Goal: Obtain resource: Download file/media

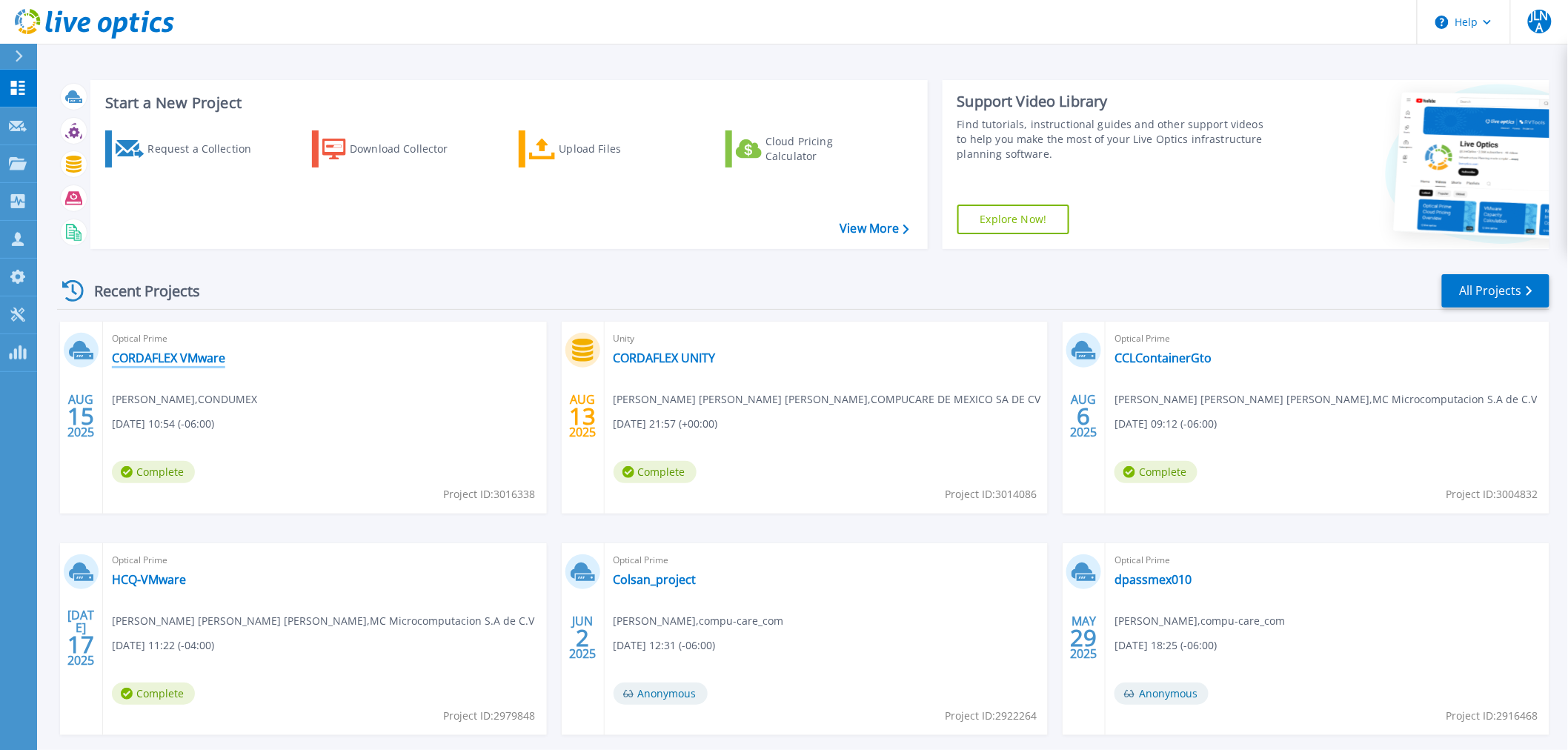
click at [202, 356] on link "CORDAFLEX VMware" at bounding box center [168, 358] width 113 height 15
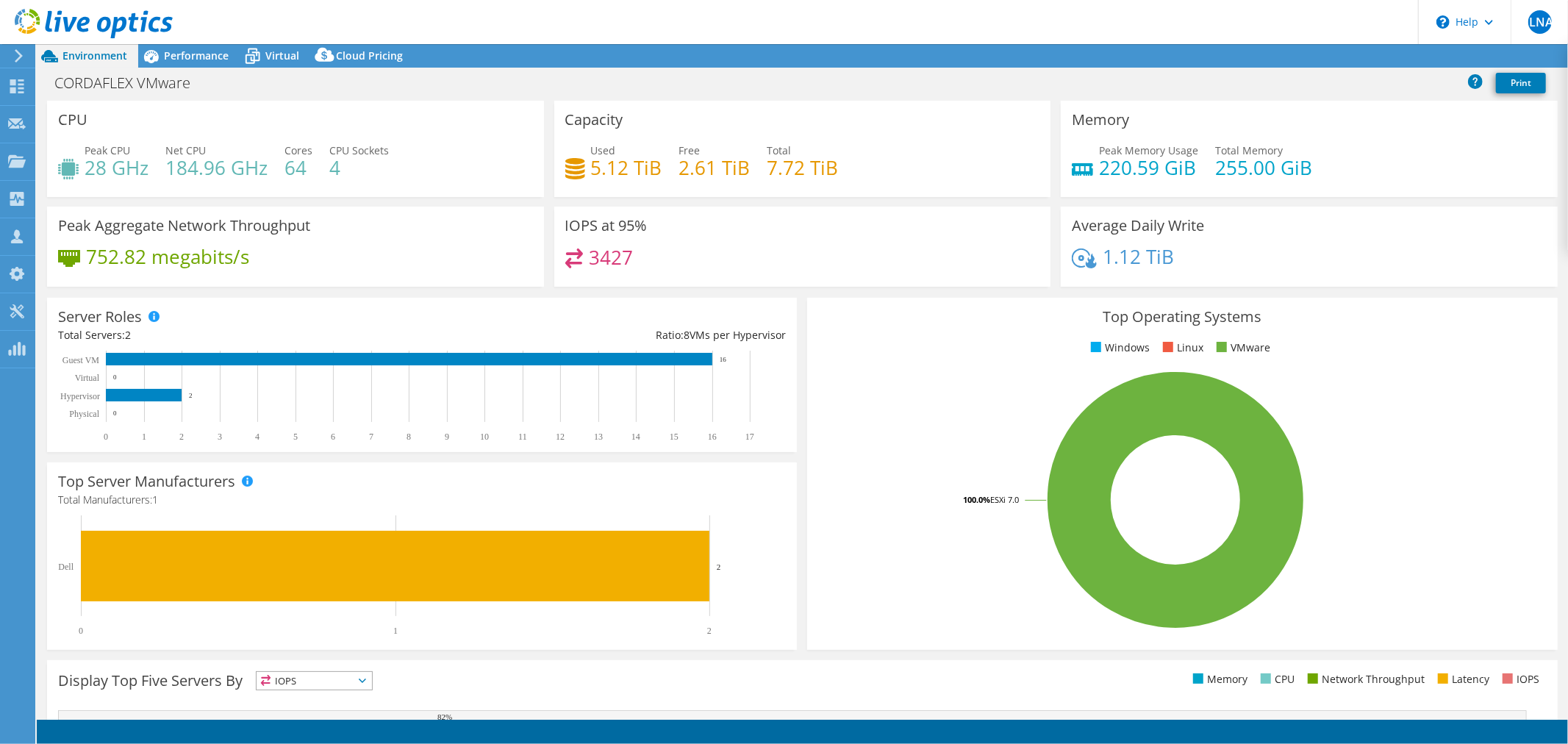
select select "USD"
click at [263, 62] on icon at bounding box center [252, 55] width 25 height 25
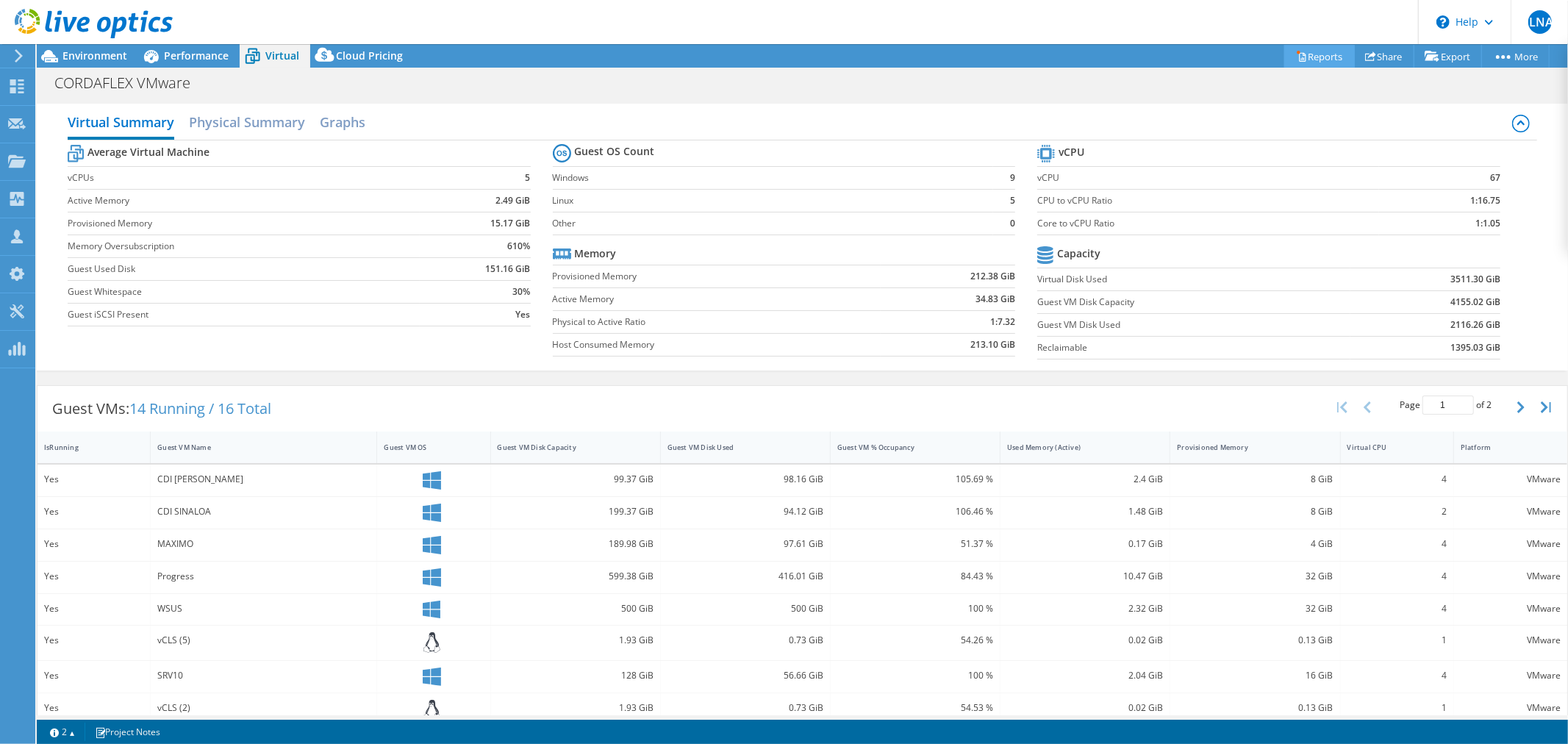
click at [1312, 56] on link "Reports" at bounding box center [1320, 56] width 71 height 23
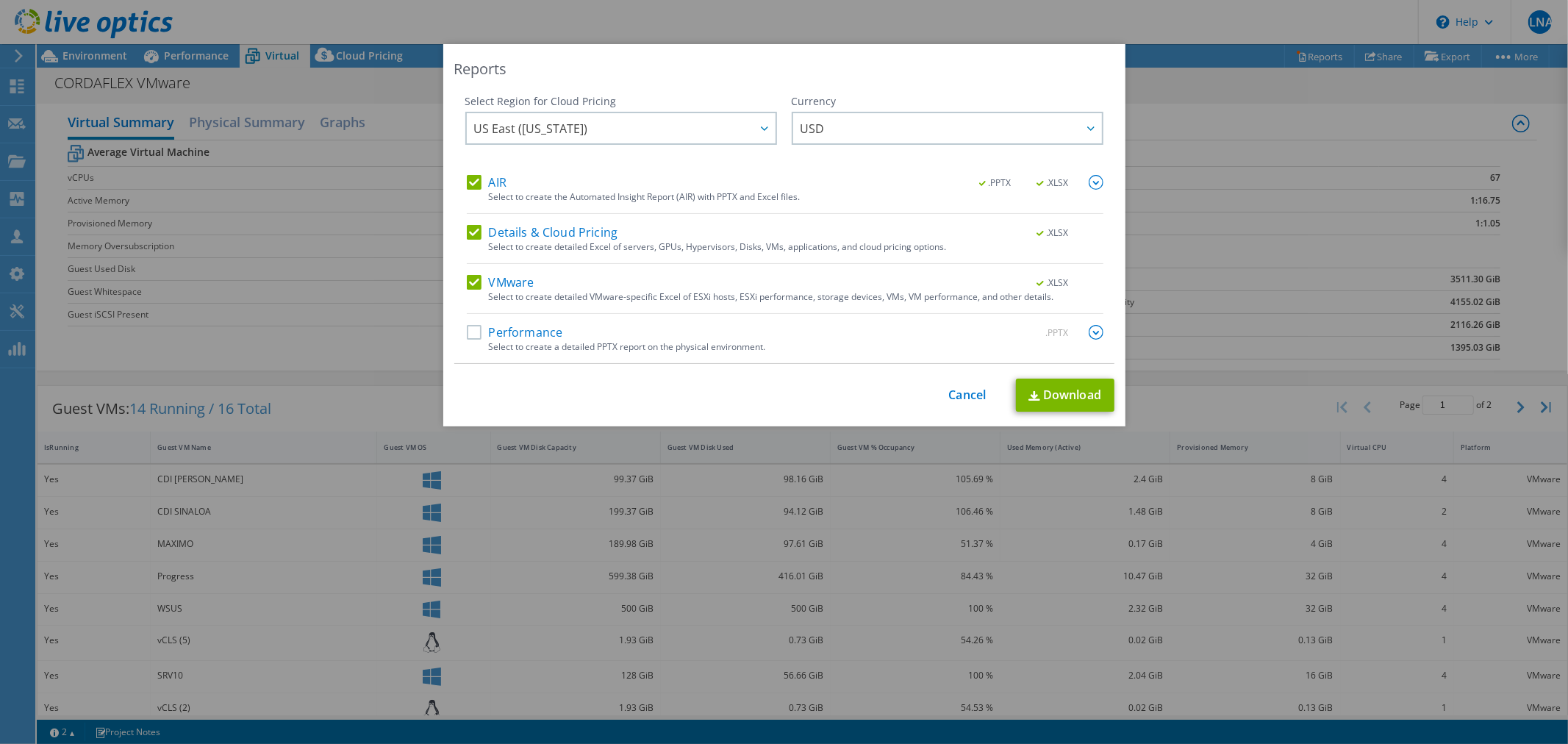
click at [467, 175] on label "AIR" at bounding box center [487, 182] width 40 height 15
click at [0, 0] on input "AIR" at bounding box center [0, 0] width 0 height 0
click at [467, 229] on label "Details & Cloud Pricing" at bounding box center [543, 232] width 152 height 15
click at [0, 0] on input "Details & Cloud Pricing" at bounding box center [0, 0] width 0 height 0
click at [1058, 386] on link "Download" at bounding box center [1065, 395] width 99 height 33
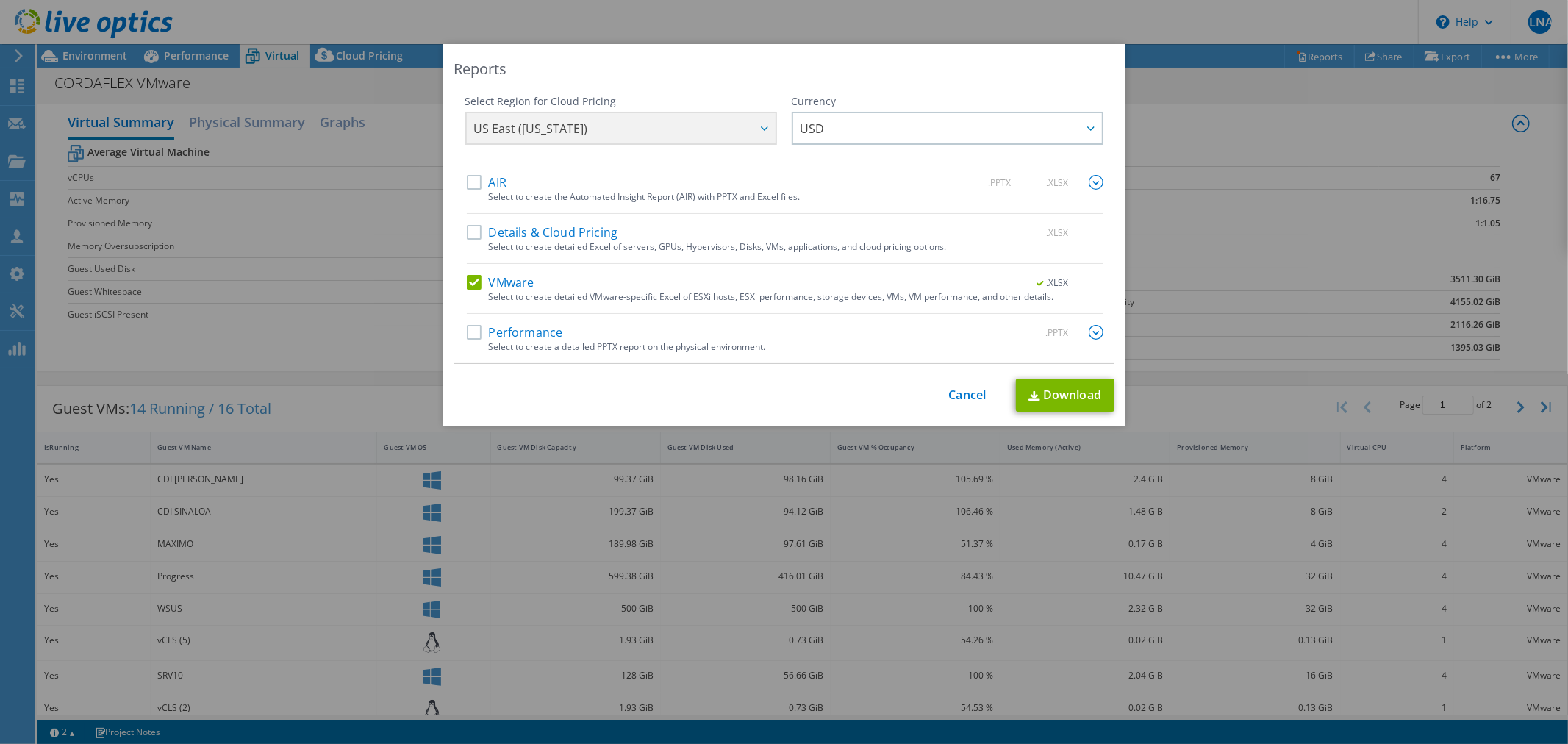
click at [975, 385] on div "This process may take a while, please wait... Cancel Download" at bounding box center [784, 395] width 660 height 33
click at [976, 399] on link "Cancel" at bounding box center [968, 395] width 38 height 14
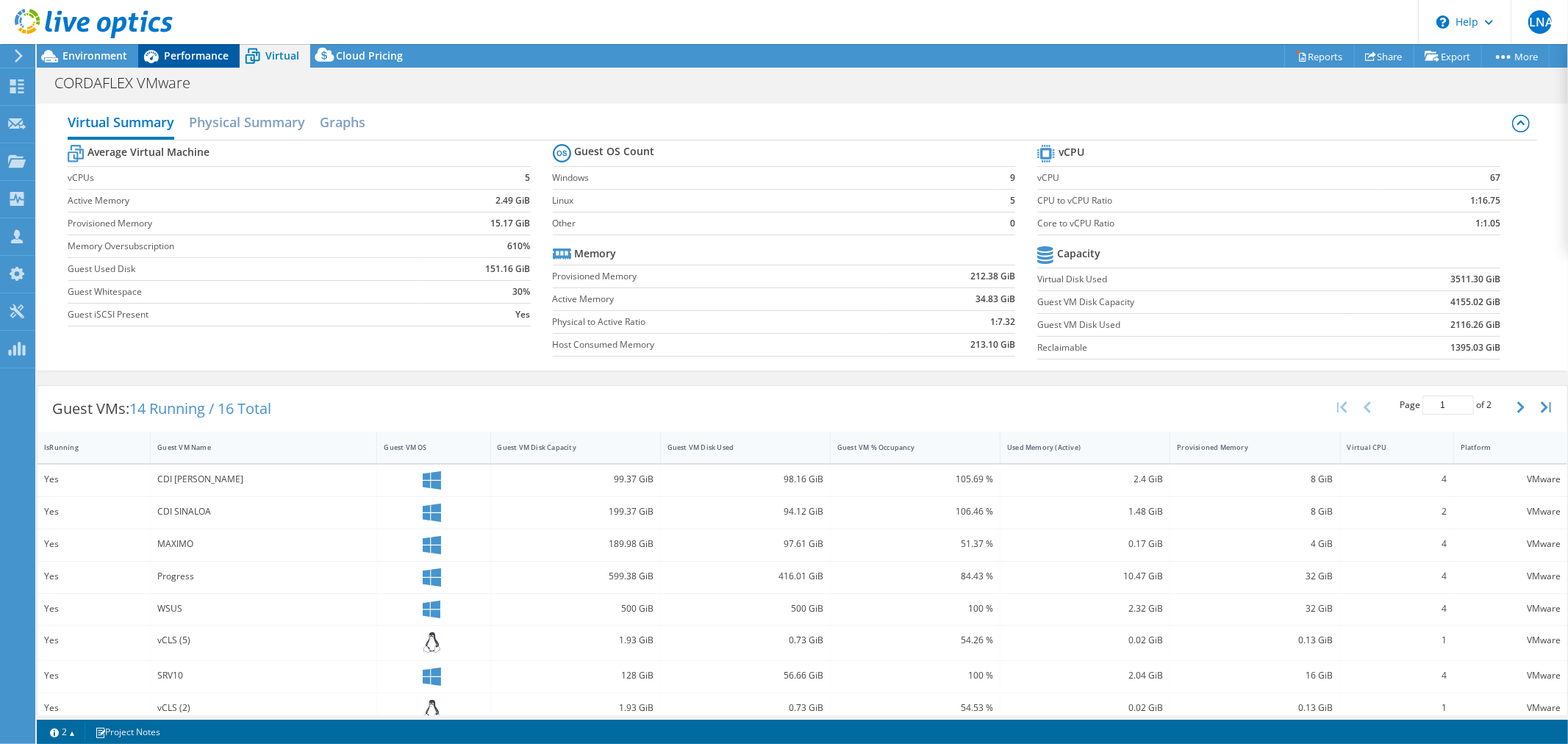
click at [191, 61] on span "Performance" at bounding box center [196, 55] width 65 height 14
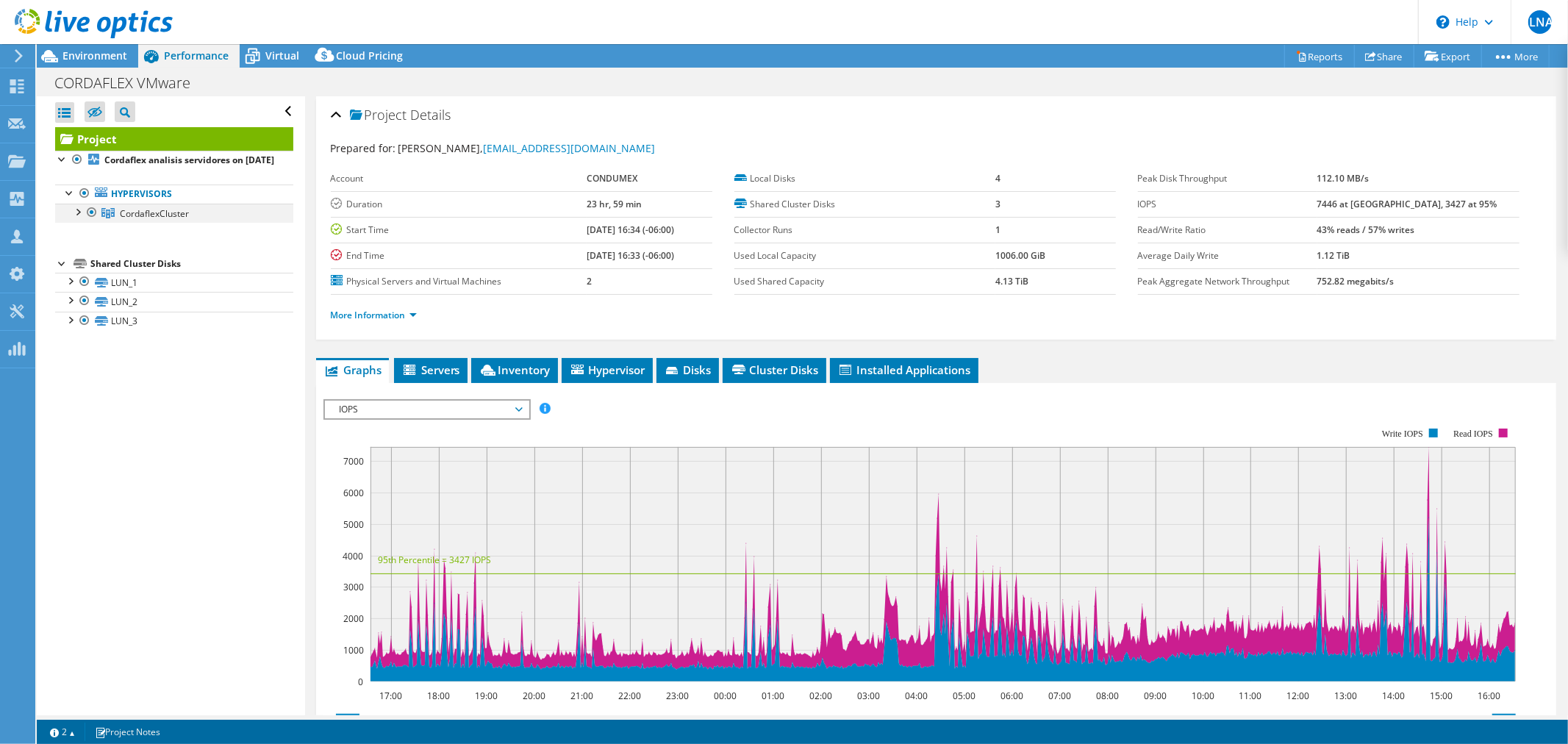
click at [78, 219] on div at bounding box center [77, 211] width 15 height 15
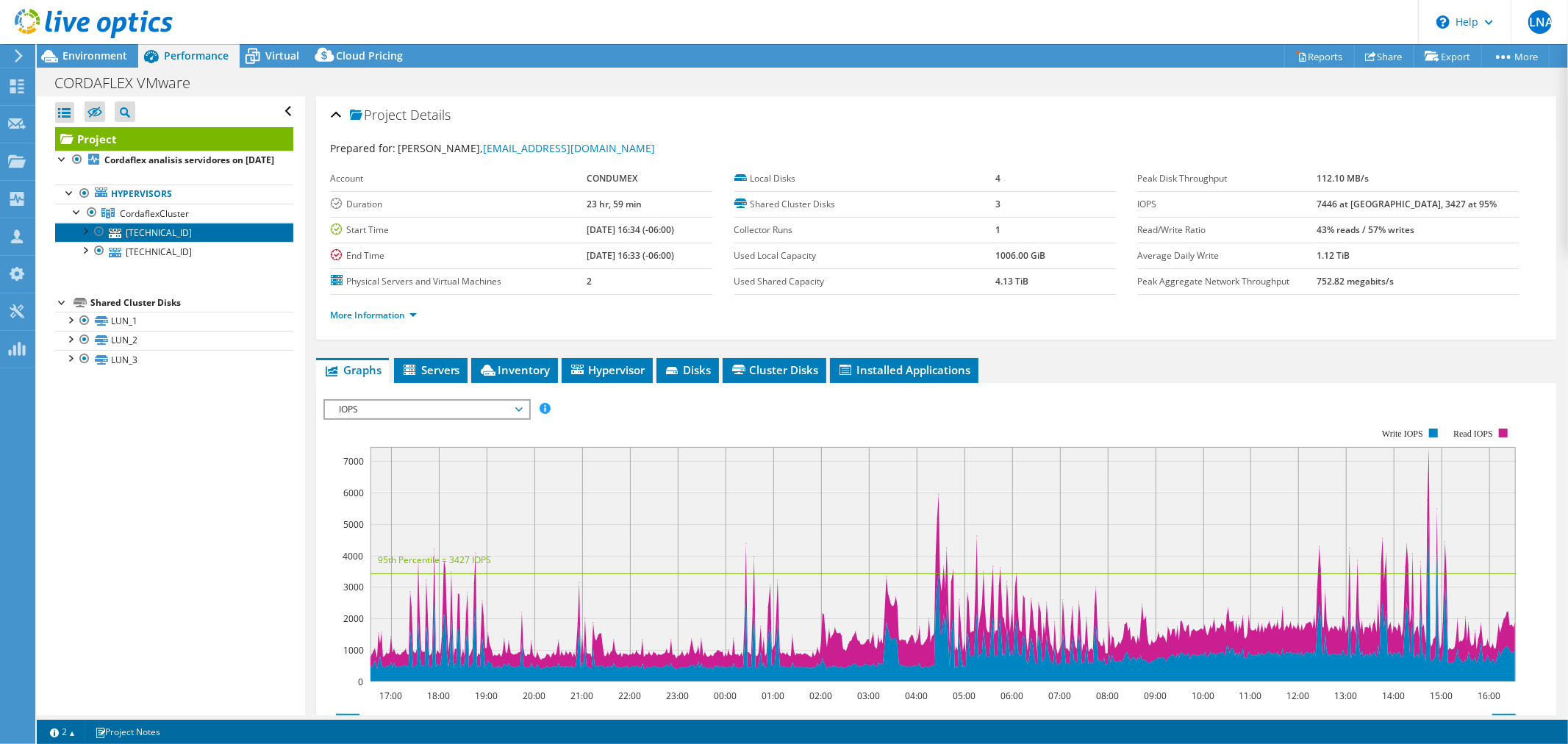
click at [174, 242] on link "10.68.181.18" at bounding box center [174, 232] width 238 height 19
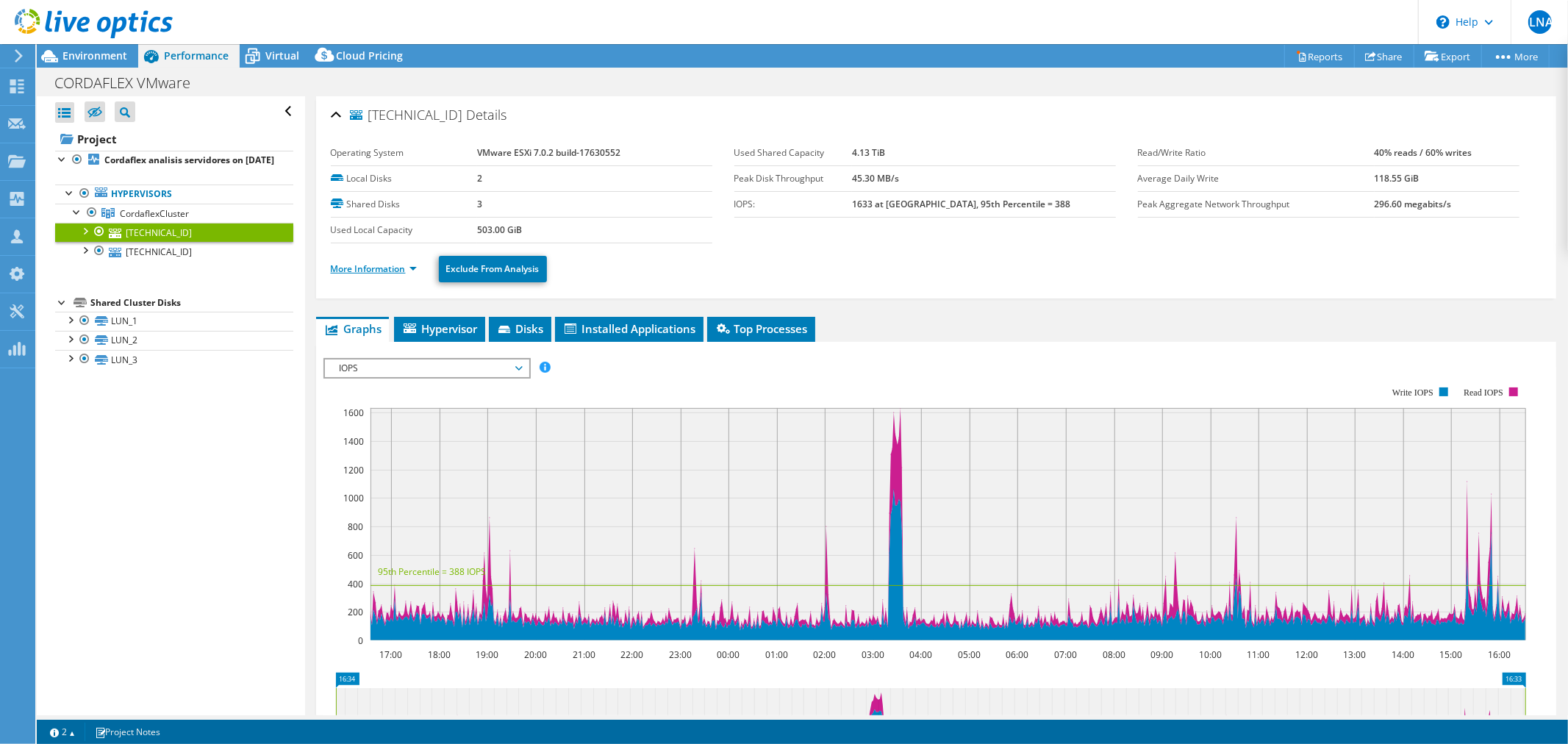
click at [363, 266] on link "More Information" at bounding box center [374, 269] width 86 height 12
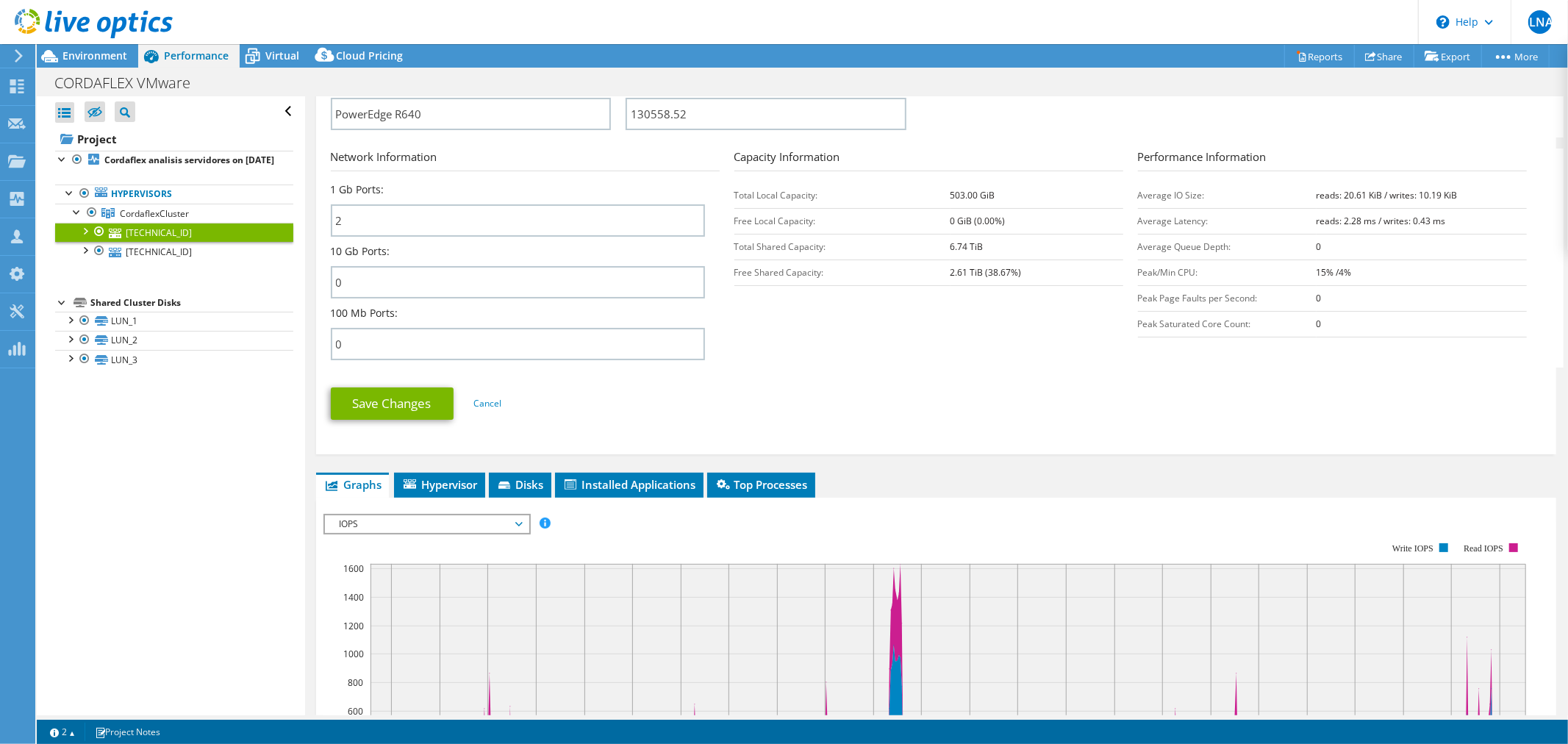
scroll to position [735, 0]
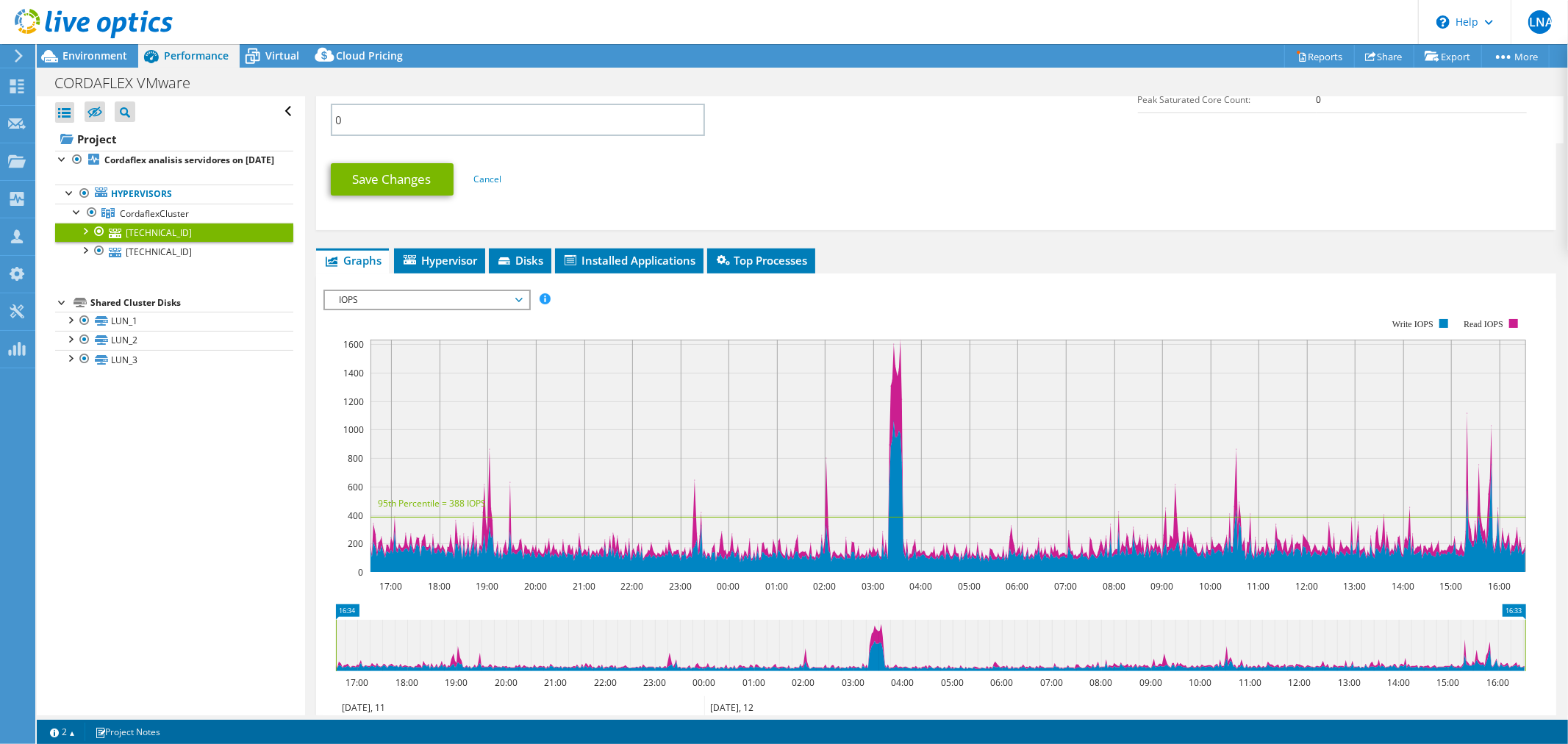
click at [471, 297] on span "IOPS" at bounding box center [426, 299] width 189 height 18
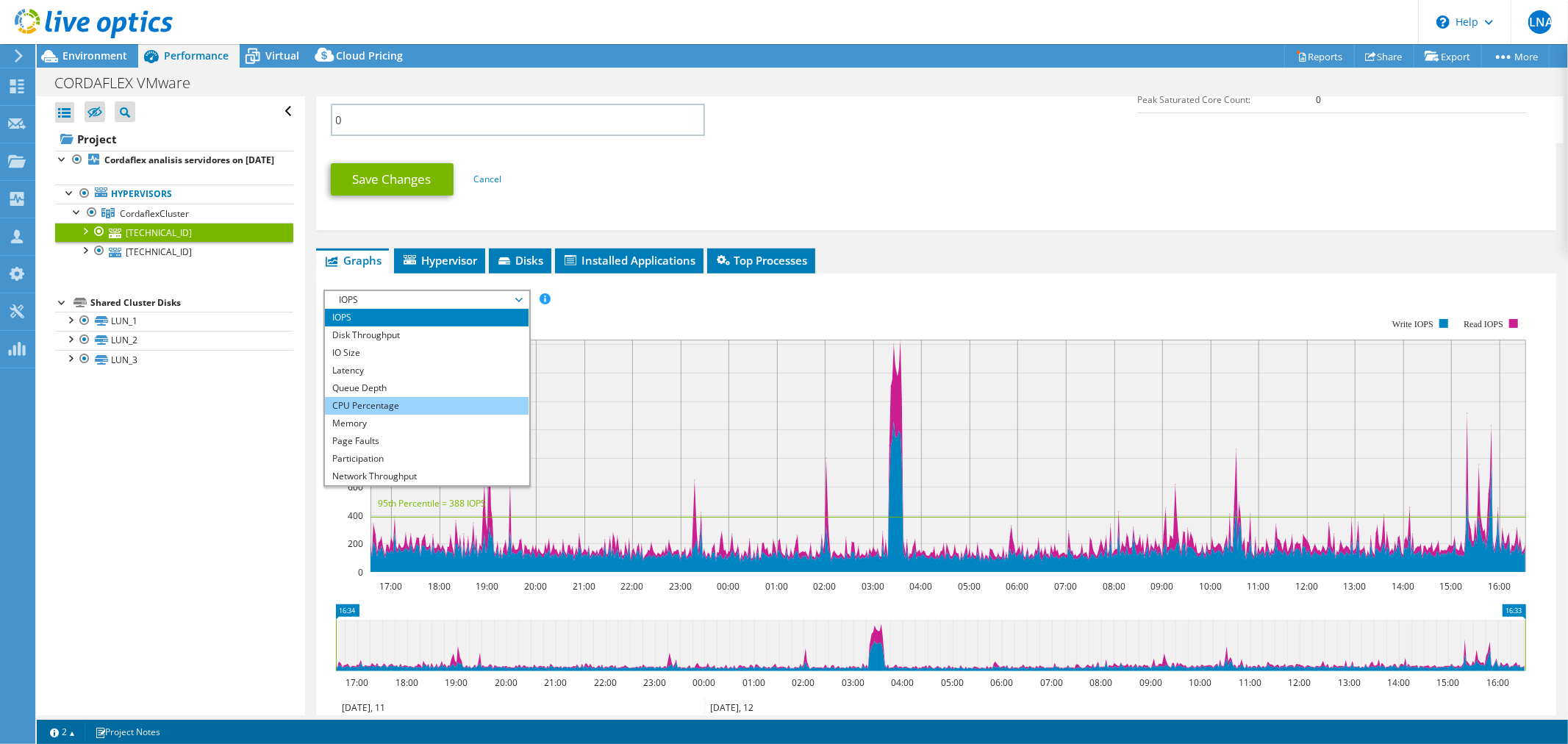
click at [379, 397] on li "CPU Percentage" at bounding box center [426, 405] width 204 height 18
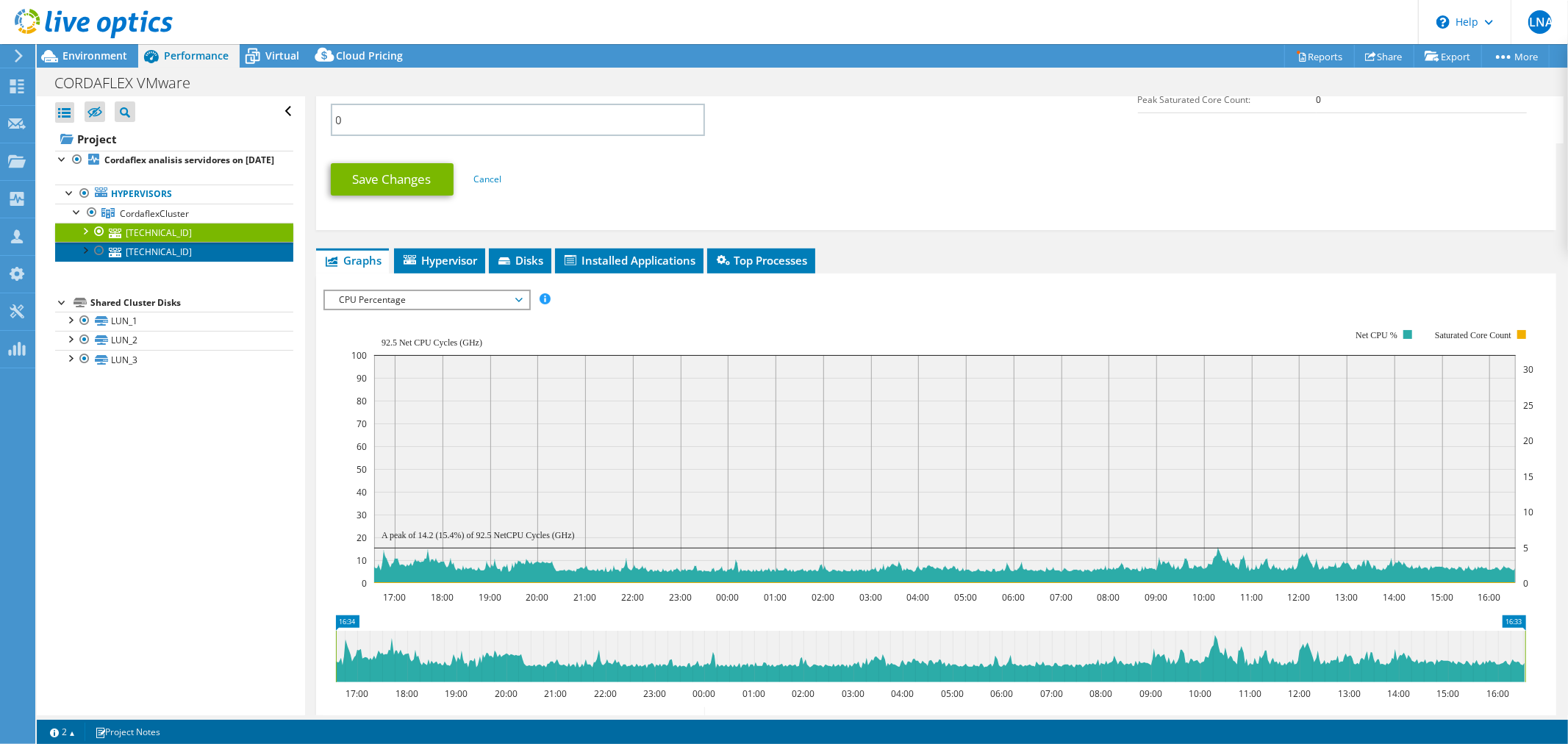
click at [142, 261] on link "10.68.181.11" at bounding box center [174, 251] width 238 height 19
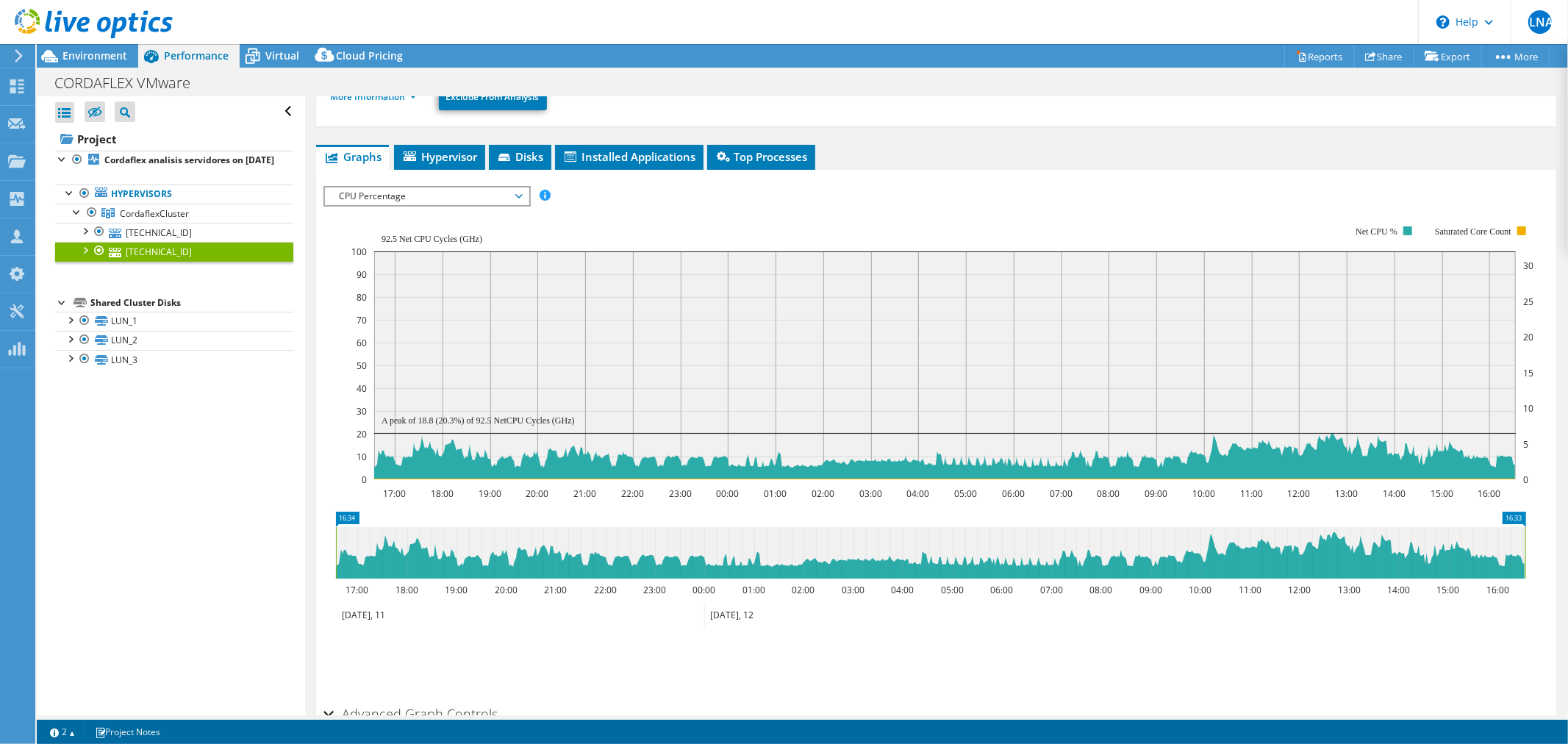
scroll to position [90, 0]
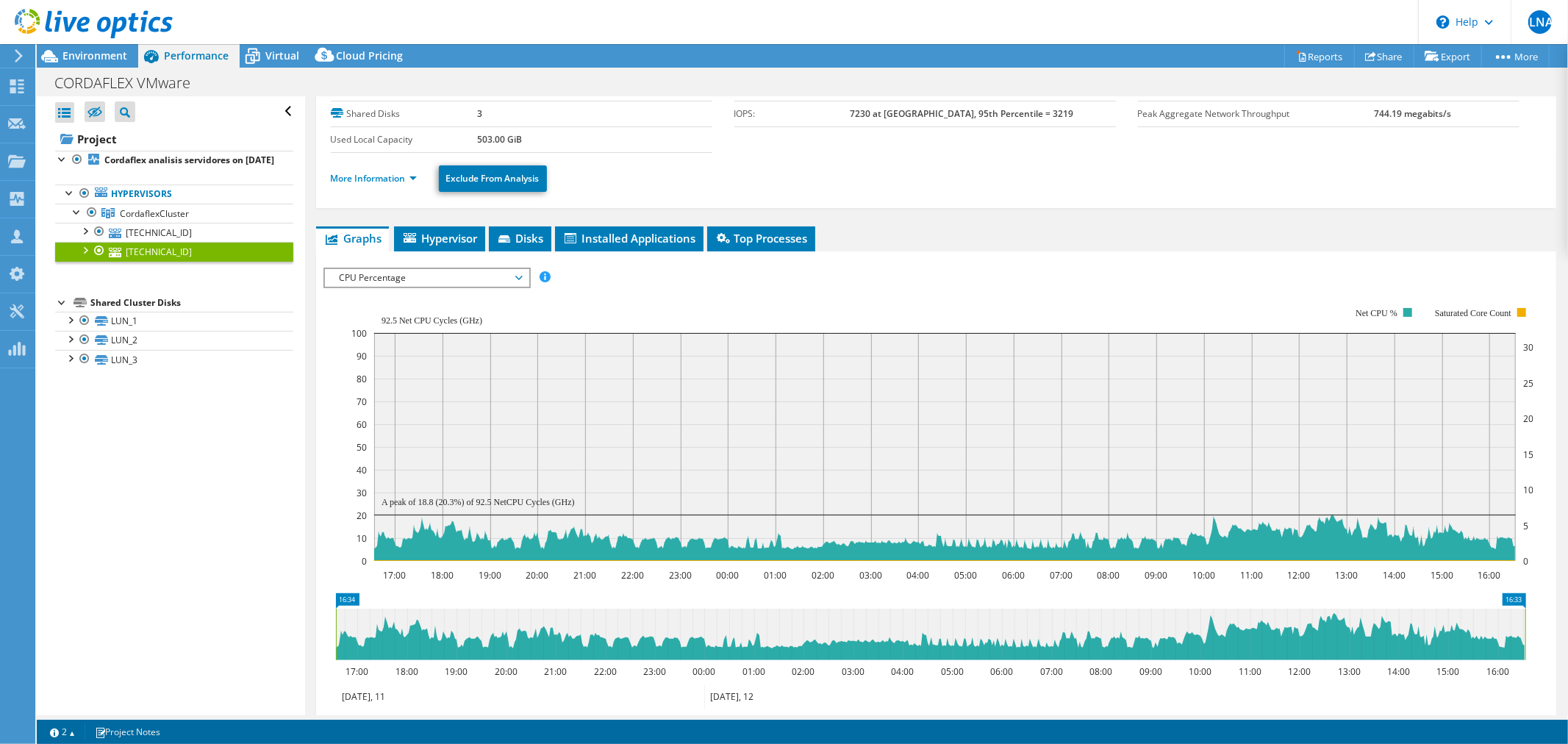
click at [413, 270] on span "CPU Percentage" at bounding box center [426, 278] width 189 height 18
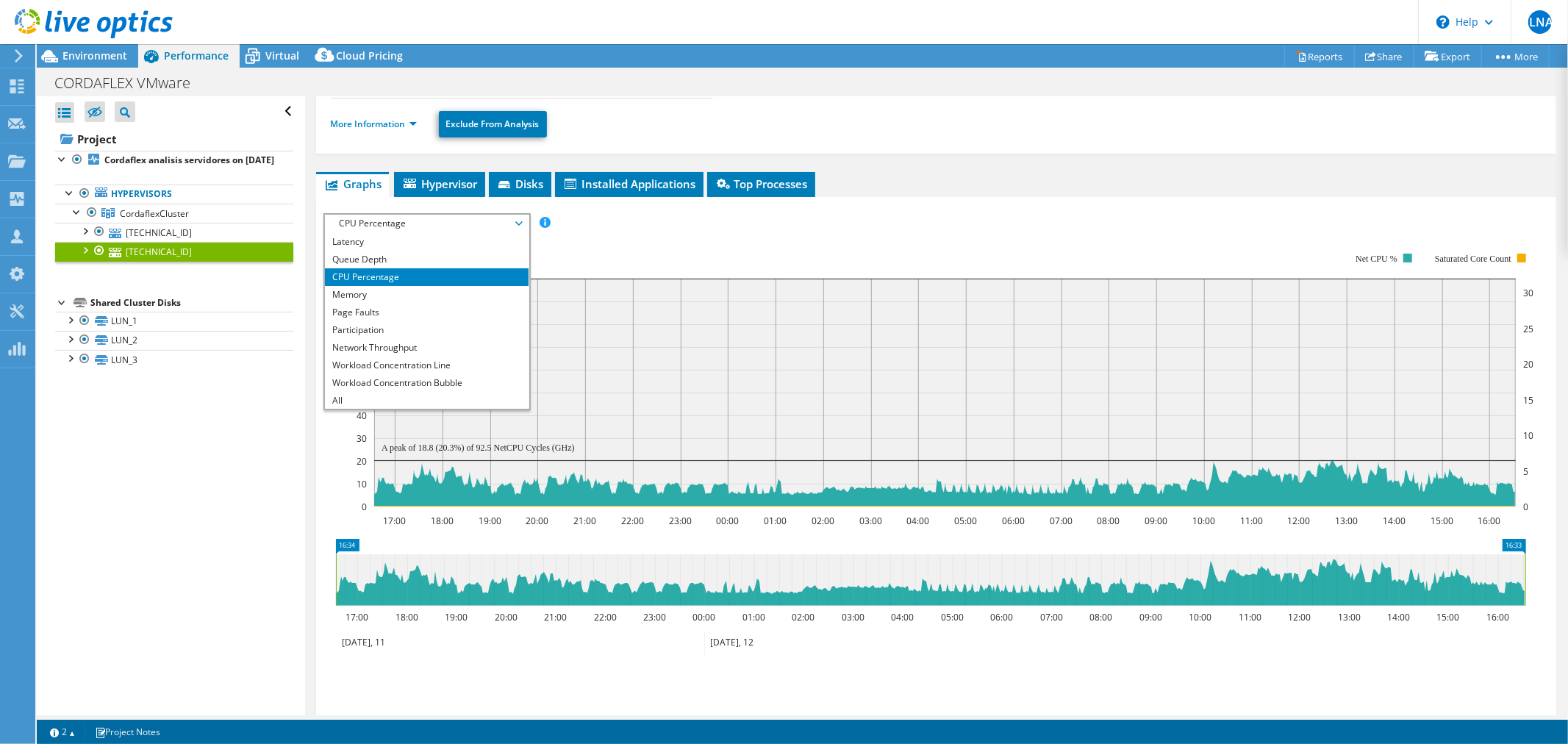
scroll to position [172, 0]
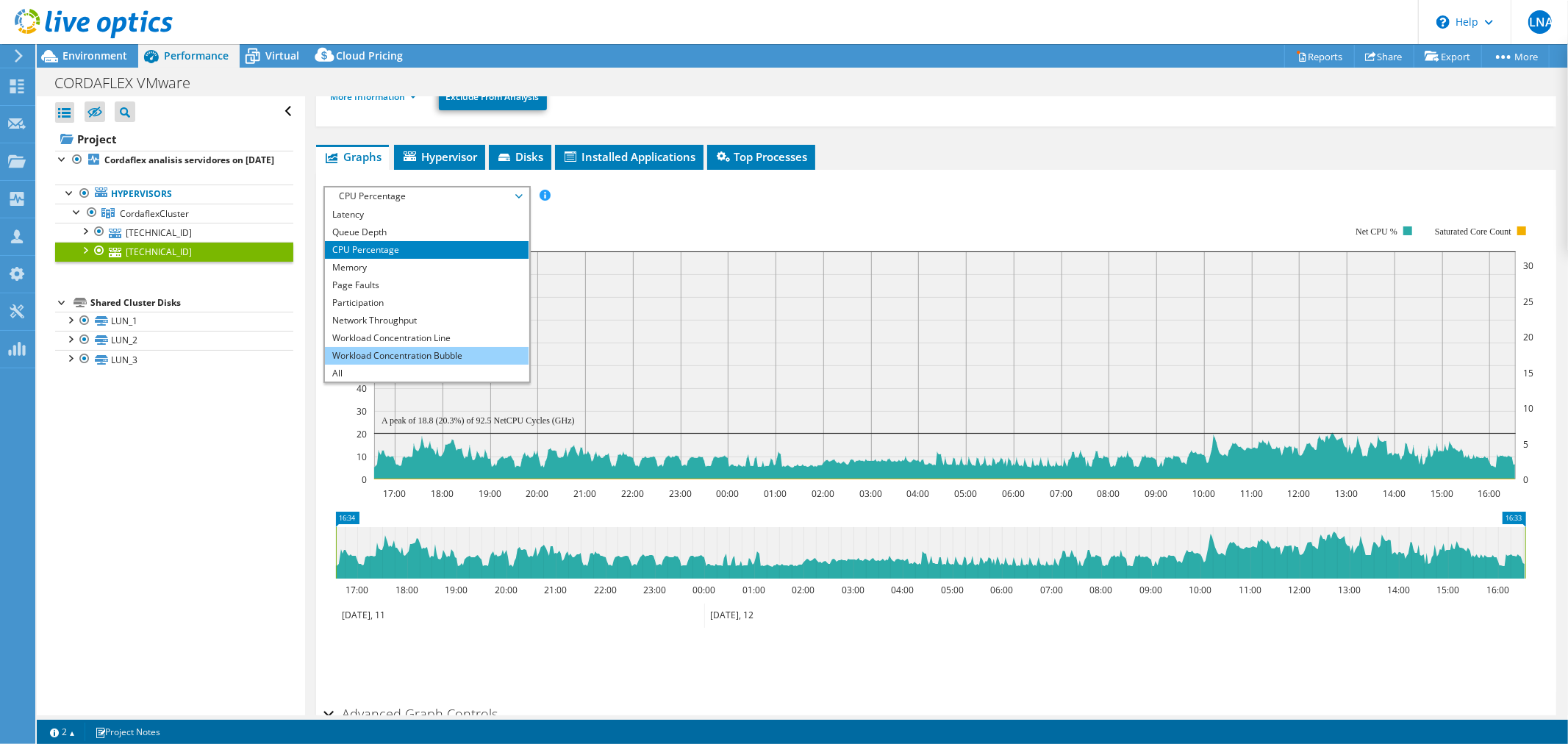
click at [452, 352] on li "Workload Concentration Bubble" at bounding box center [426, 355] width 204 height 18
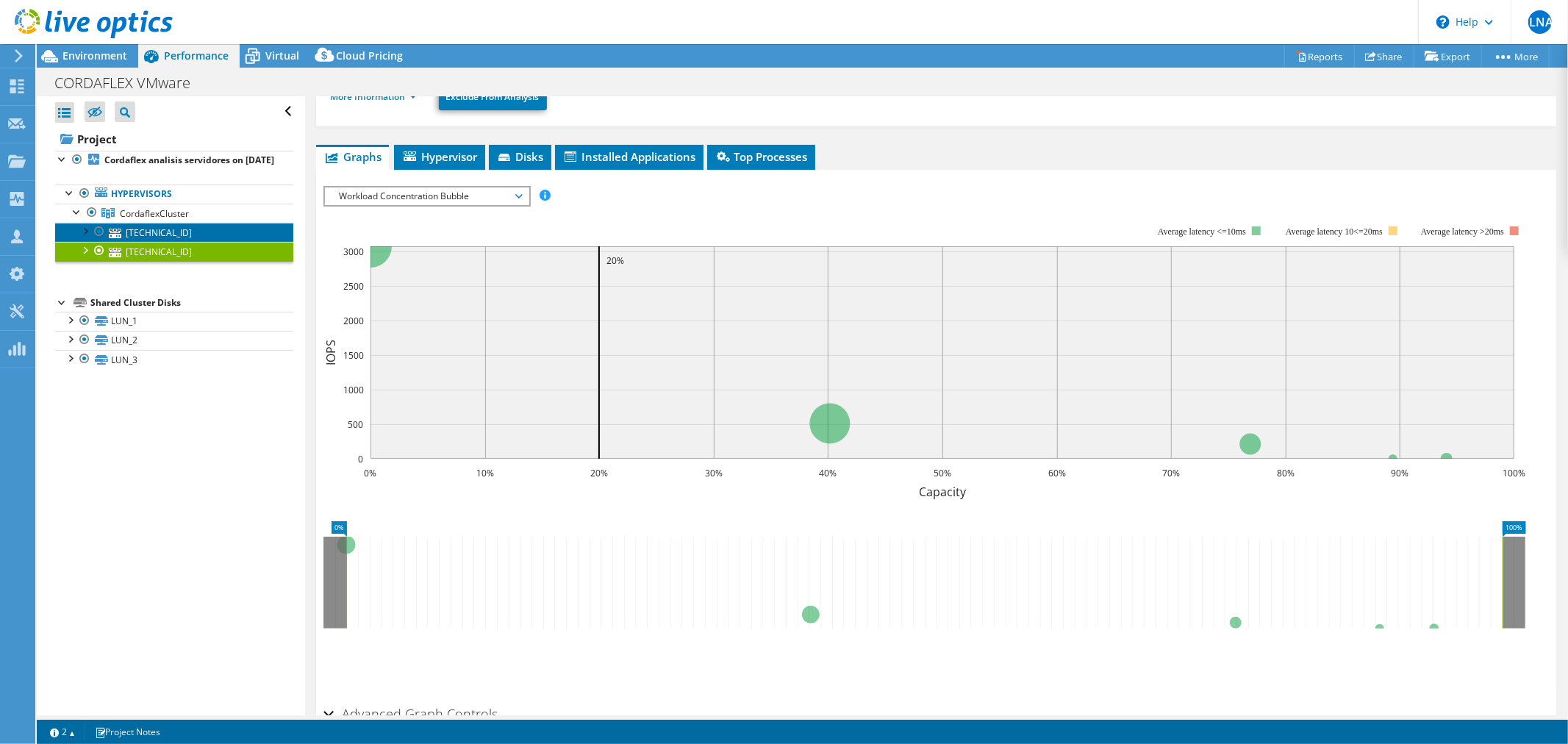
click at [203, 242] on link "10.68.181.18" at bounding box center [174, 232] width 238 height 19
click at [464, 205] on icon "0% 10% 20% 30% 40% 50% 60% 70% 80% 90% 100% Capacity 0 500 1000 1500 2000 2500 …" at bounding box center [930, 352] width 1214 height 294
click at [465, 195] on span "Workload Concentration Bubble" at bounding box center [426, 196] width 189 height 18
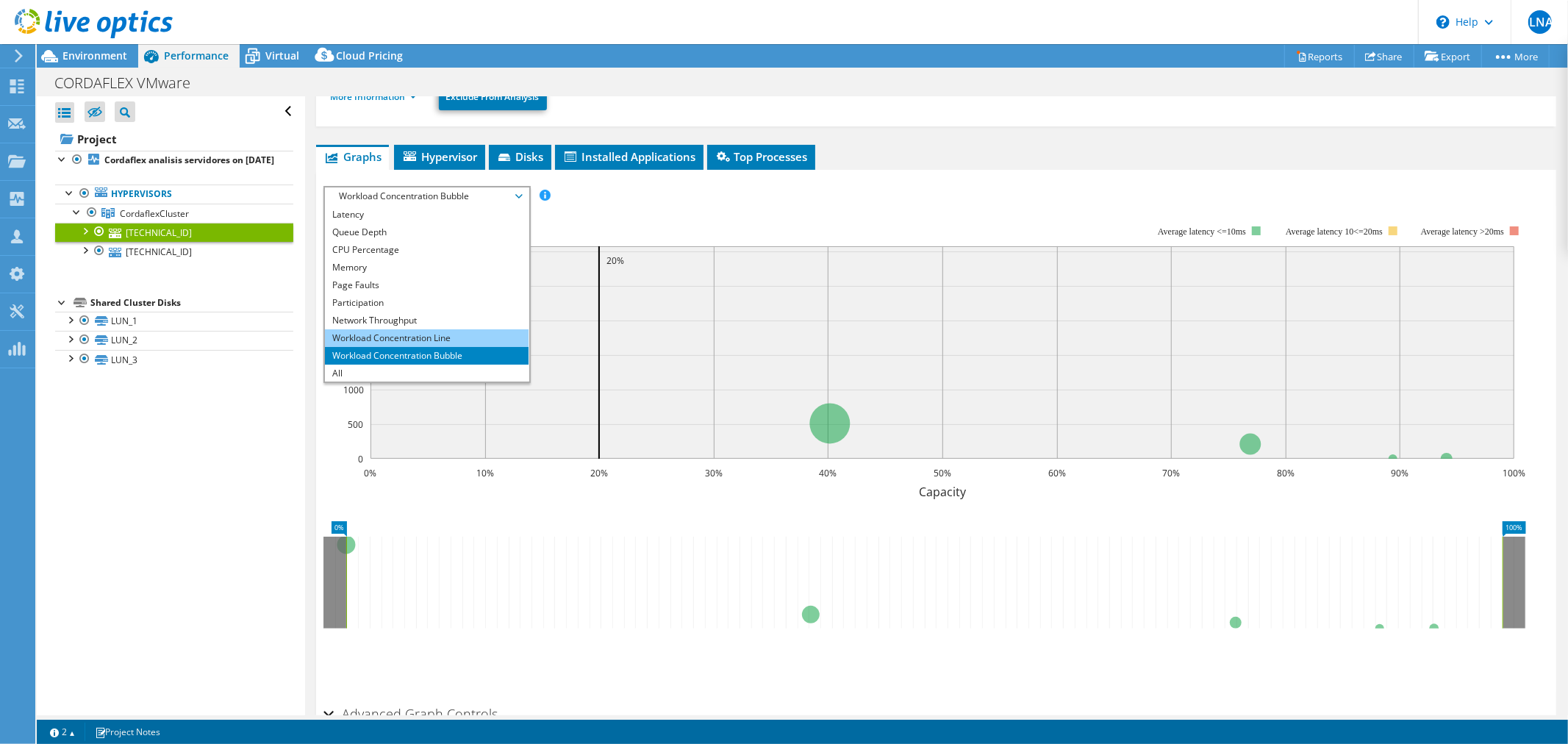
click at [436, 331] on li "Workload Concentration Line" at bounding box center [426, 338] width 204 height 18
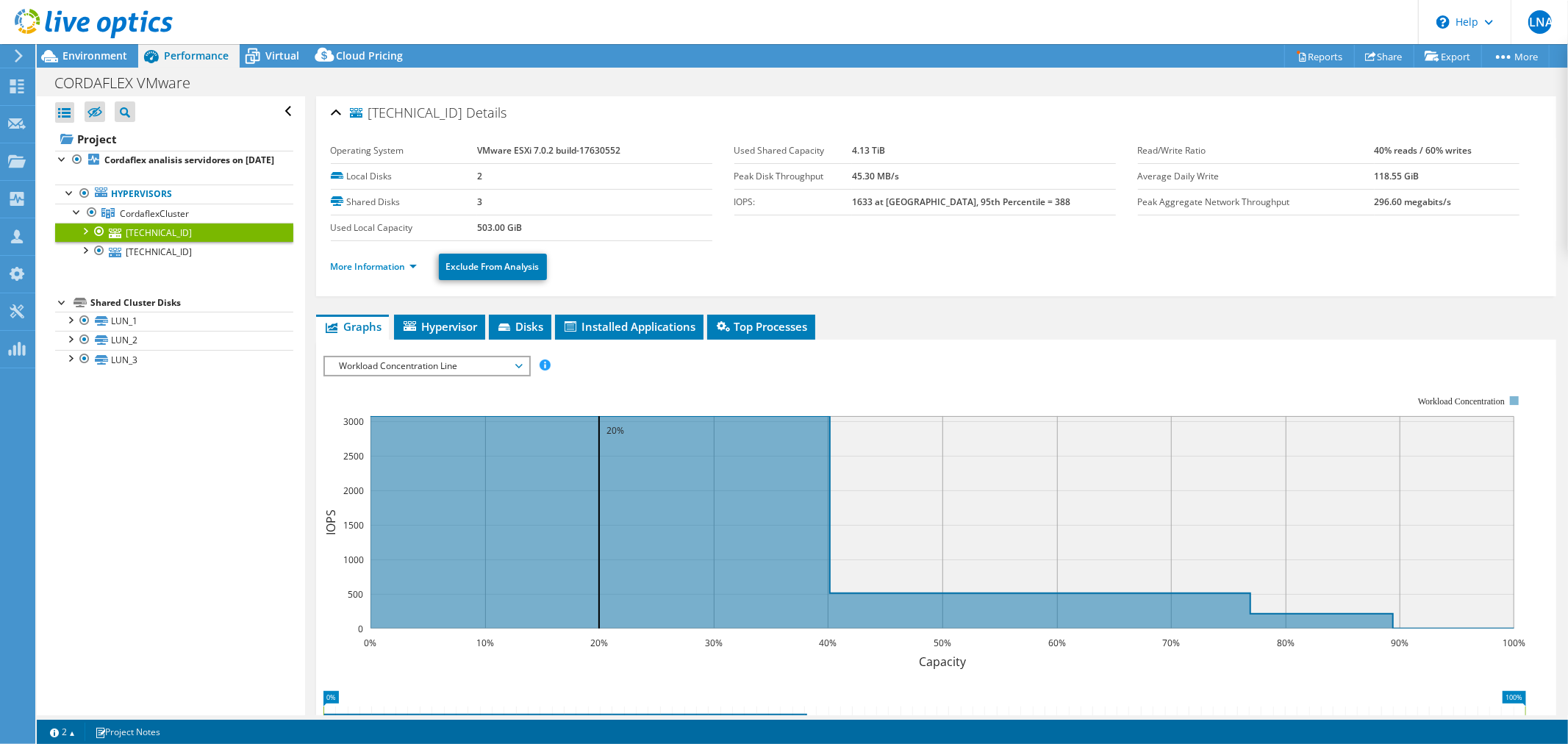
scroll to position [0, 0]
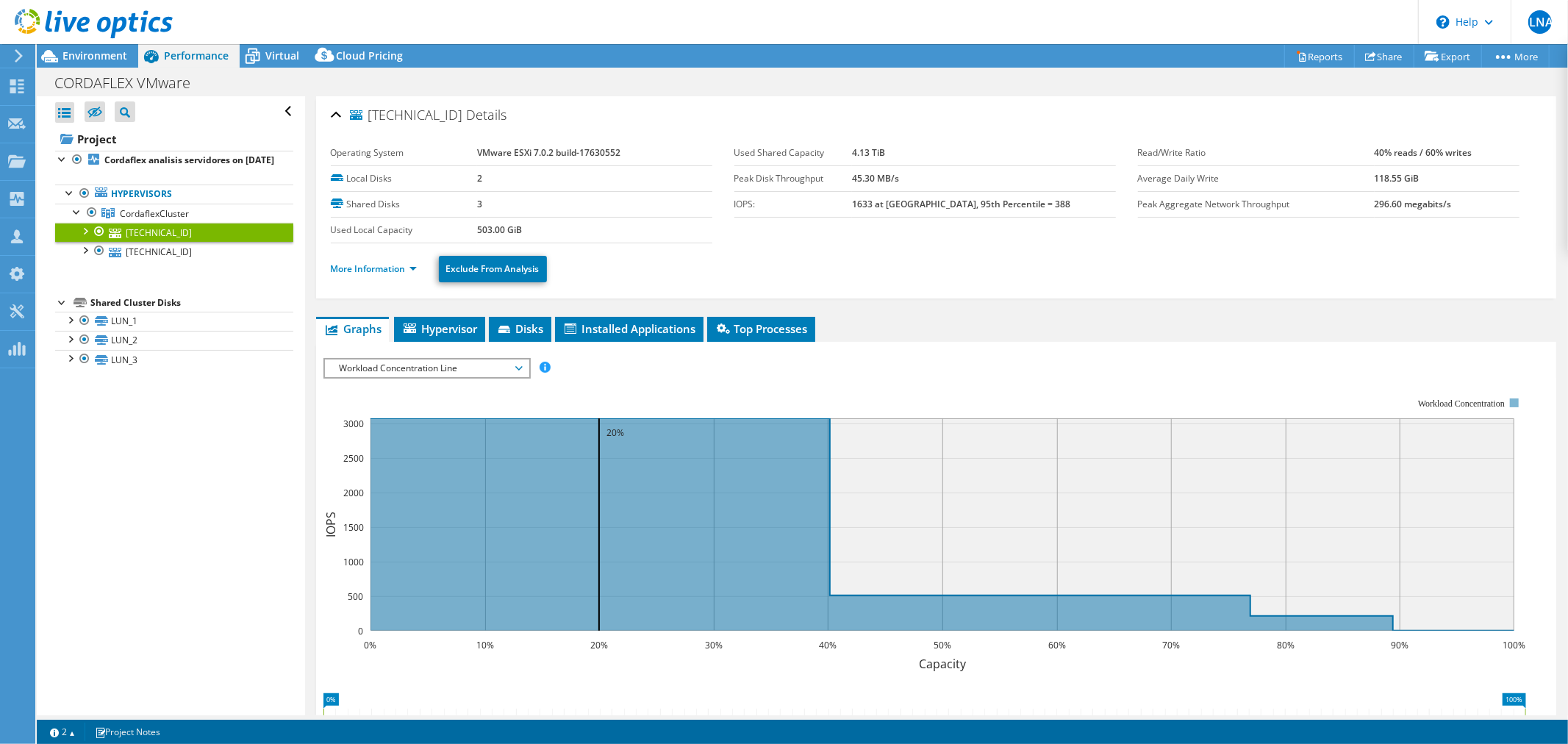
click at [394, 274] on li "More Information" at bounding box center [378, 269] width 95 height 16
click at [383, 359] on span "Workload Concentration Line" at bounding box center [426, 368] width 189 height 18
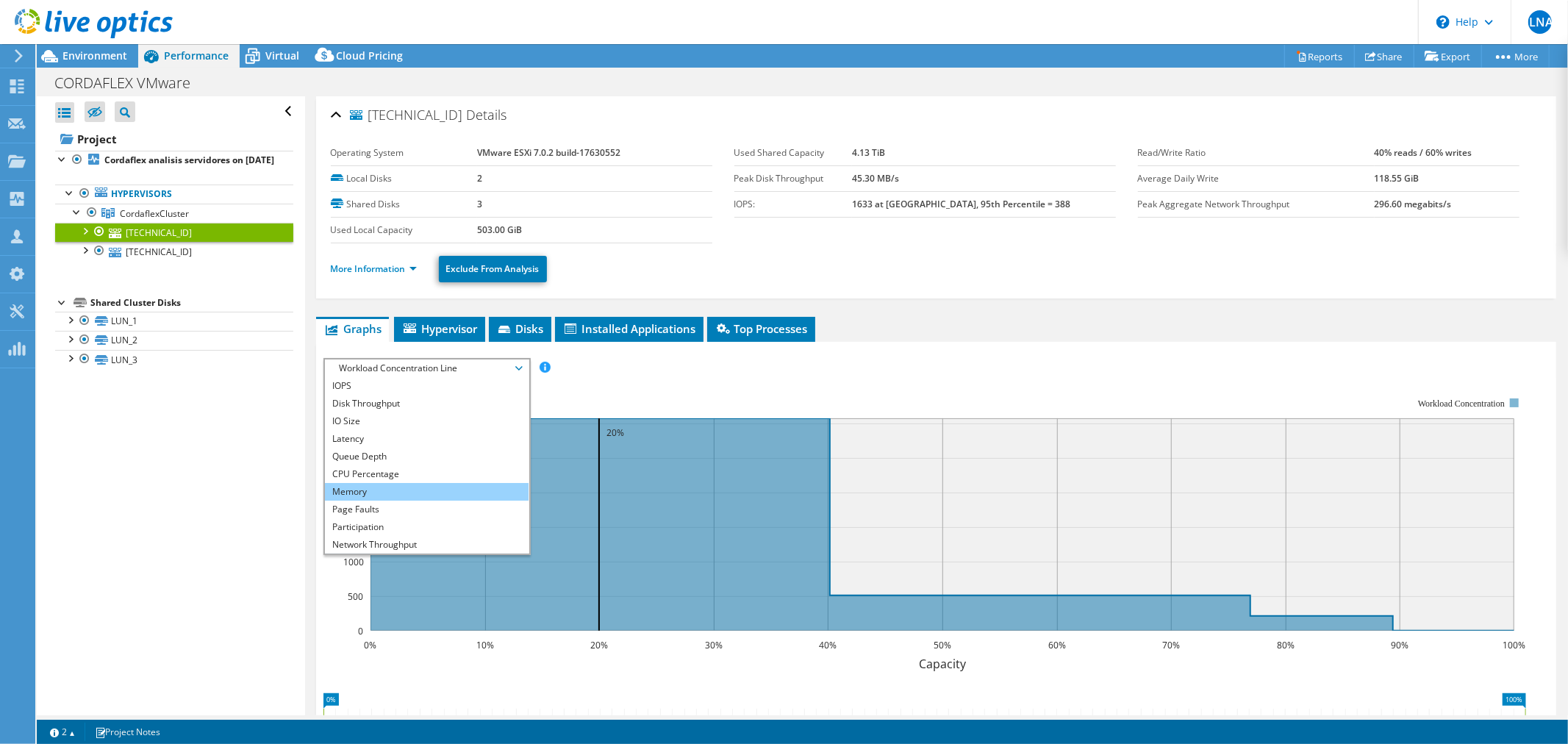
click at [389, 489] on li "Memory" at bounding box center [426, 492] width 204 height 18
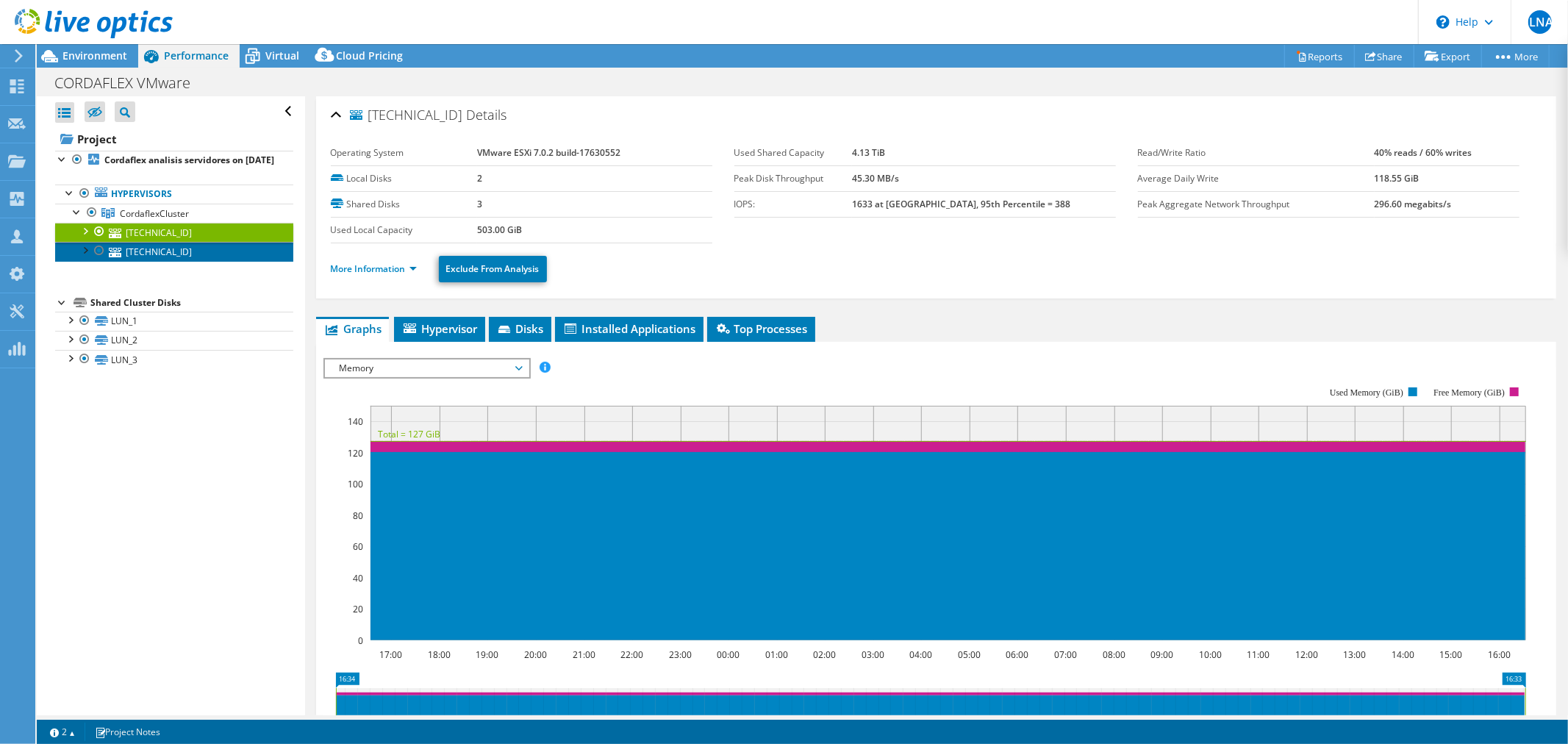
click at [169, 261] on link "10.68.181.11" at bounding box center [174, 251] width 238 height 19
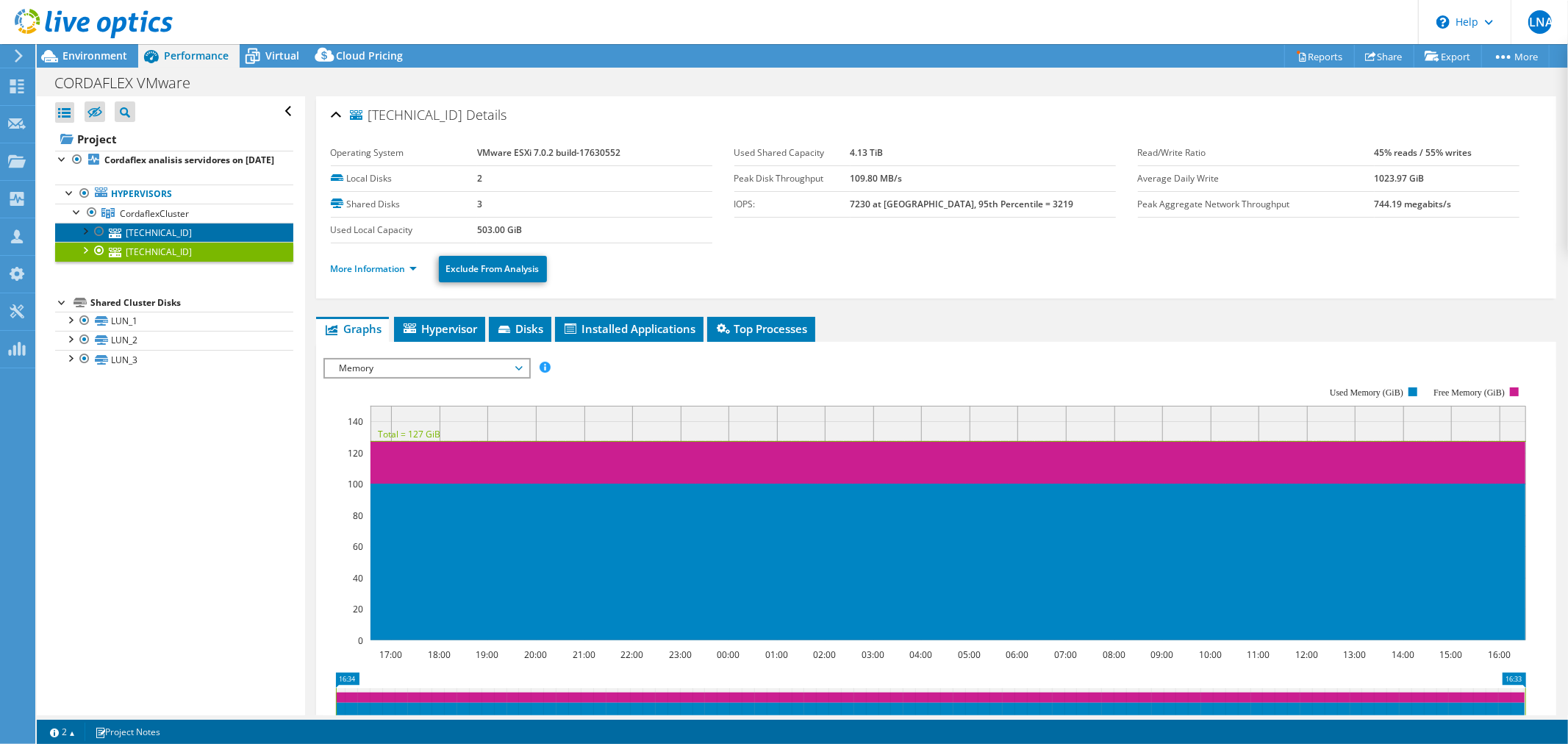
click at [207, 242] on link "10.68.181.18" at bounding box center [174, 232] width 238 height 19
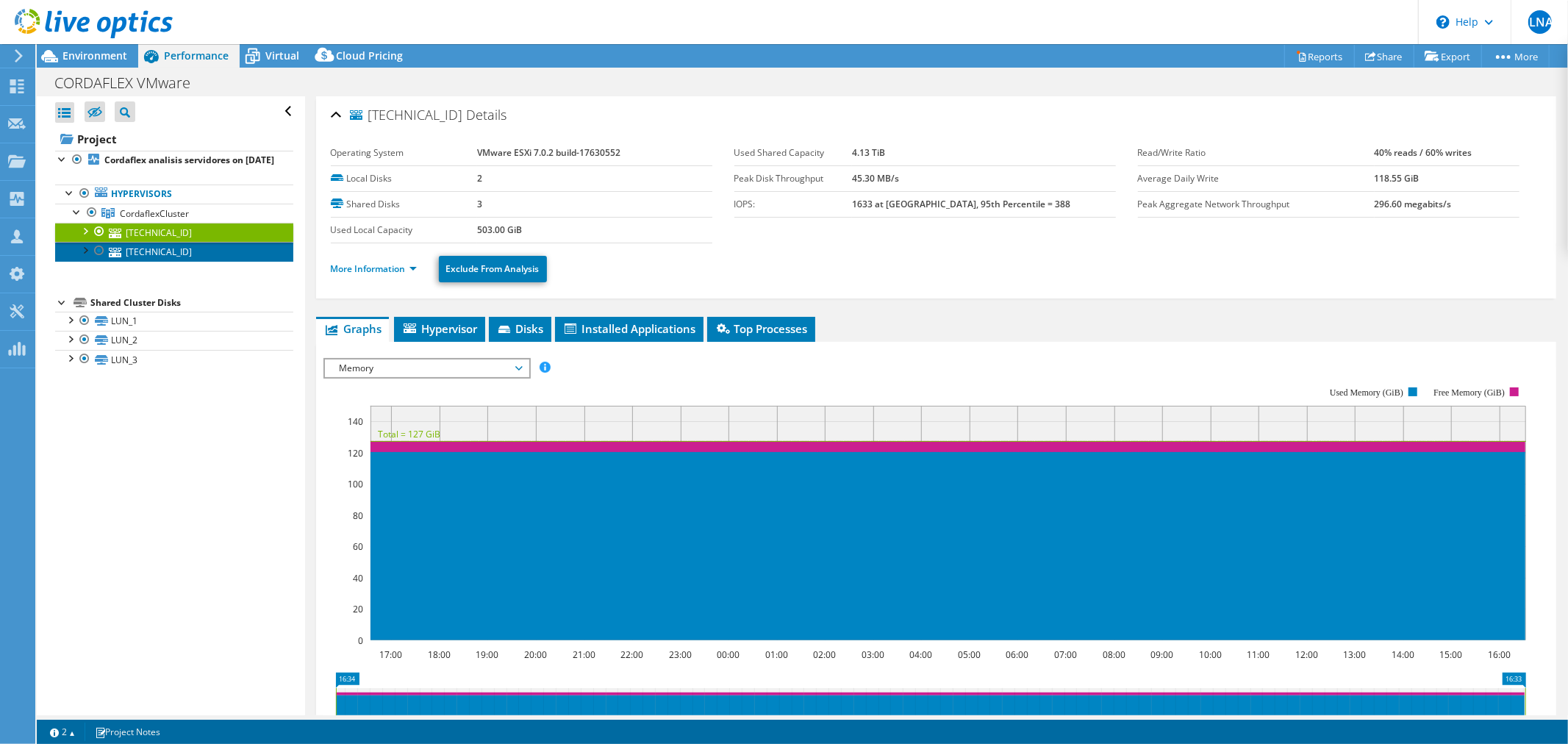
click at [144, 261] on link "10.68.181.11" at bounding box center [174, 251] width 238 height 19
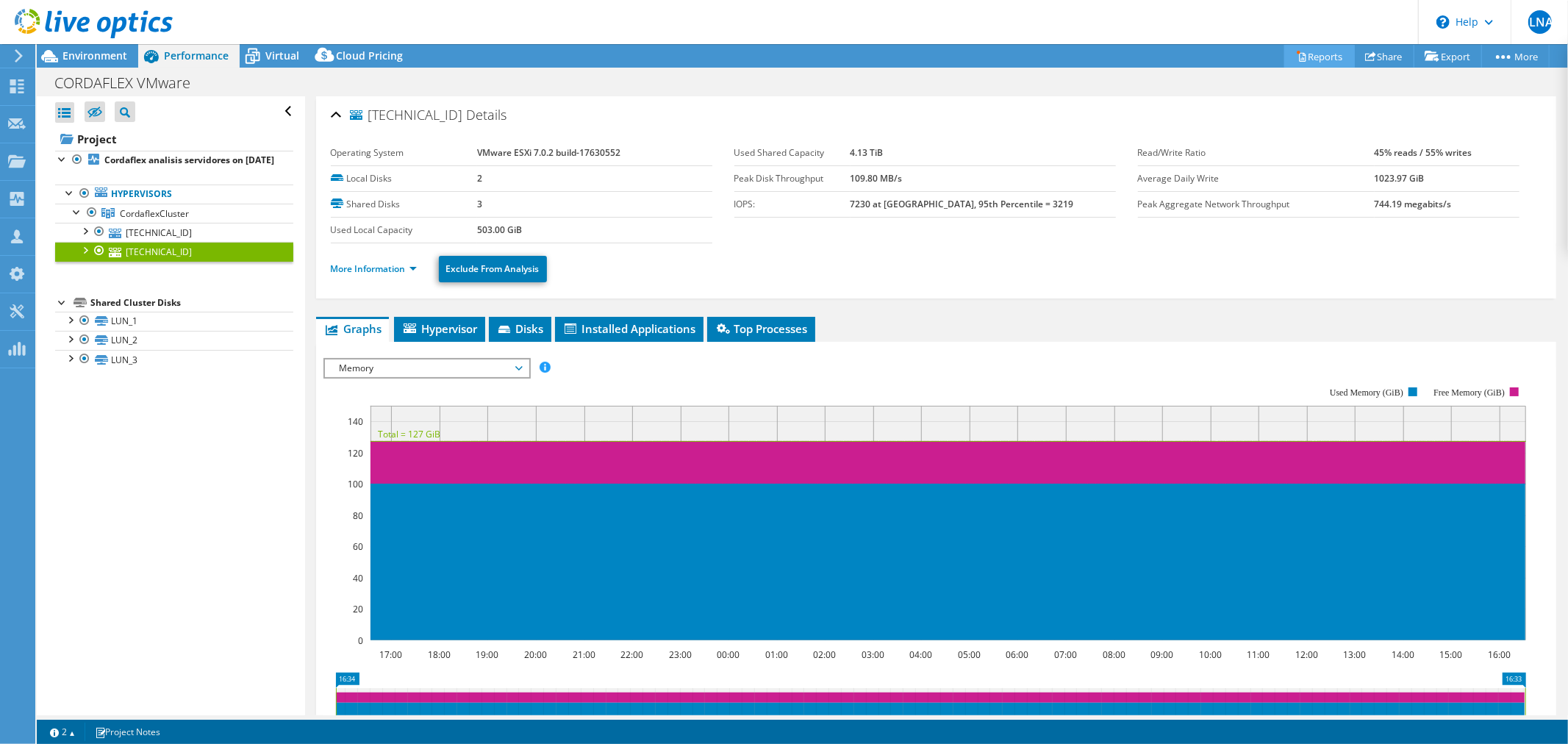
click at [1296, 56] on icon at bounding box center [1302, 56] width 11 height 11
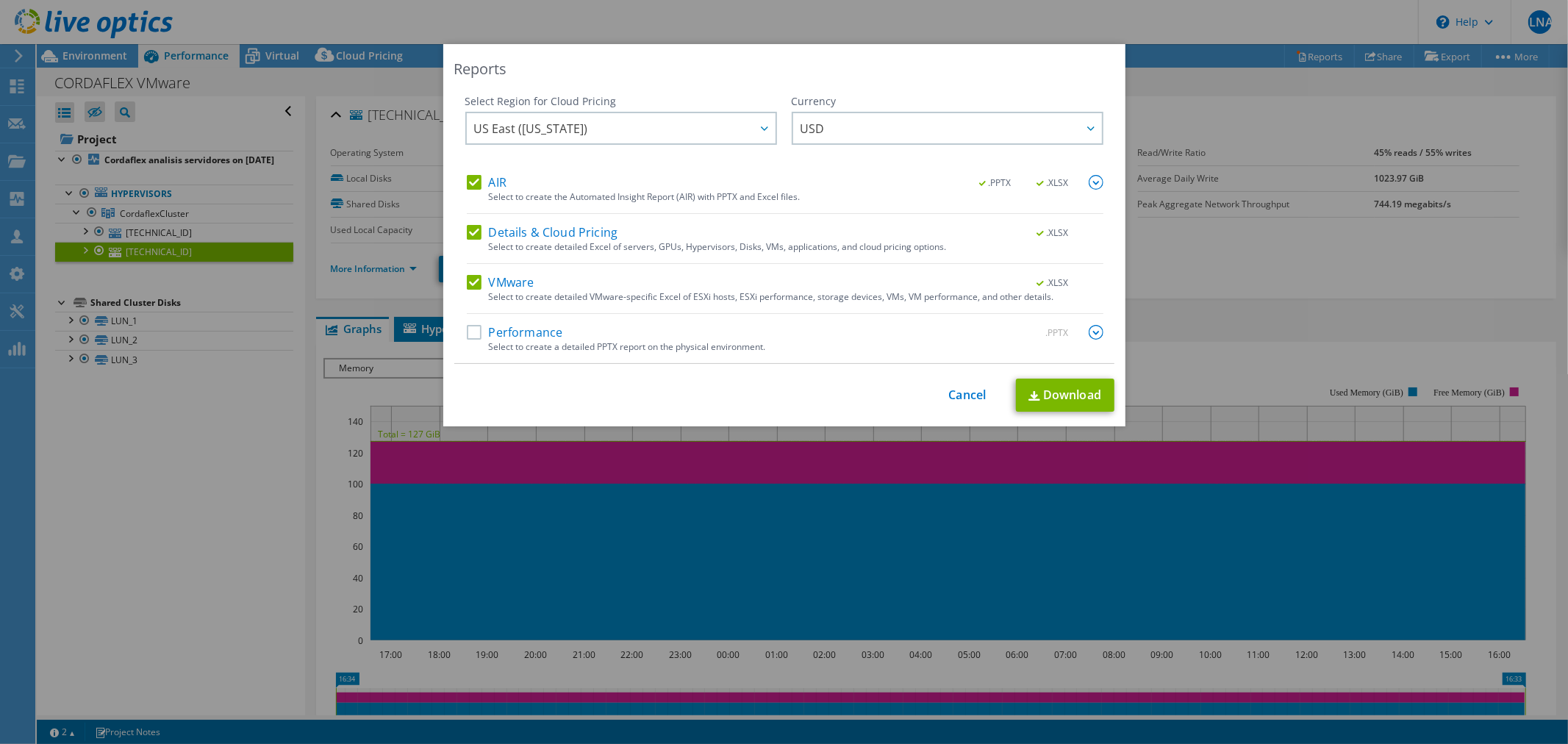
click at [1089, 181] on img at bounding box center [1096, 182] width 15 height 15
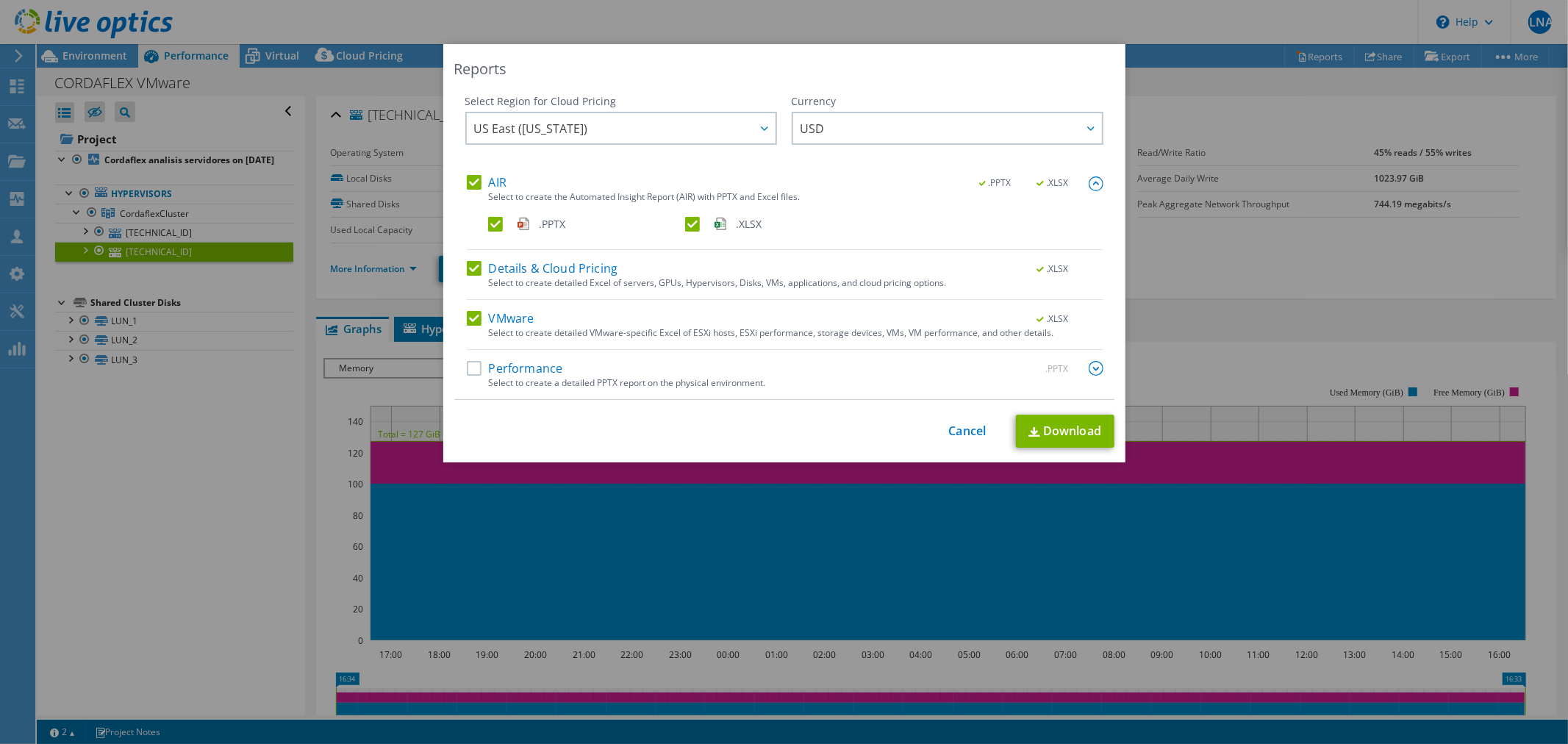
click at [685, 222] on label ".XLSX" at bounding box center [782, 224] width 194 height 15
click at [0, 0] on input ".XLSX" at bounding box center [0, 0] width 0 height 0
click at [468, 267] on label "Details & Cloud Pricing" at bounding box center [543, 268] width 152 height 15
click at [0, 0] on input "Details & Cloud Pricing" at bounding box center [0, 0] width 0 height 0
click at [467, 323] on label "VMware" at bounding box center [501, 318] width 68 height 15
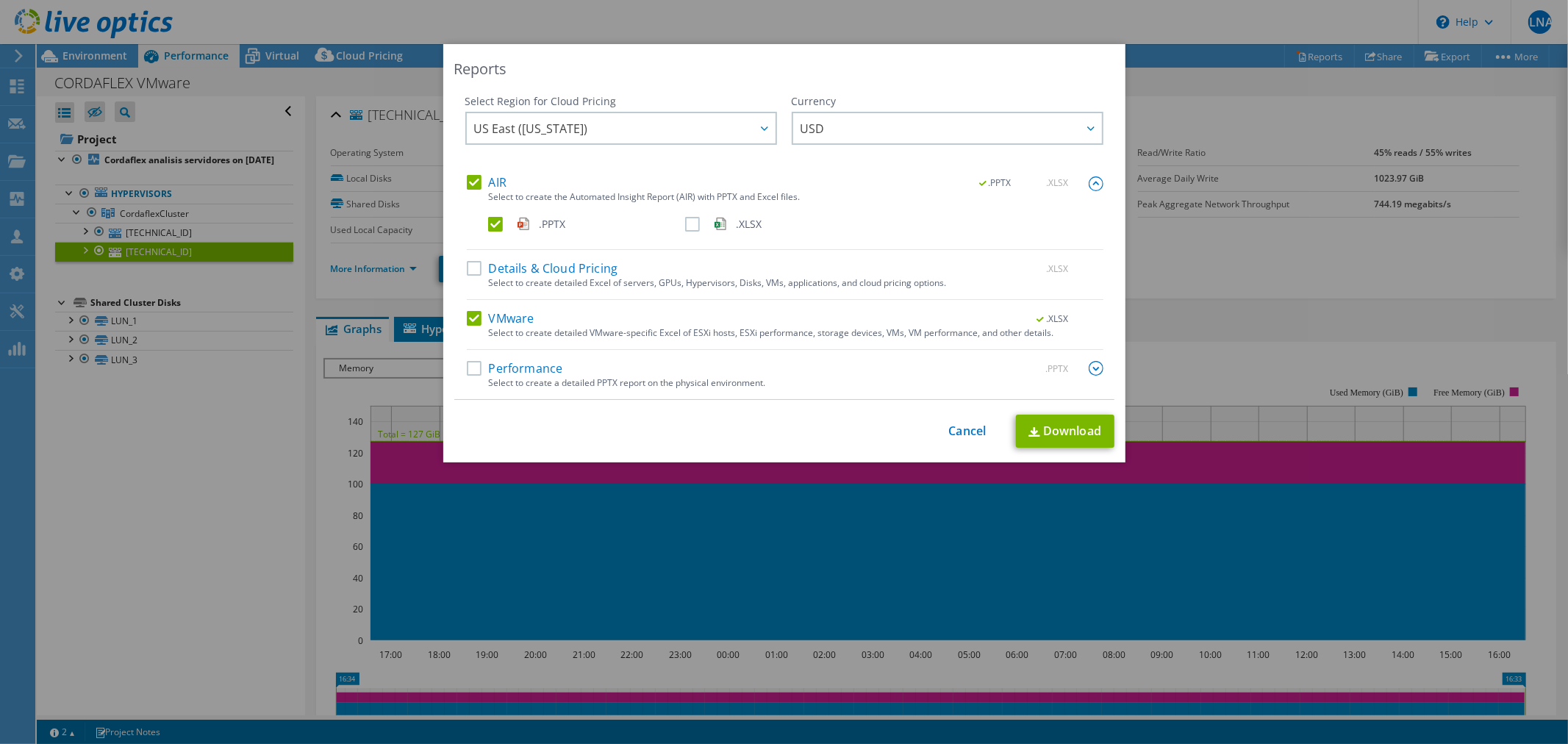
click at [0, 0] on input "VMware" at bounding box center [0, 0] width 0 height 0
click at [1097, 430] on link "Download" at bounding box center [1065, 431] width 99 height 33
click at [206, 426] on div "Reports Select Region for Cloud Pricing Asia Pacific (Hong Kong) Asia Pacific (…" at bounding box center [784, 372] width 1568 height 656
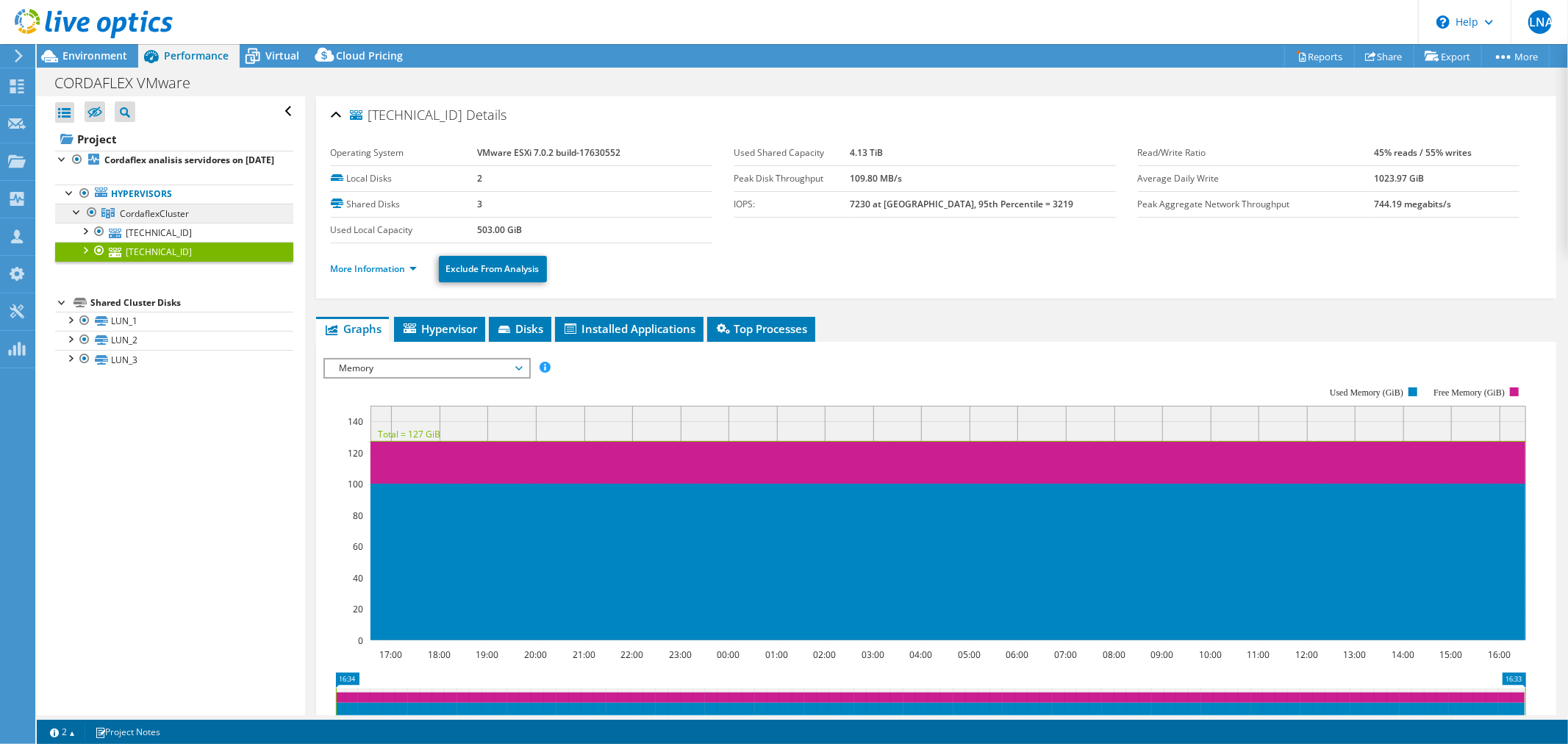
click at [172, 220] on span "CordaflexCluster" at bounding box center [155, 213] width 69 height 12
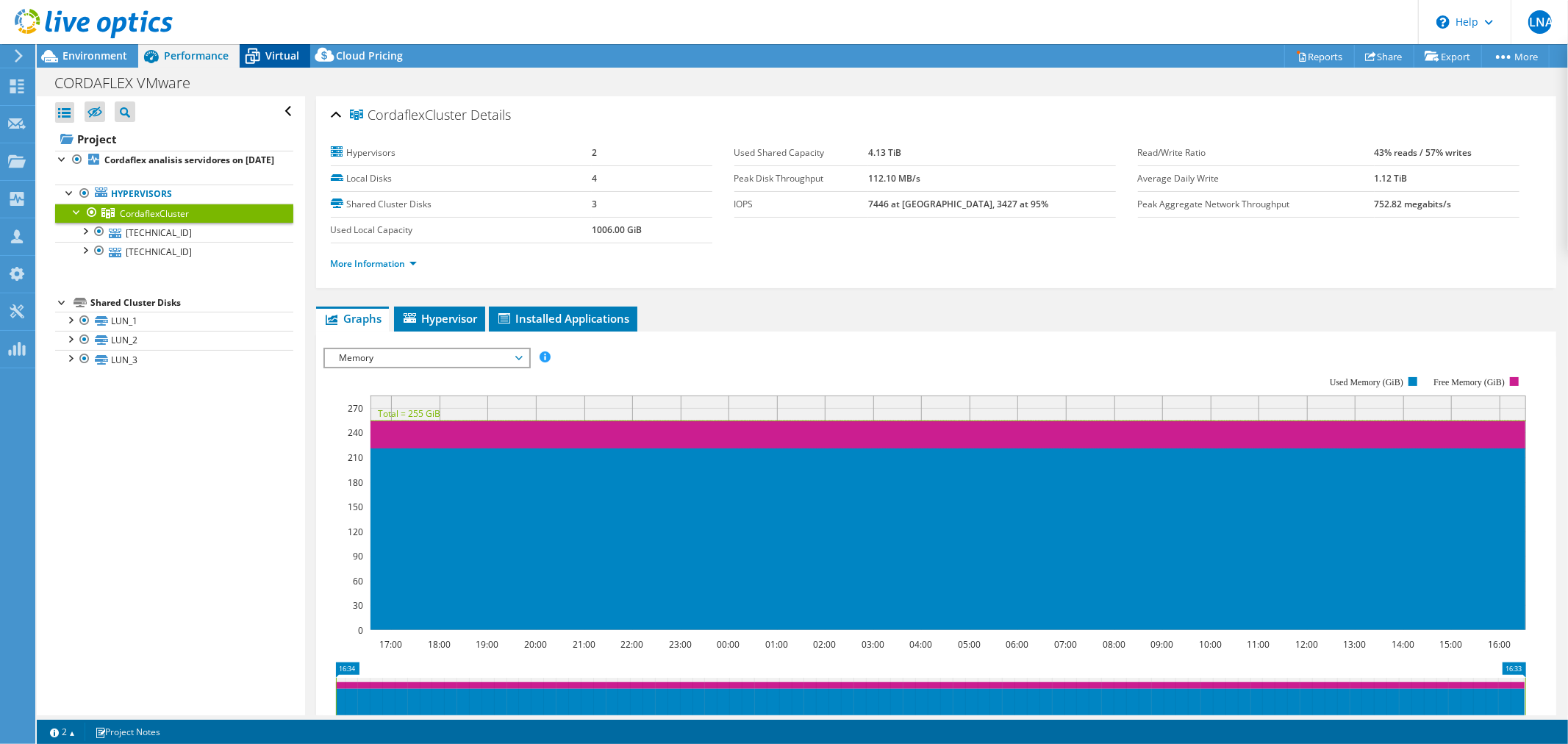
click at [283, 65] on div "Virtual" at bounding box center [275, 55] width 71 height 24
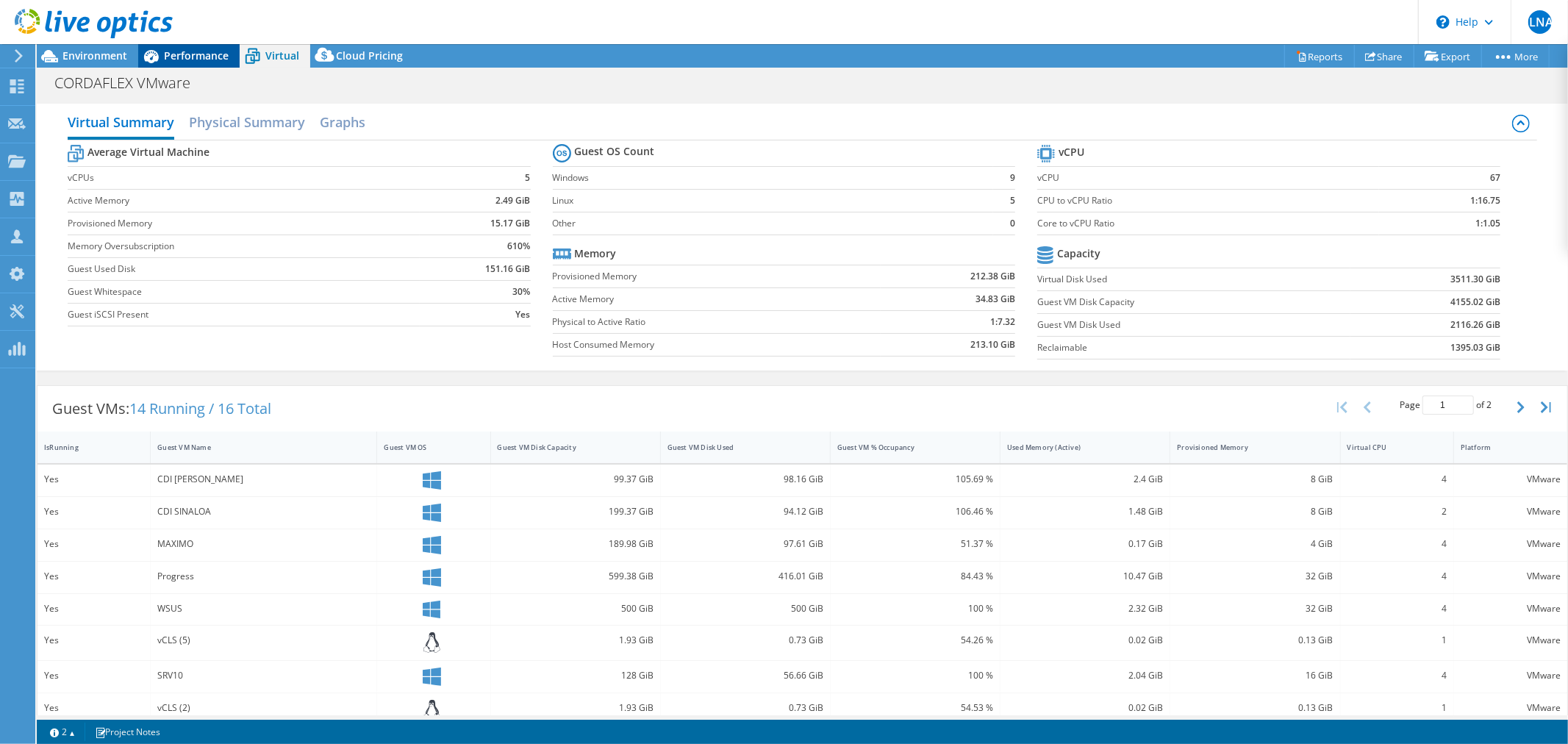
click at [170, 59] on span "Performance" at bounding box center [196, 55] width 65 height 14
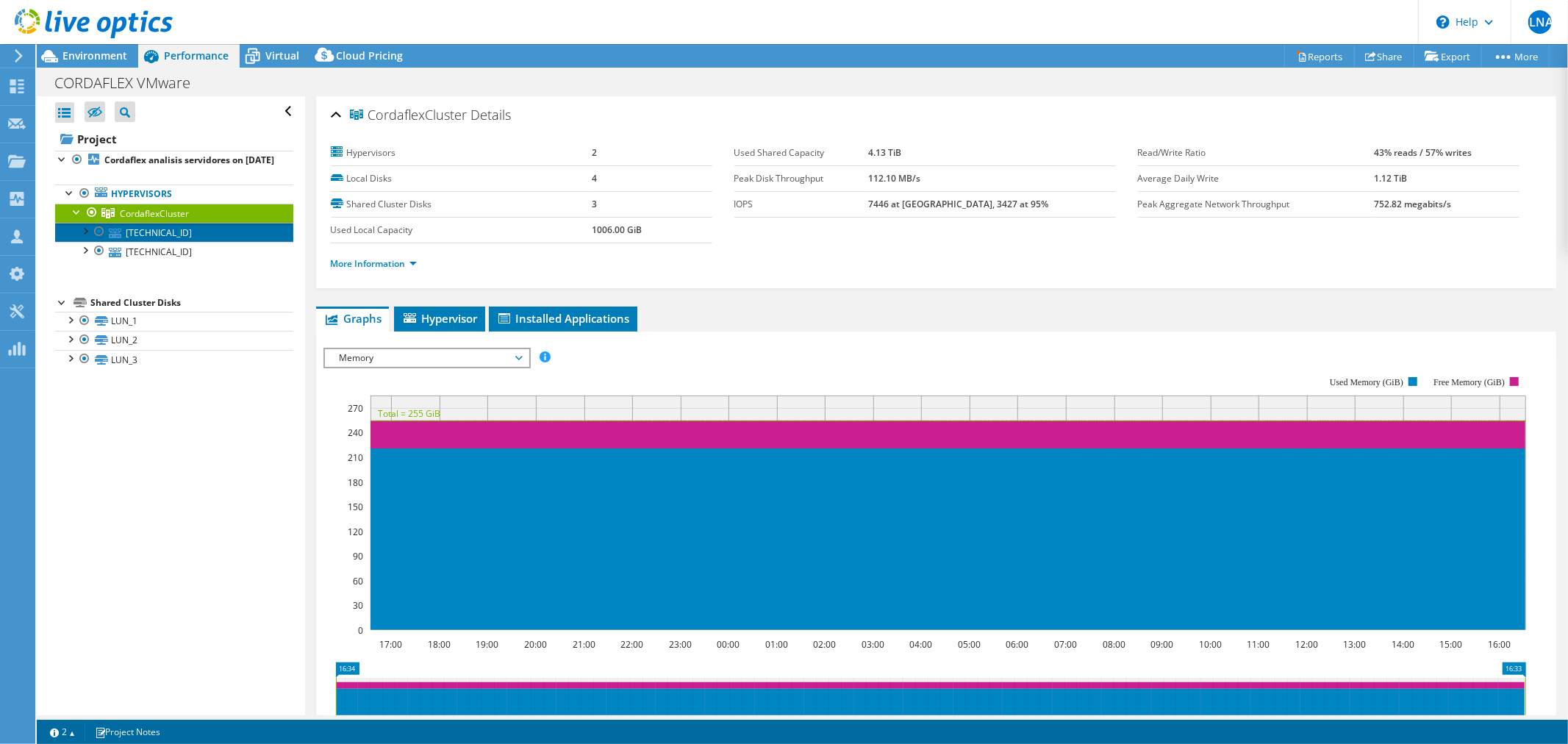
click at [162, 242] on link "10.68.181.18" at bounding box center [174, 232] width 238 height 19
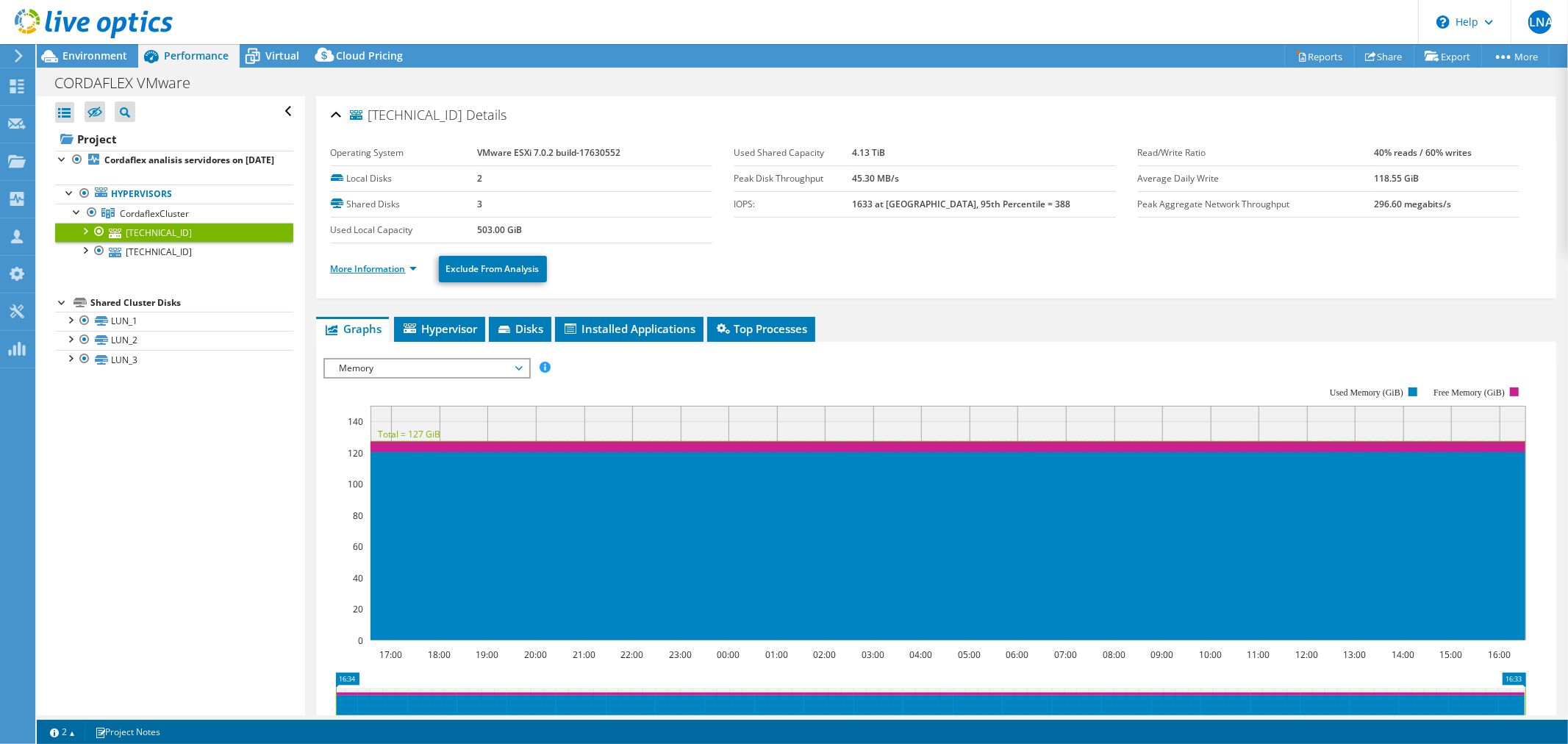
click at [366, 272] on link "More Information" at bounding box center [374, 269] width 86 height 12
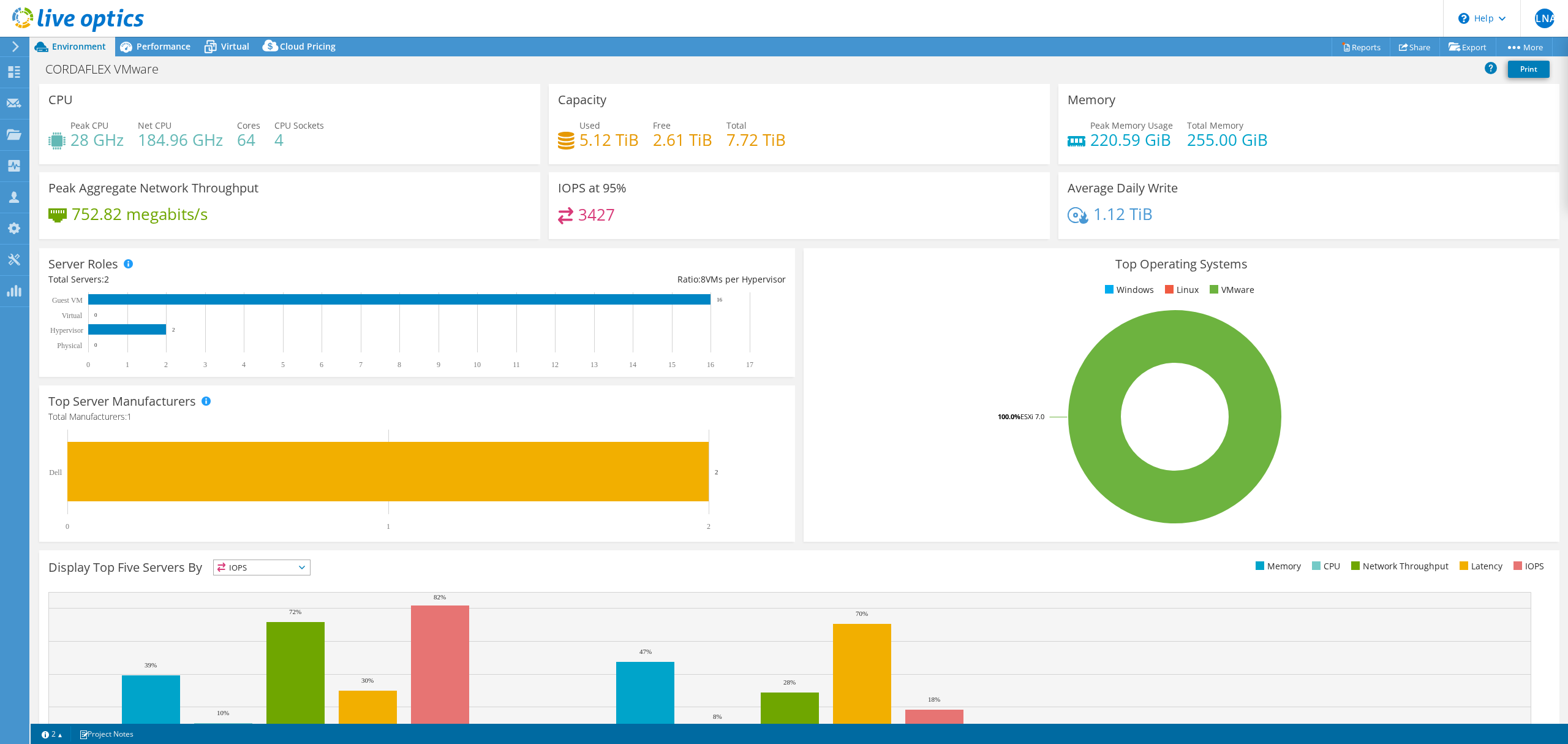
select select "USD"
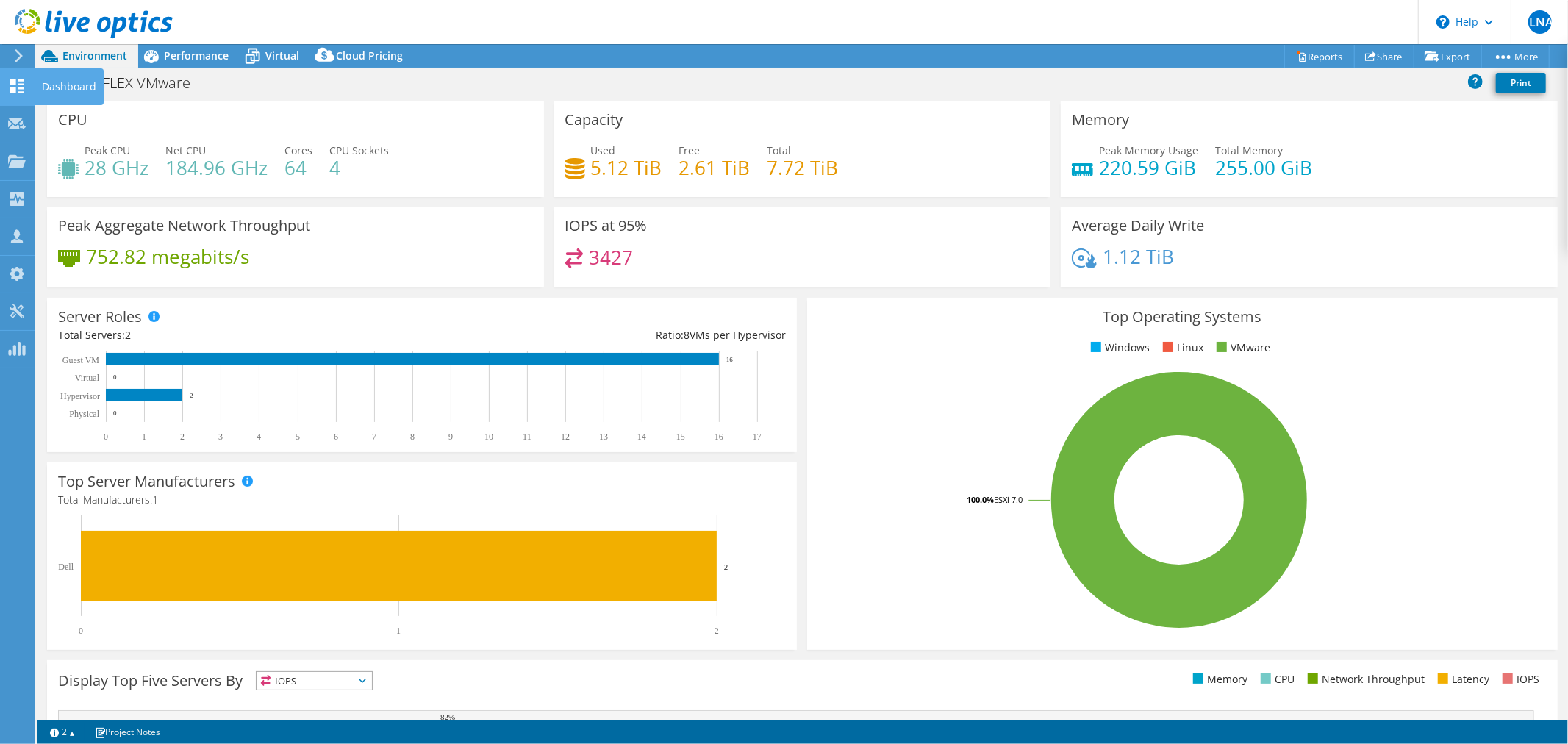
click at [20, 92] on div at bounding box center [17, 88] width 18 height 16
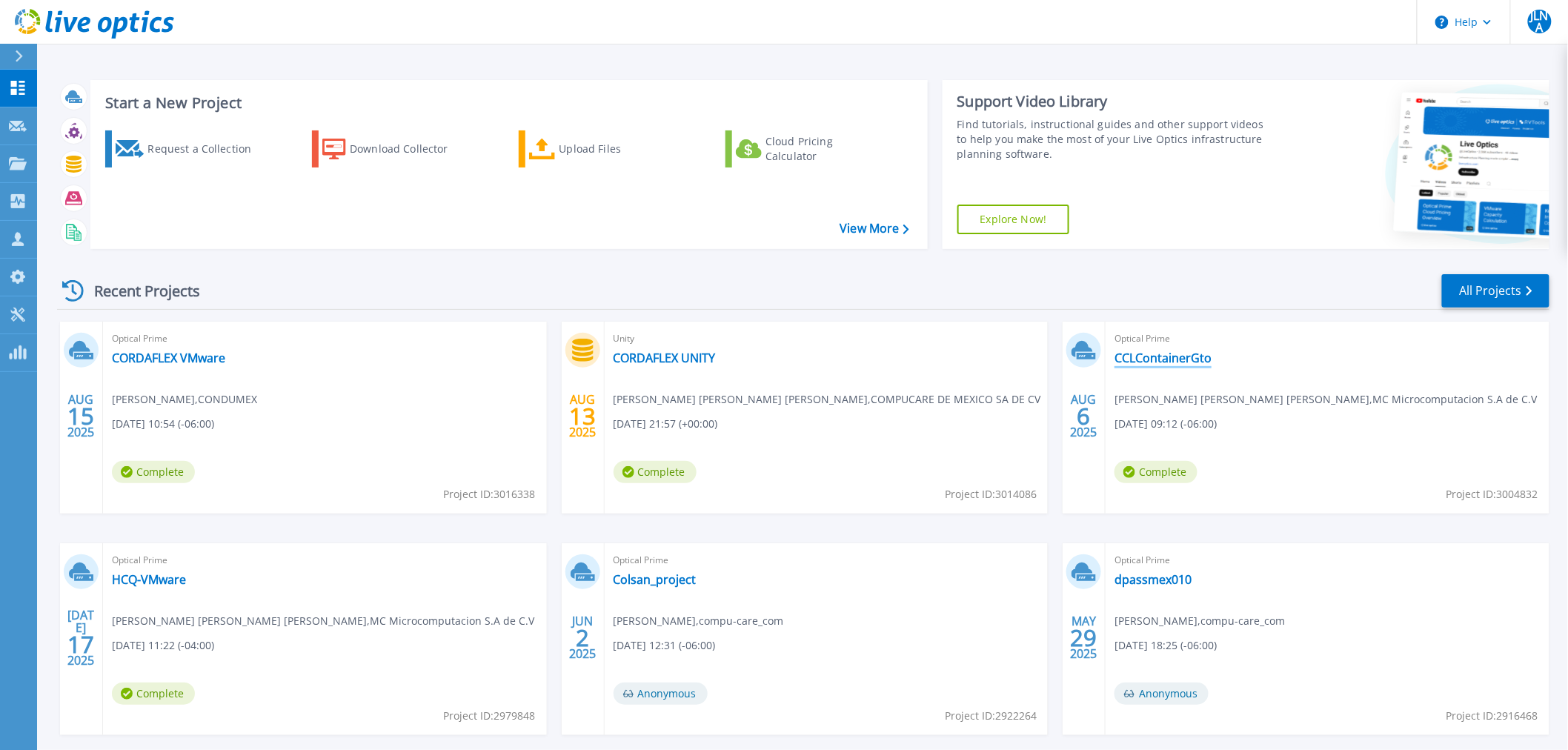
click at [1160, 354] on link "CCLContainerGto" at bounding box center [1163, 358] width 97 height 15
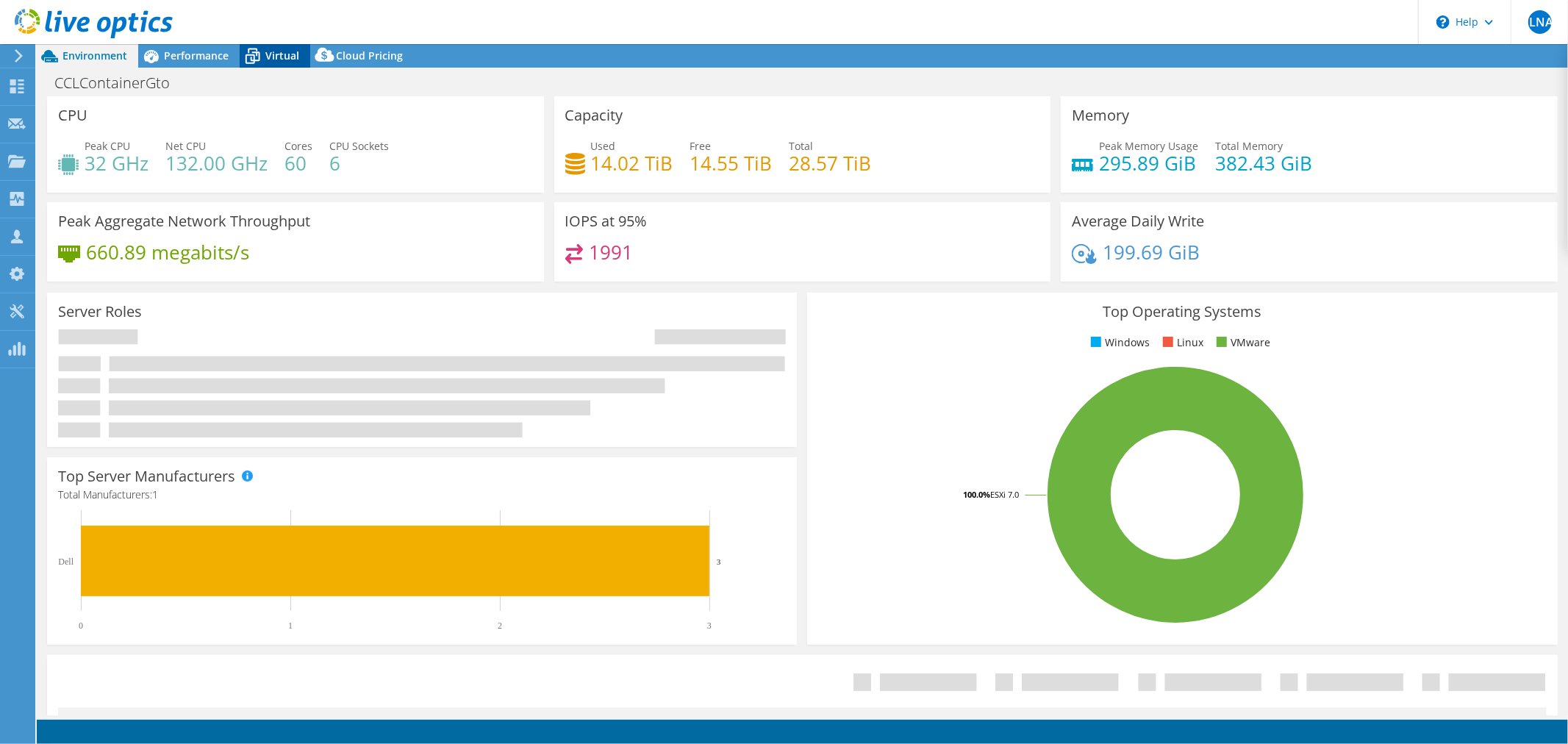
click at [286, 59] on span "Virtual" at bounding box center [283, 55] width 34 height 14
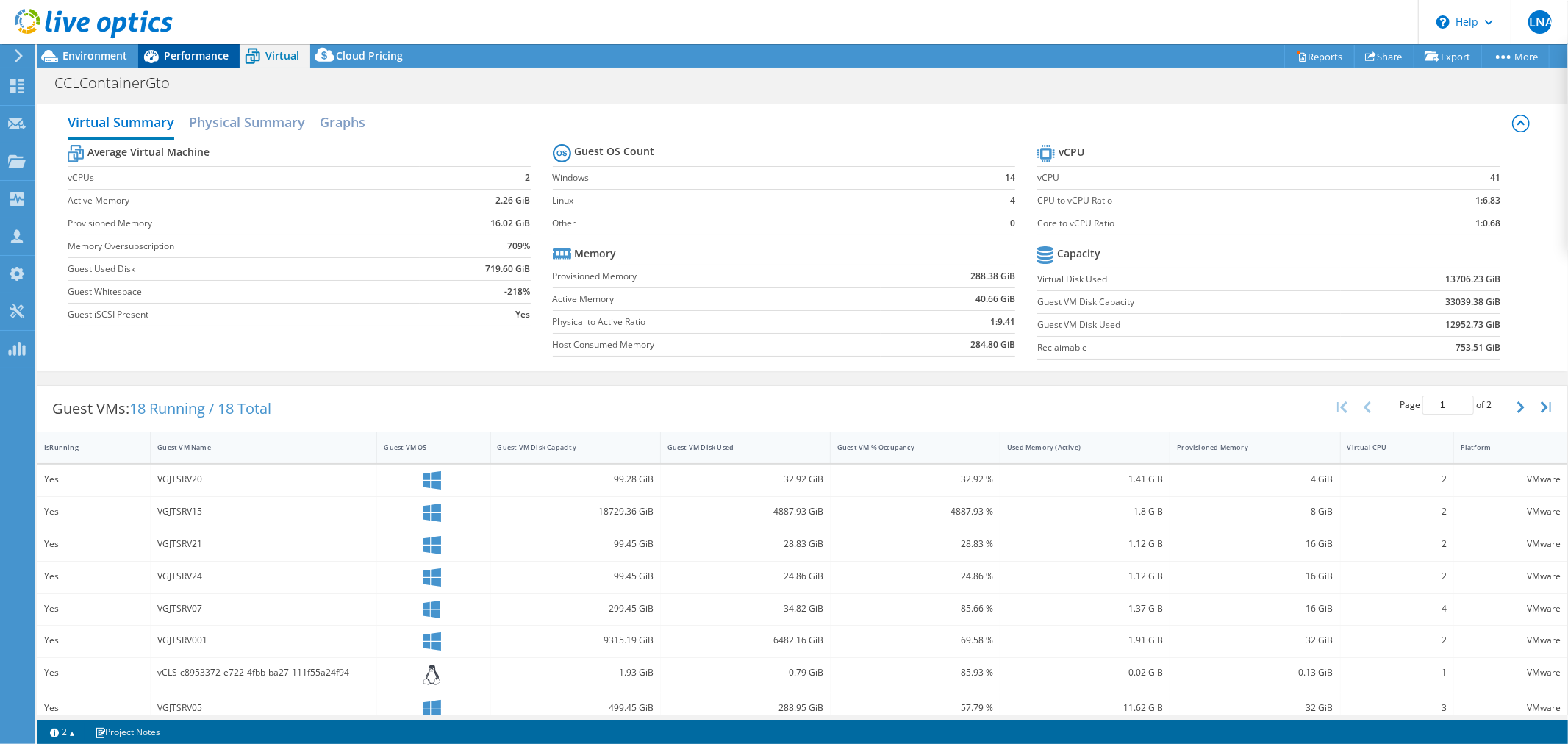
click at [222, 58] on span "Performance" at bounding box center [196, 55] width 65 height 14
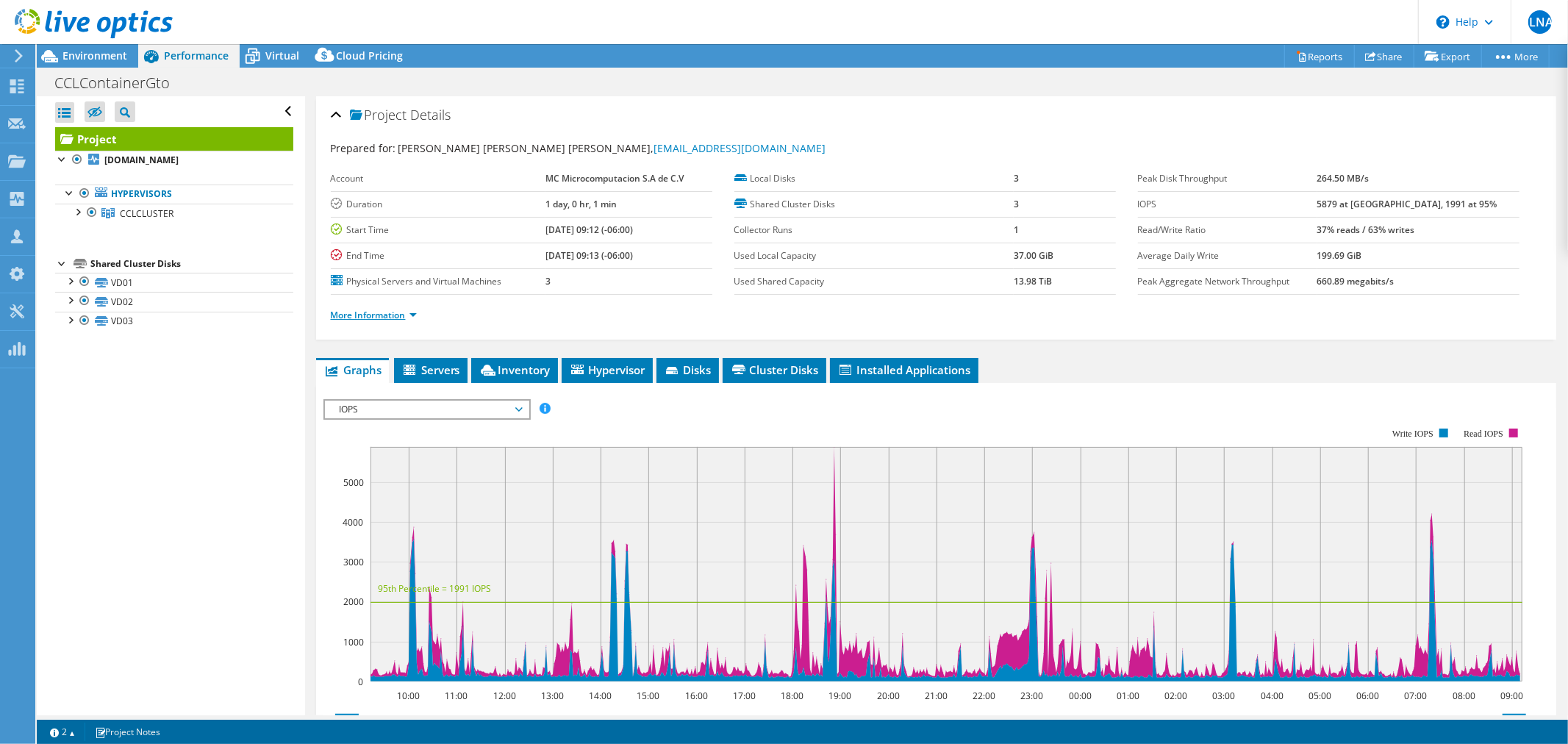
click at [379, 317] on link "More Information" at bounding box center [374, 315] width 86 height 12
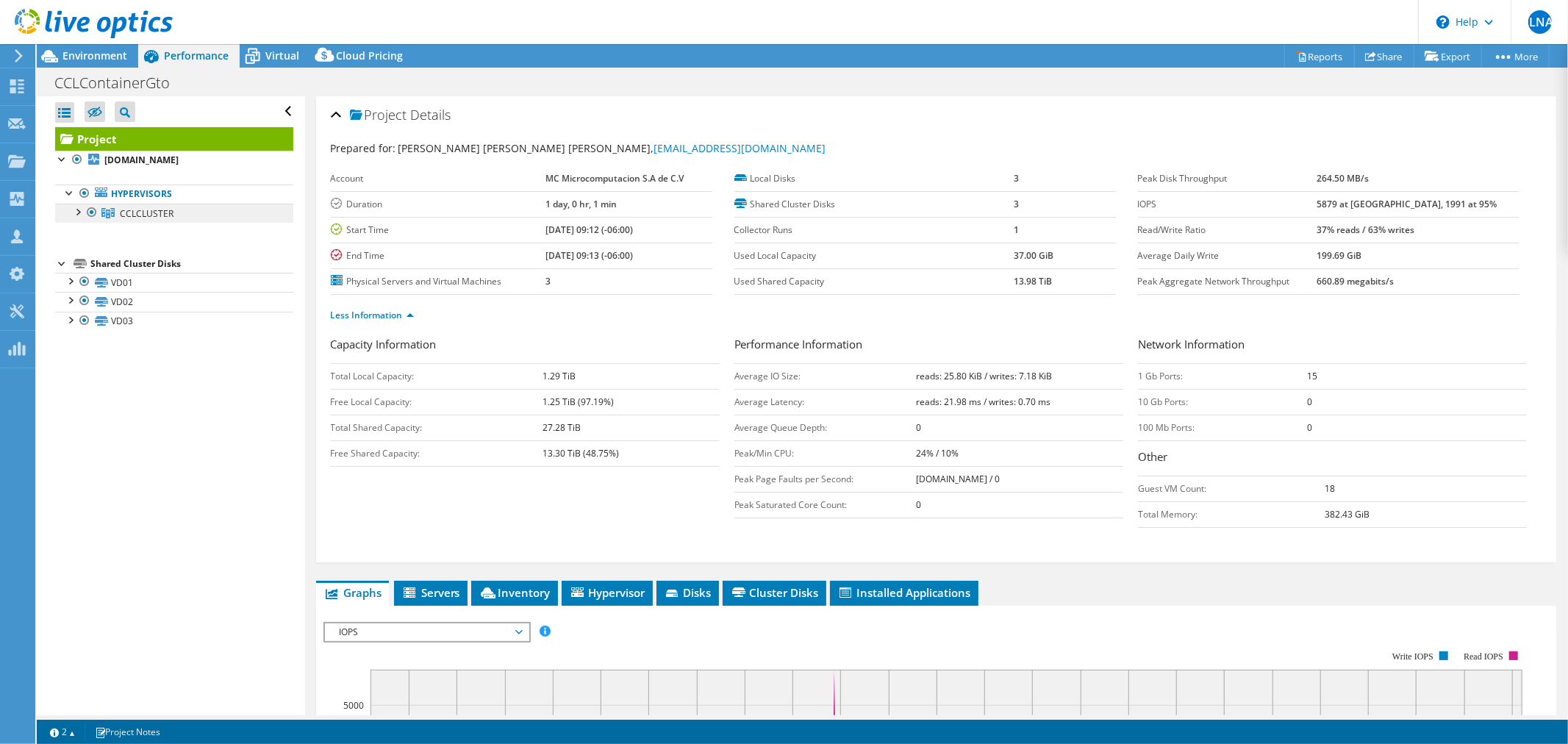
click at [149, 209] on span "CCLCLUSTER" at bounding box center [147, 213] width 54 height 12
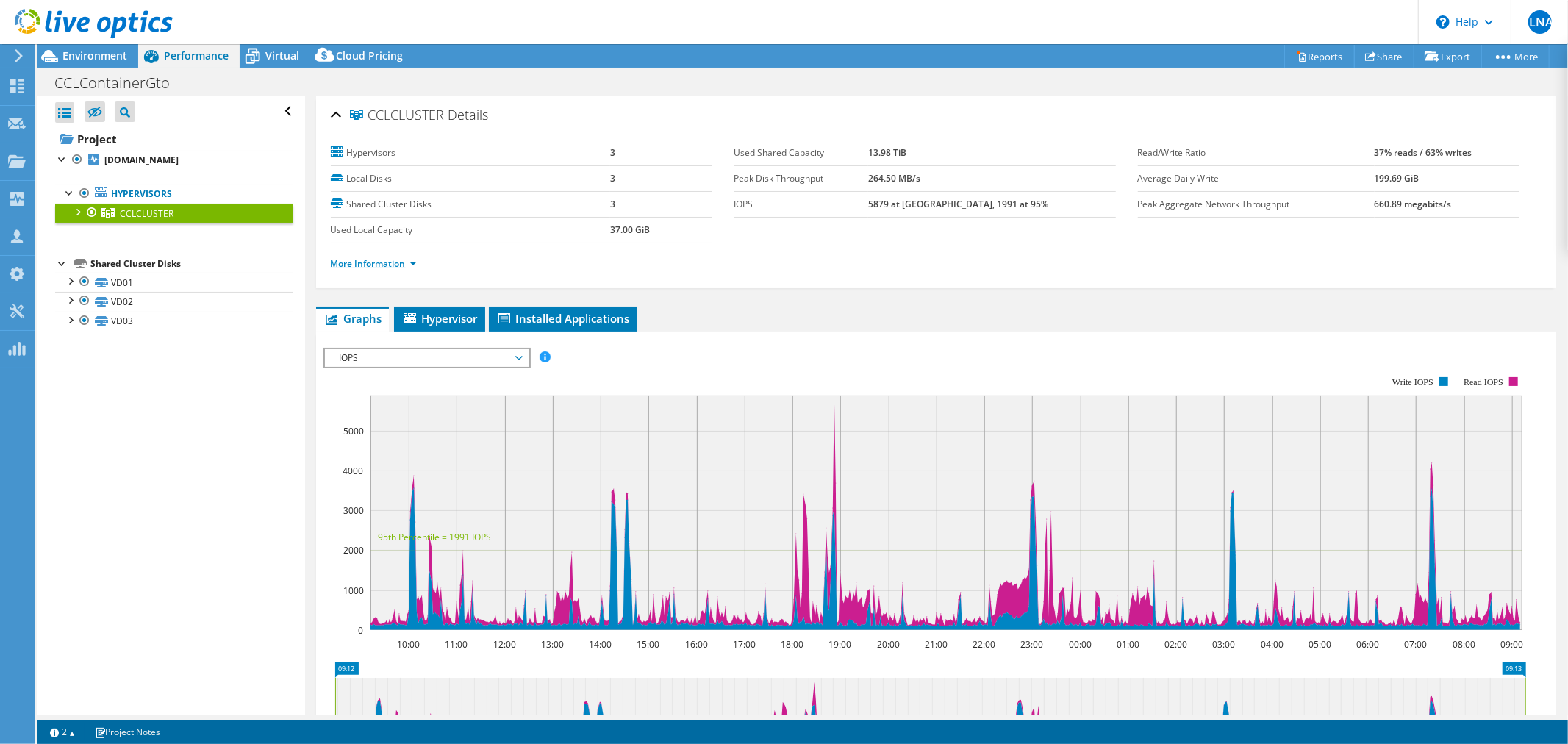
click at [393, 257] on link "More Information" at bounding box center [374, 263] width 86 height 12
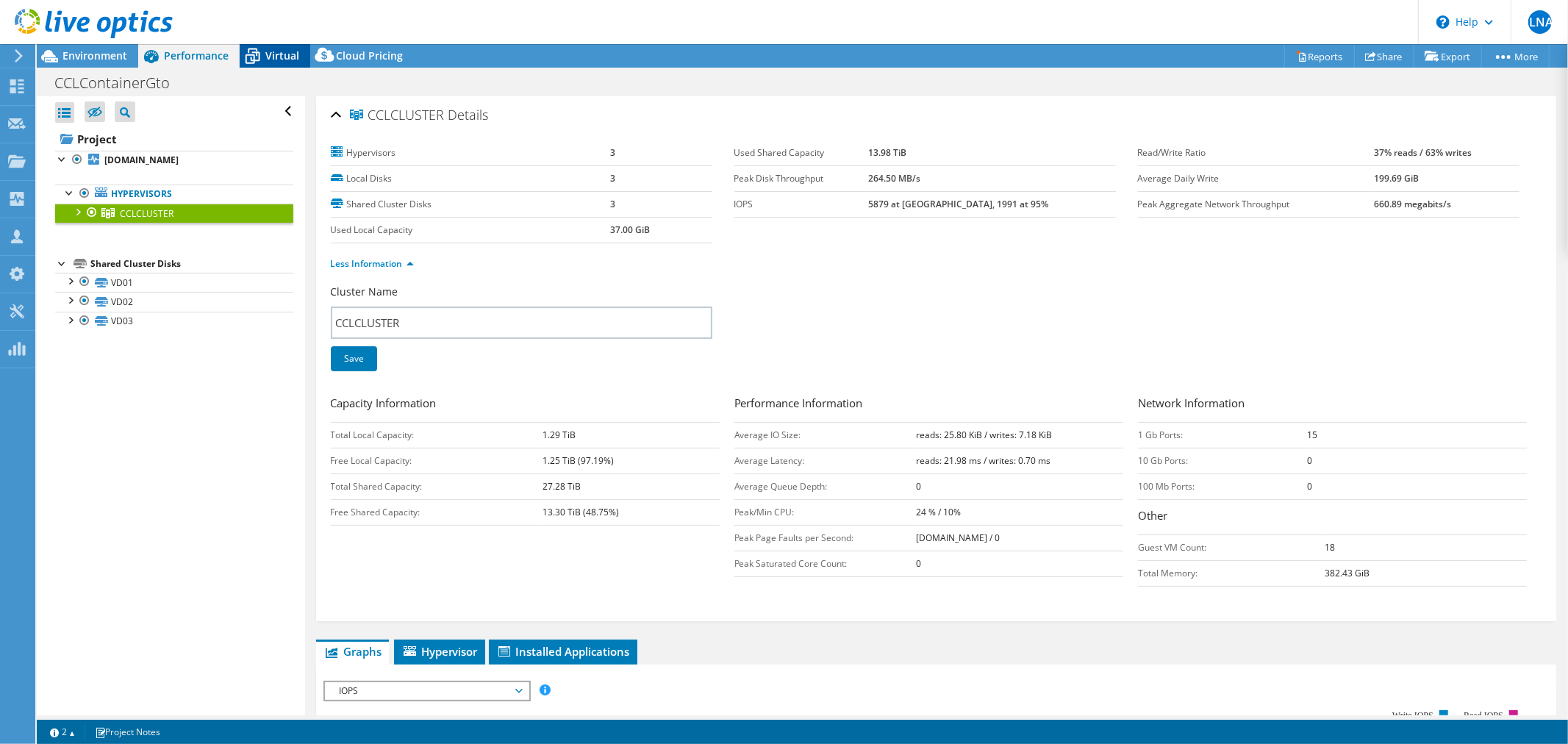
click at [272, 62] on div "Virtual" at bounding box center [275, 55] width 71 height 24
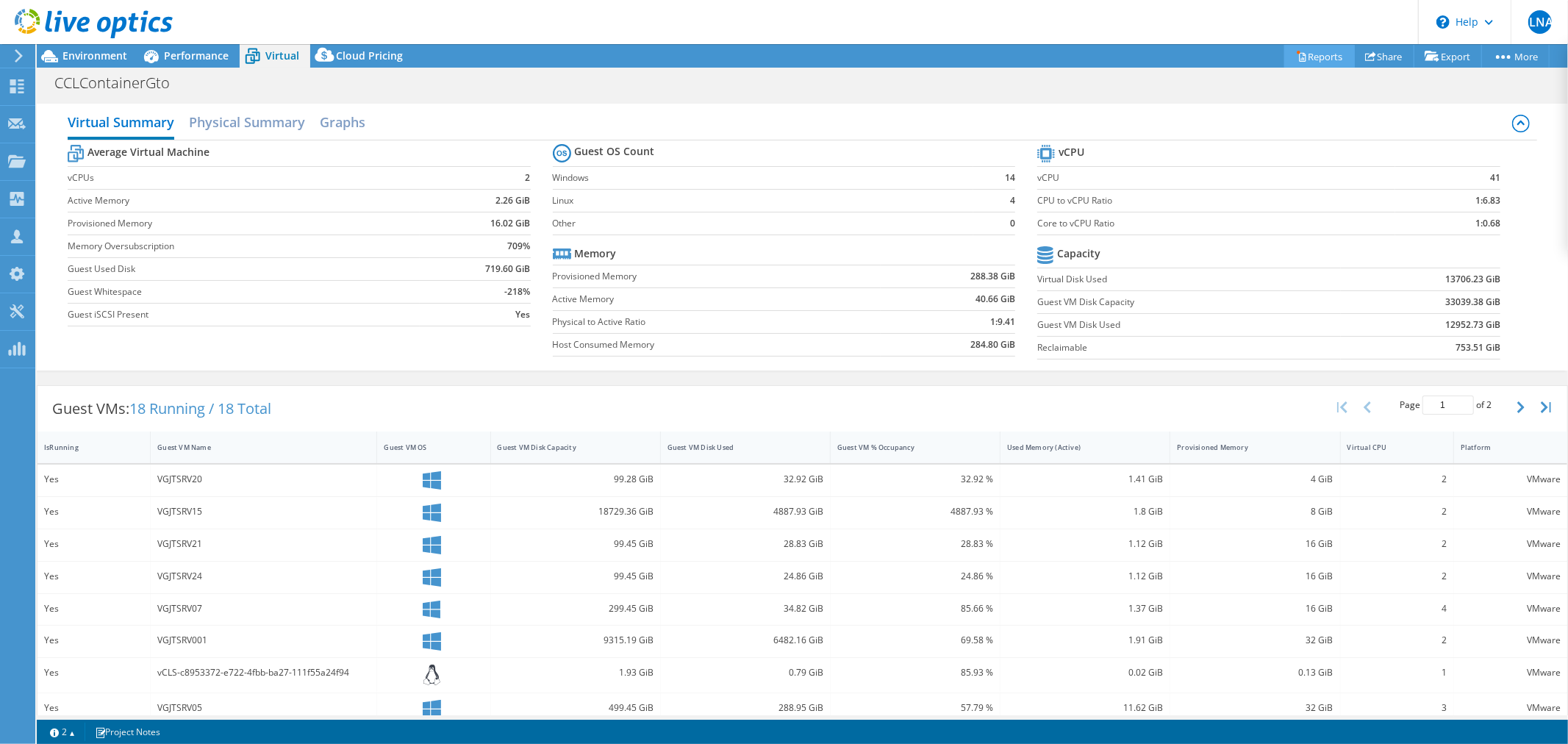
click at [1329, 60] on link "Reports" at bounding box center [1320, 56] width 71 height 23
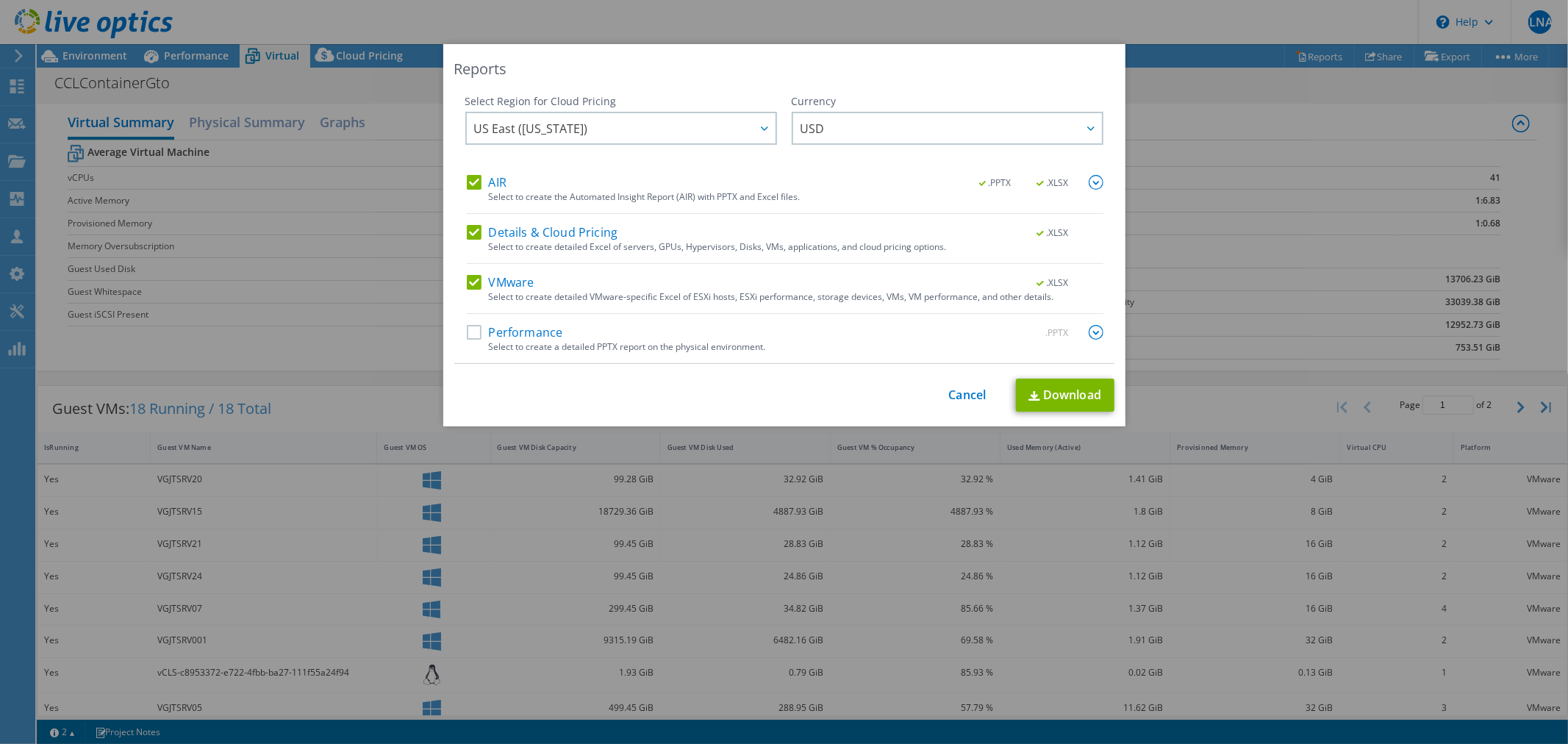
click at [1090, 180] on img at bounding box center [1096, 182] width 15 height 15
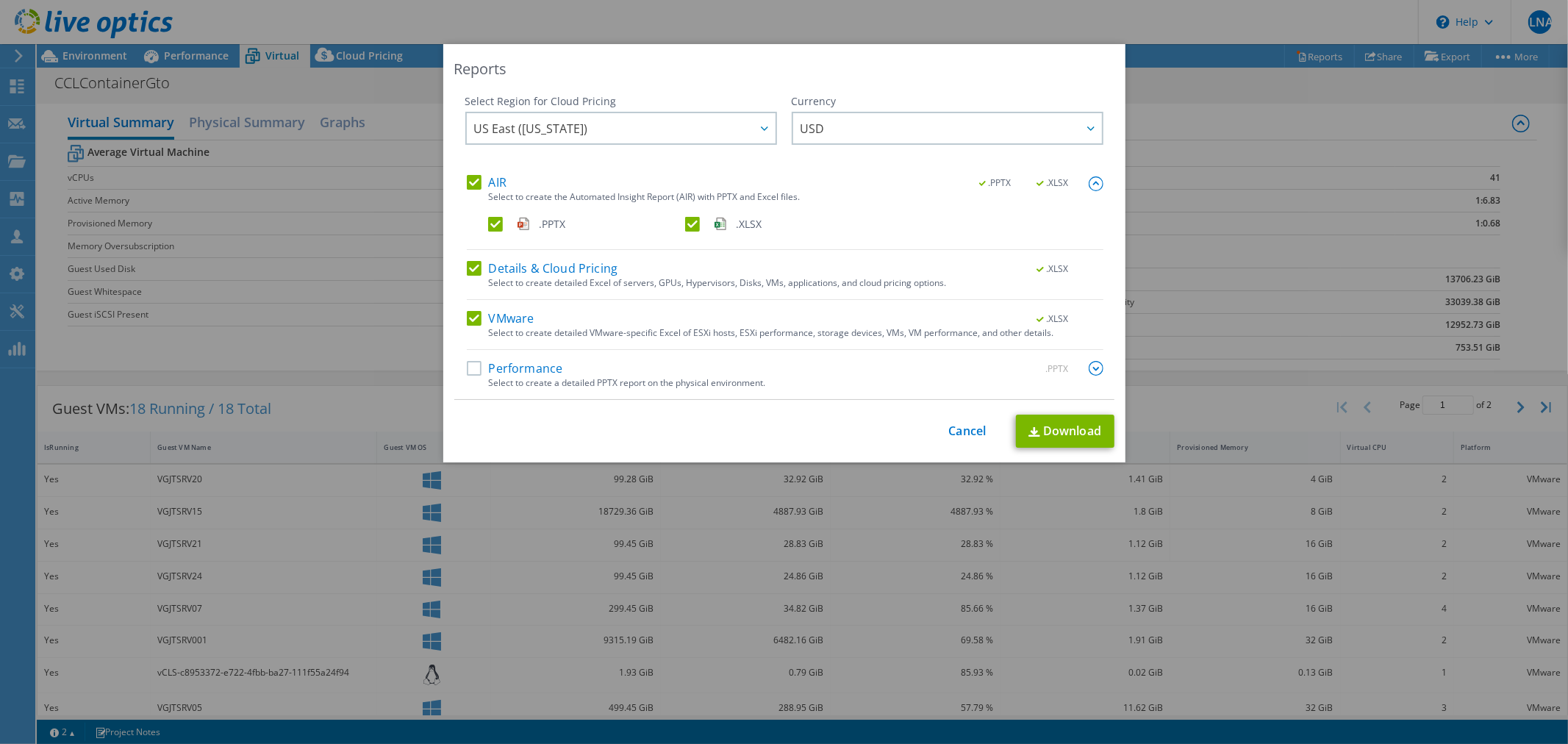
click at [687, 222] on label ".XLSX" at bounding box center [782, 224] width 194 height 15
click at [0, 0] on input ".XLSX" at bounding box center [0, 0] width 0 height 0
click at [468, 272] on label "Details & Cloud Pricing" at bounding box center [543, 268] width 152 height 15
click at [0, 0] on input "Details & Cloud Pricing" at bounding box center [0, 0] width 0 height 0
click at [468, 307] on div "AIR .PPTX .XLSX Select to create the Automated Insight Report (AIR) with PPTX a…" at bounding box center [785, 286] width 637 height 224
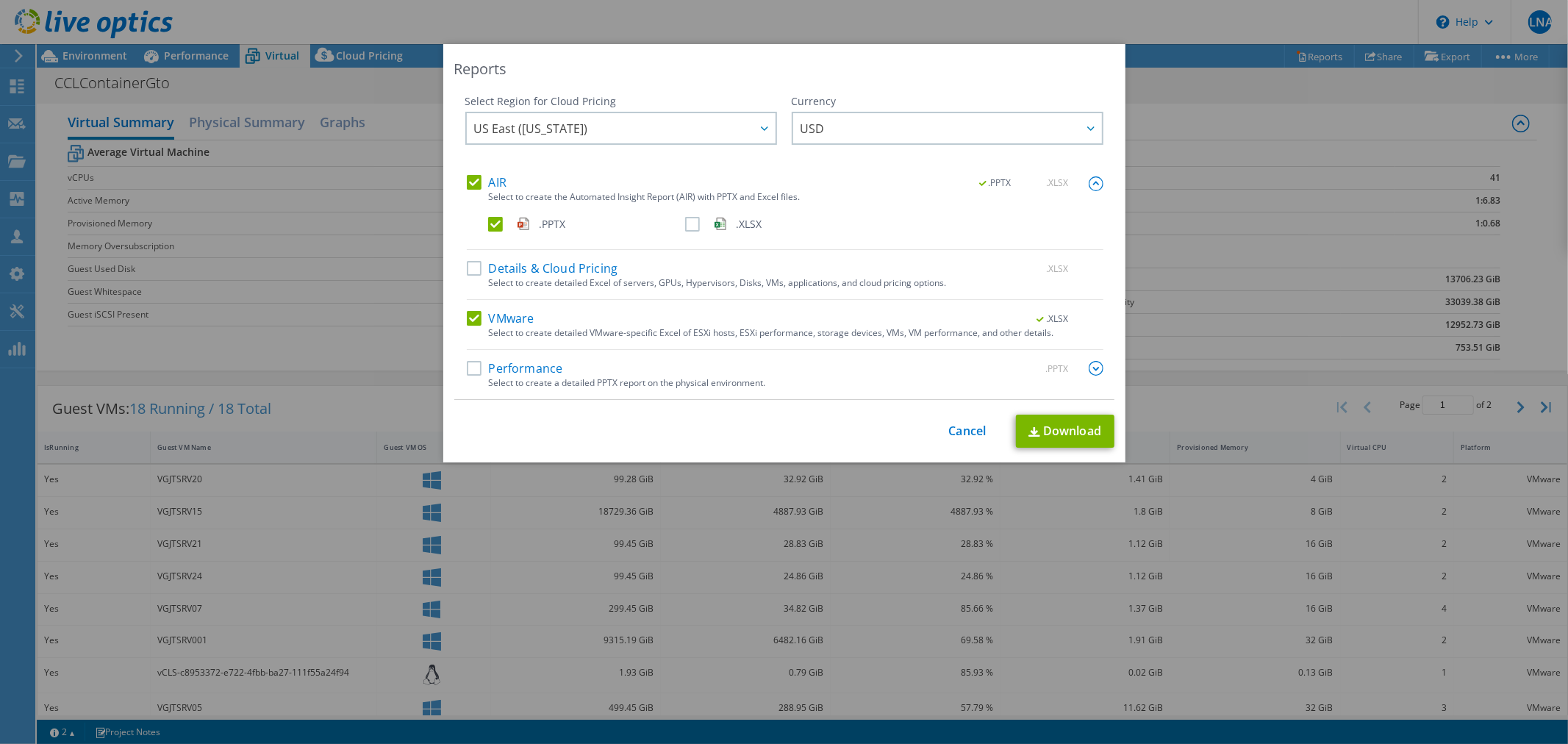
click at [476, 319] on label "VMware" at bounding box center [501, 318] width 68 height 15
click at [0, 0] on input "VMware" at bounding box center [0, 0] width 0 height 0
click at [1044, 432] on link "Download" at bounding box center [1065, 431] width 99 height 33
click at [956, 424] on link "Cancel" at bounding box center [968, 431] width 38 height 14
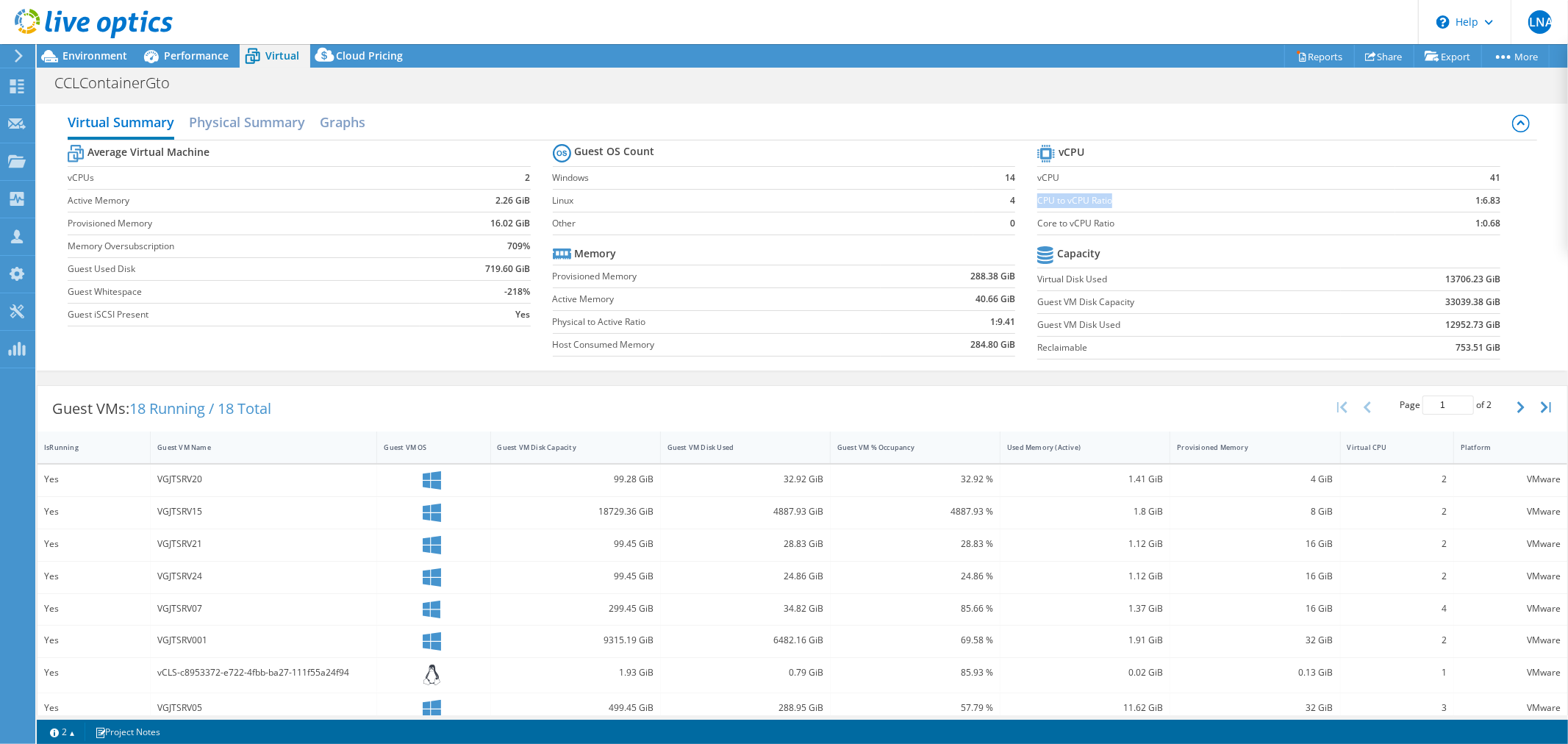
drag, startPoint x: 1032, startPoint y: 203, endPoint x: 1115, endPoint y: 199, distance: 83.1
click at [1115, 199] on label "CPU to vCPU Ratio" at bounding box center [1216, 200] width 357 height 15
copy label "CPU to vCPU Ratio"
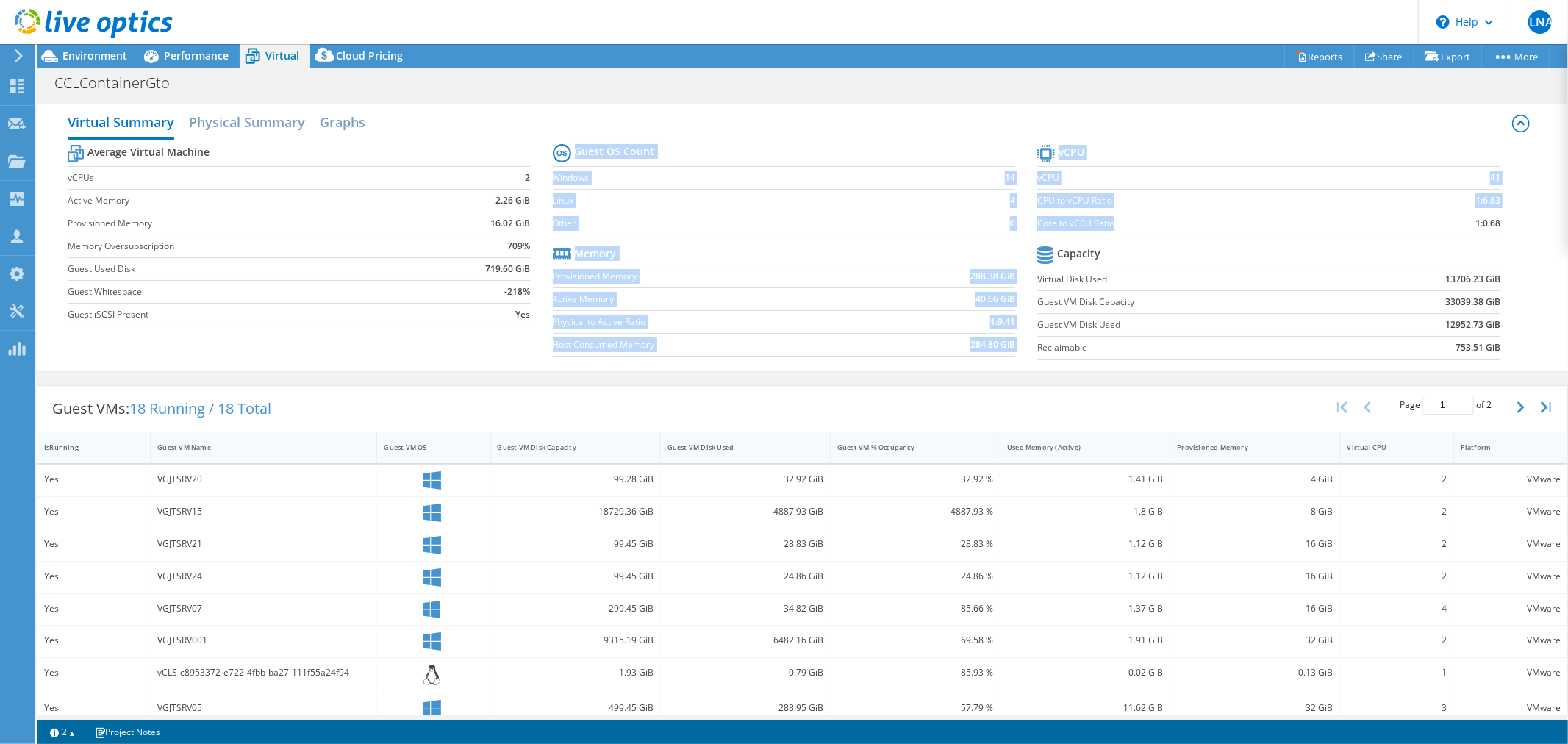
drag, startPoint x: 1108, startPoint y: 218, endPoint x: 1028, endPoint y: 222, distance: 80.1
click at [1028, 222] on div "Average Virtual Machine vCPUs 2 Active Memory 2.26 GiB Provisioned Memory 16.02…" at bounding box center [803, 253] width 1470 height 226
click at [1058, 222] on label "Core to vCPU Ratio" at bounding box center [1216, 223] width 357 height 15
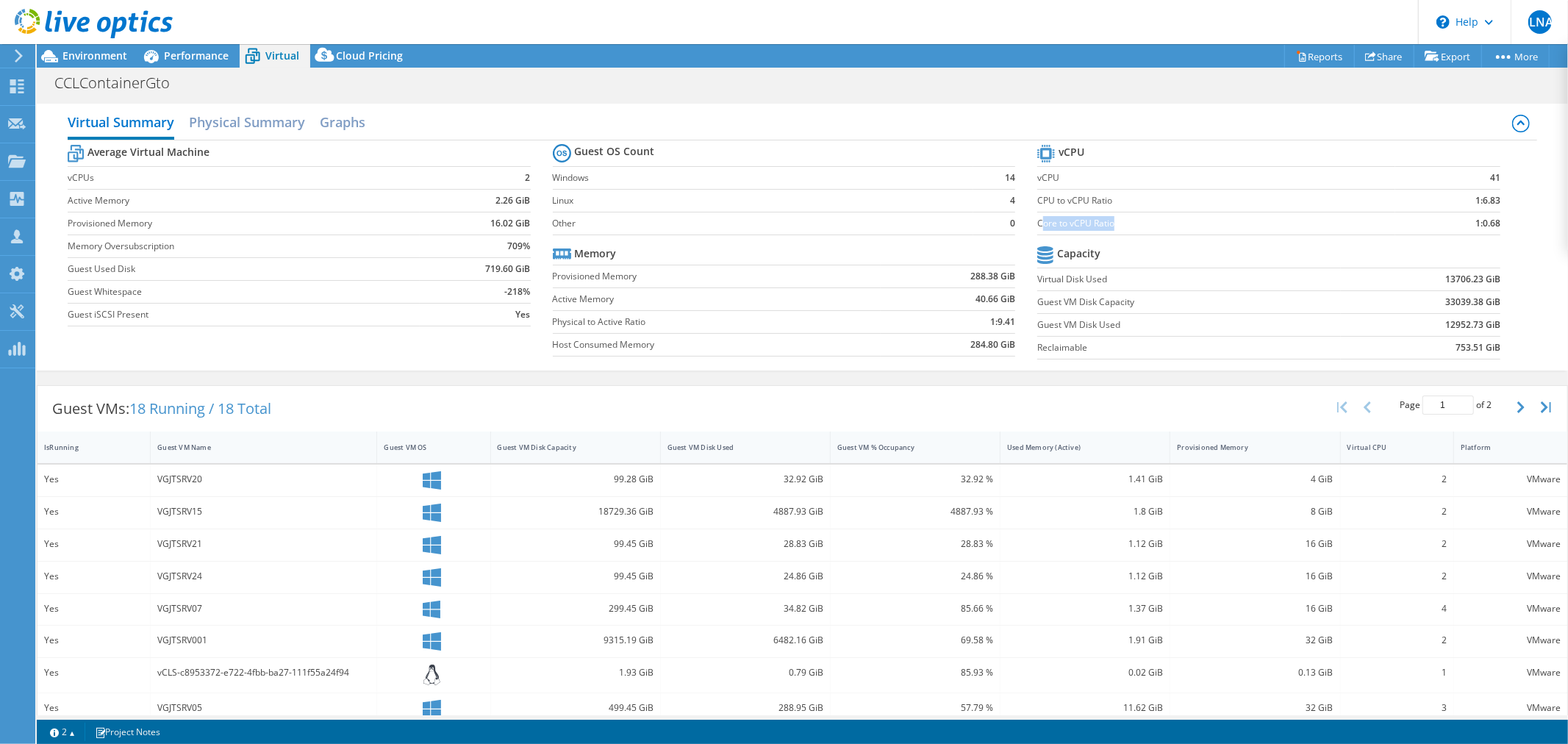
drag, startPoint x: 1118, startPoint y: 222, endPoint x: 1034, endPoint y: 222, distance: 84.0
click at [1038, 222] on label "Core to vCPU Ratio" at bounding box center [1216, 223] width 357 height 15
drag, startPoint x: 1031, startPoint y: 222, endPoint x: 1105, endPoint y: 222, distance: 74.0
click at [1105, 222] on label "Core to vCPU Ratio" at bounding box center [1216, 223] width 357 height 15
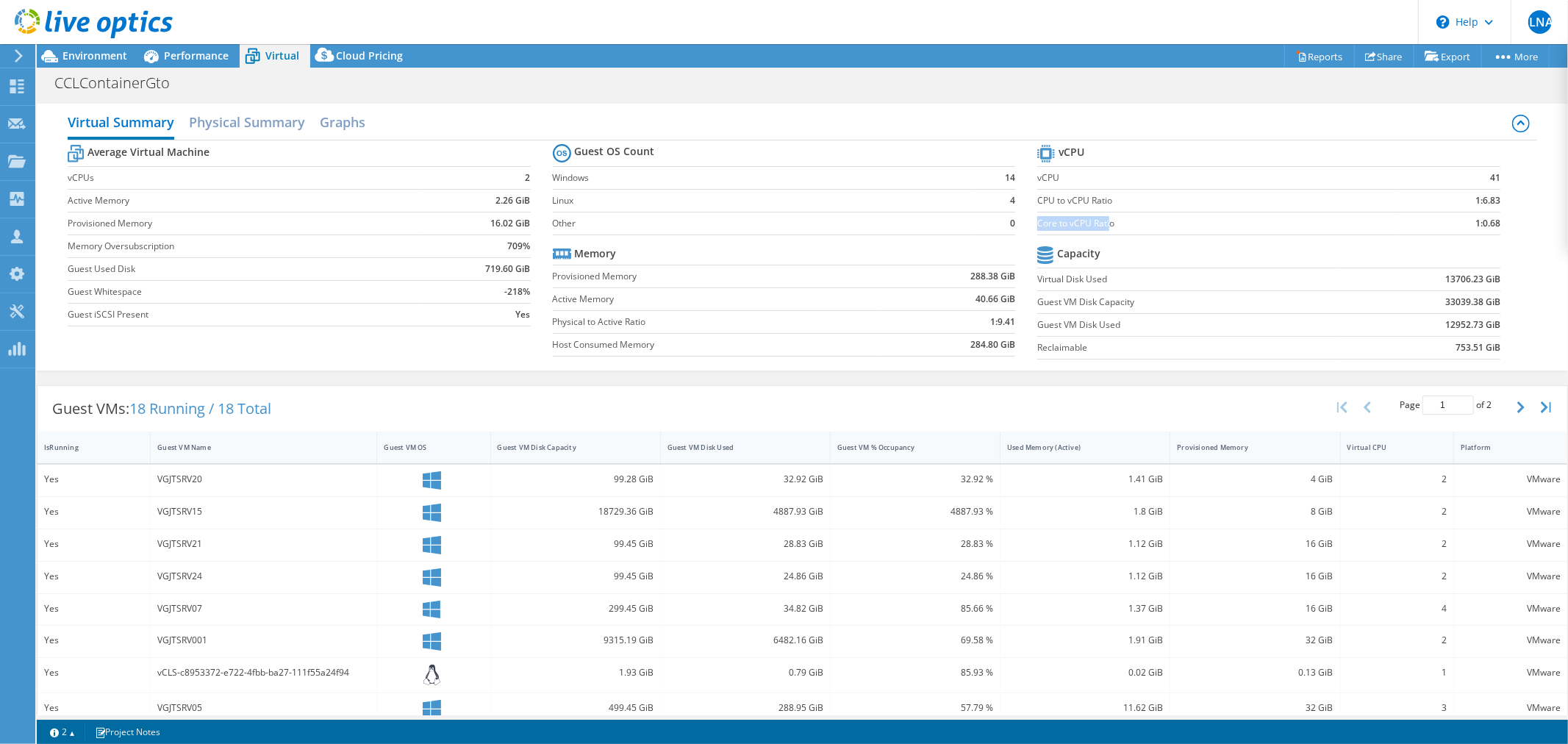
click at [1106, 222] on label "Core to vCPU Ratio" at bounding box center [1216, 223] width 357 height 15
drag, startPoint x: 1111, startPoint y: 222, endPoint x: 1029, endPoint y: 225, distance: 82.1
click at [1038, 225] on label "Core to vCPU Ratio" at bounding box center [1216, 223] width 357 height 15
copy label "Core to vCPU Ratio"
click at [15, 81] on use at bounding box center [17, 86] width 14 height 14
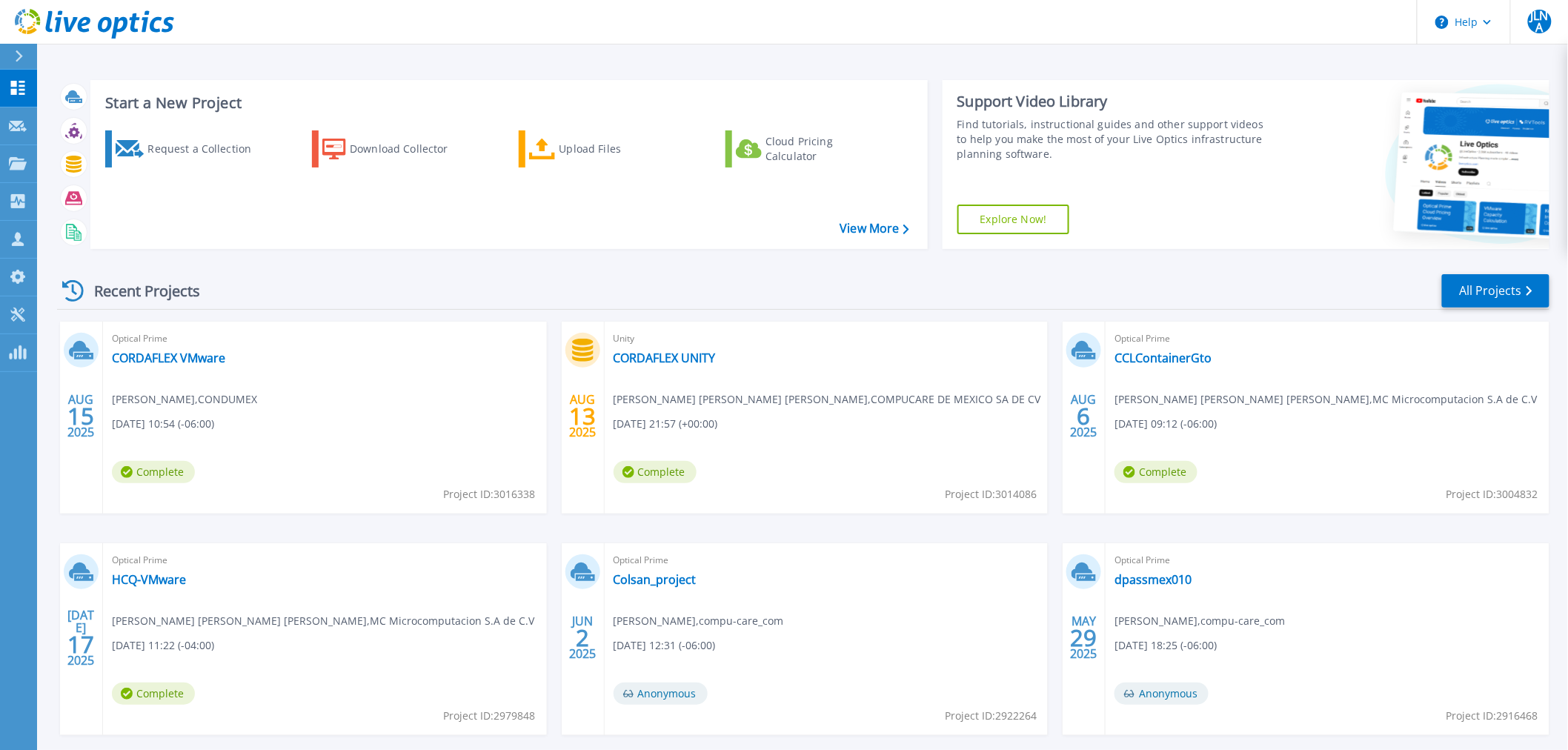
click at [161, 368] on div "Optical Prime CORDAFLEX VMware Hugo Sanchez , CONDUMEX 08/15/2025, 10:54 (-06:0…" at bounding box center [325, 417] width 444 height 192
click at [163, 354] on link "CORDAFLEX VMware" at bounding box center [168, 358] width 113 height 15
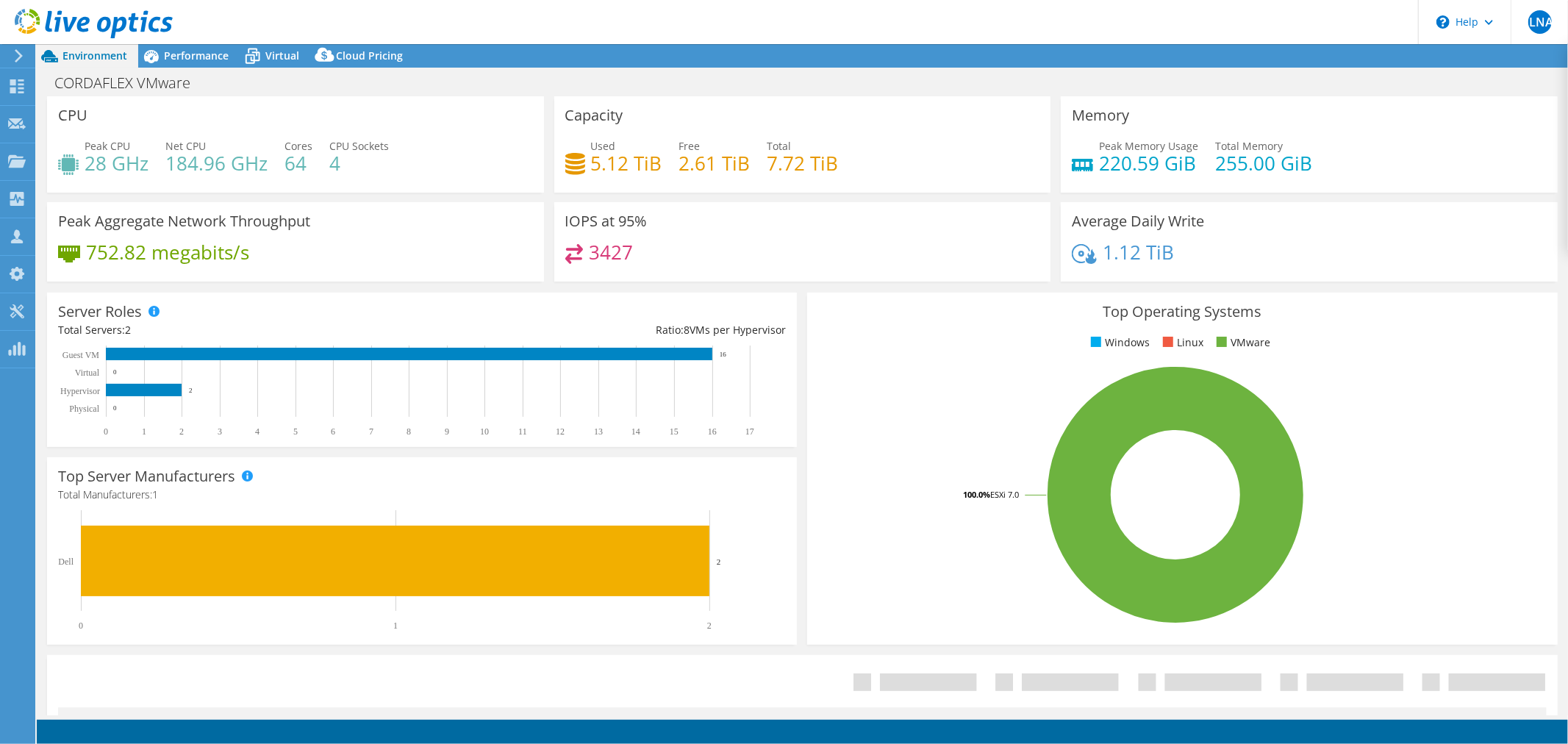
select select "USD"
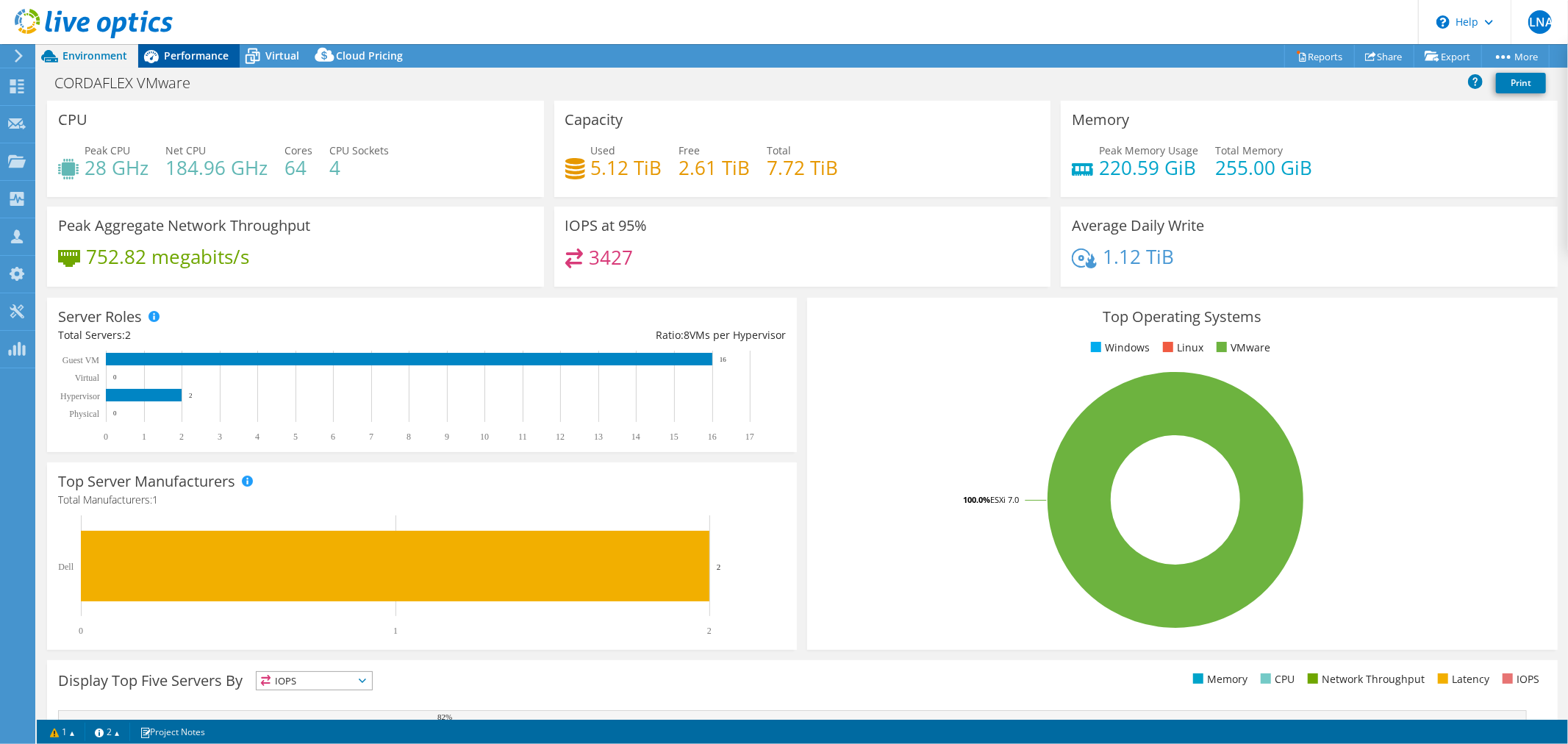
click at [191, 59] on span "Performance" at bounding box center [196, 55] width 65 height 14
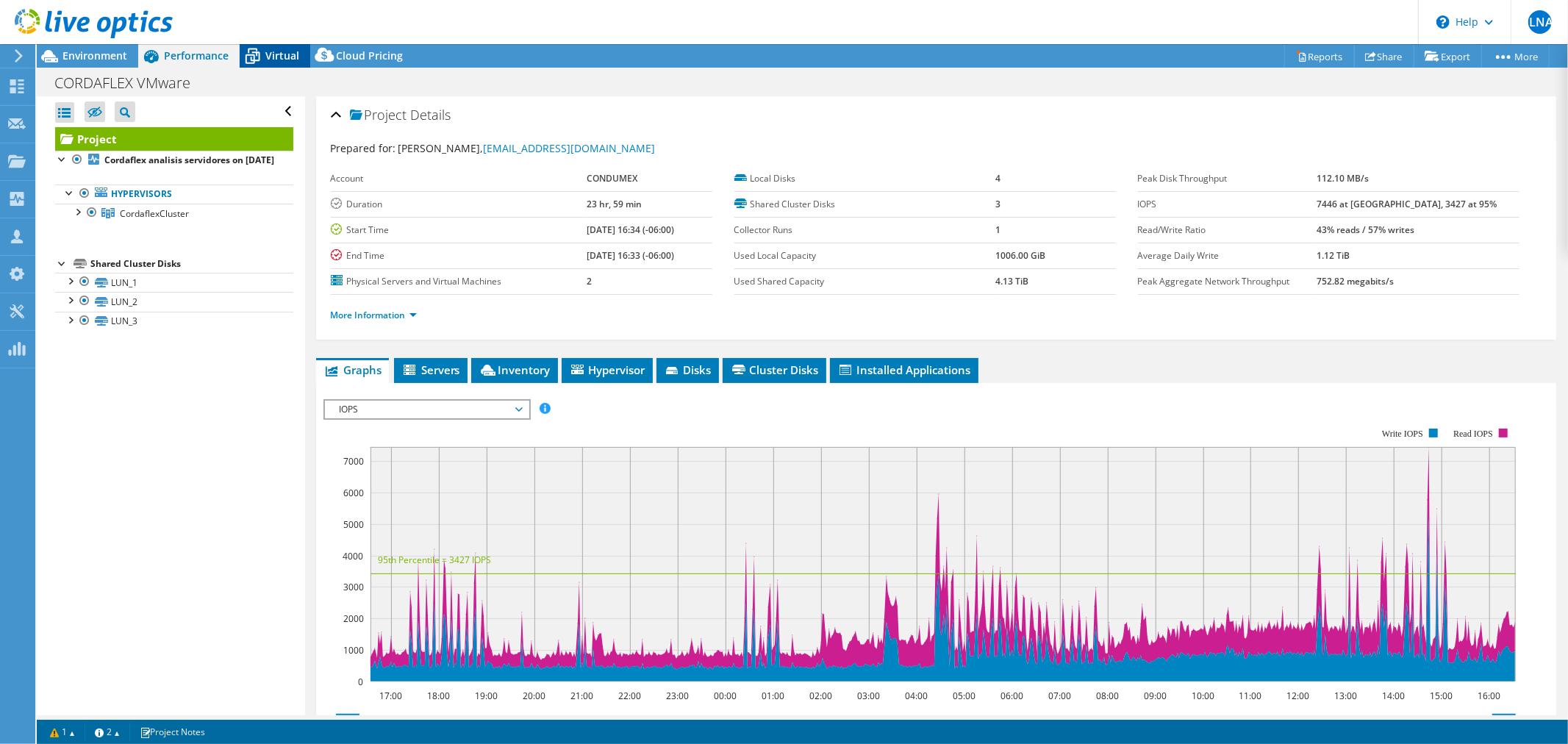
click at [253, 62] on icon at bounding box center [252, 57] width 15 height 12
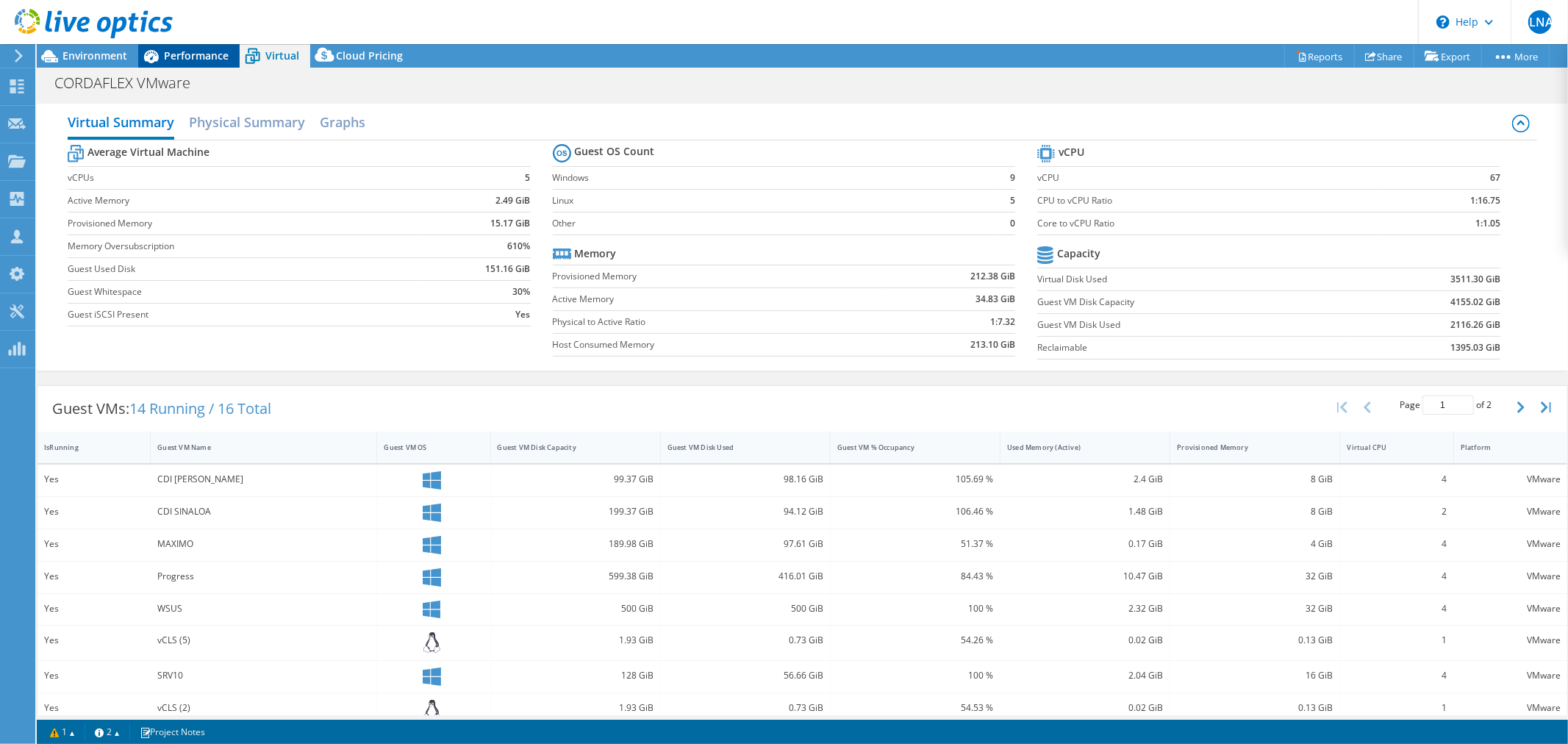
click at [189, 64] on div "Performance" at bounding box center [189, 55] width 102 height 24
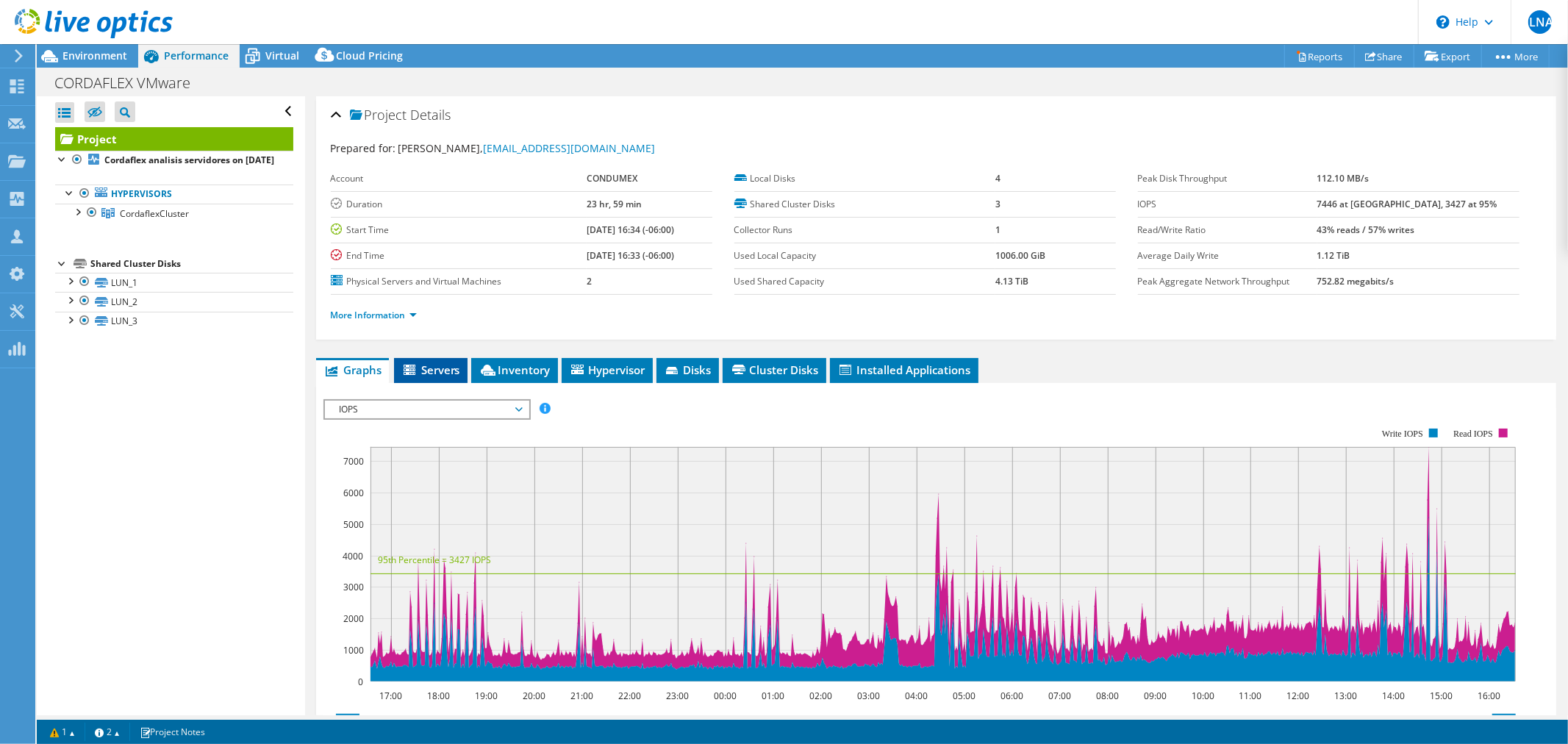
click at [437, 378] on li "Servers" at bounding box center [431, 370] width 74 height 25
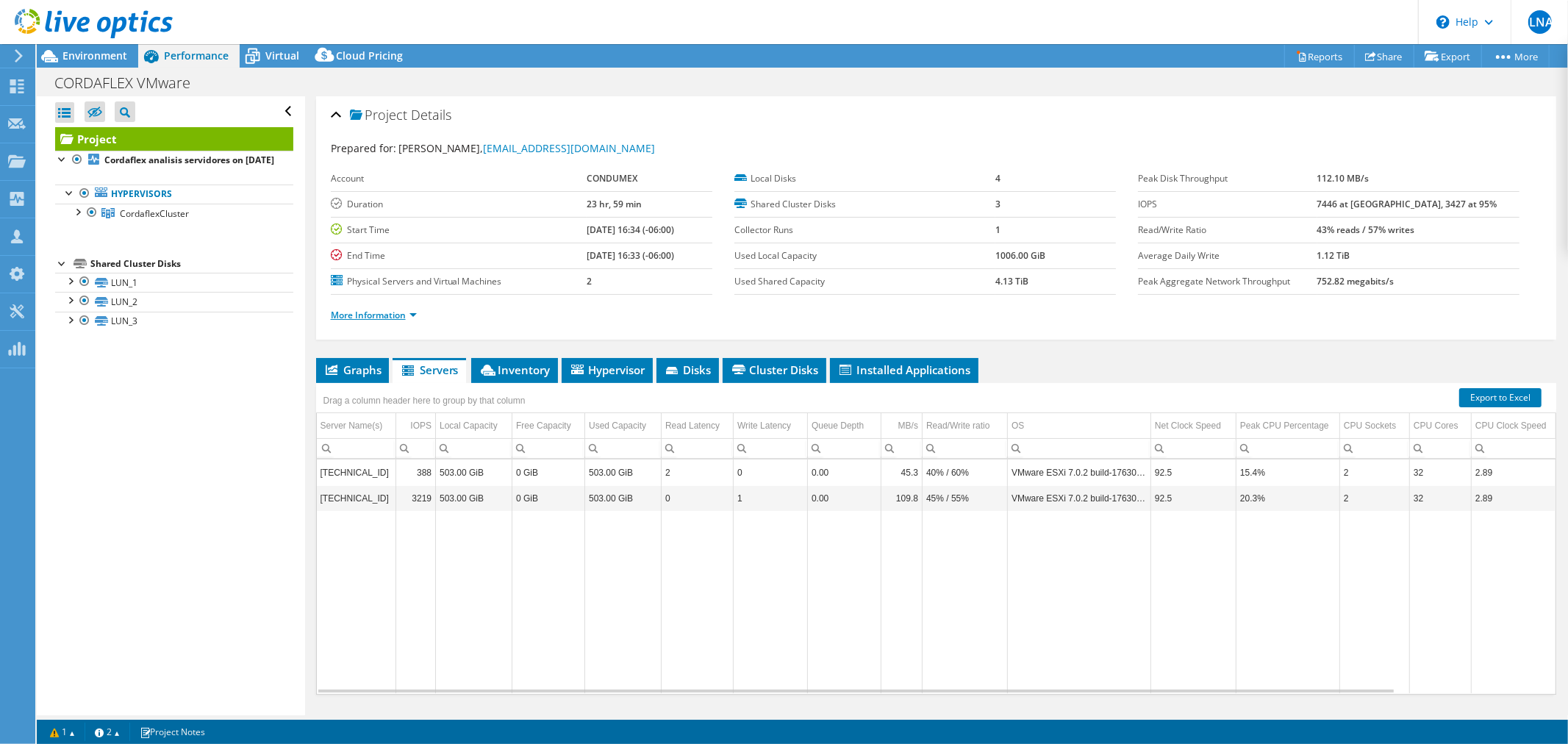
click at [379, 316] on link "More Information" at bounding box center [374, 315] width 86 height 12
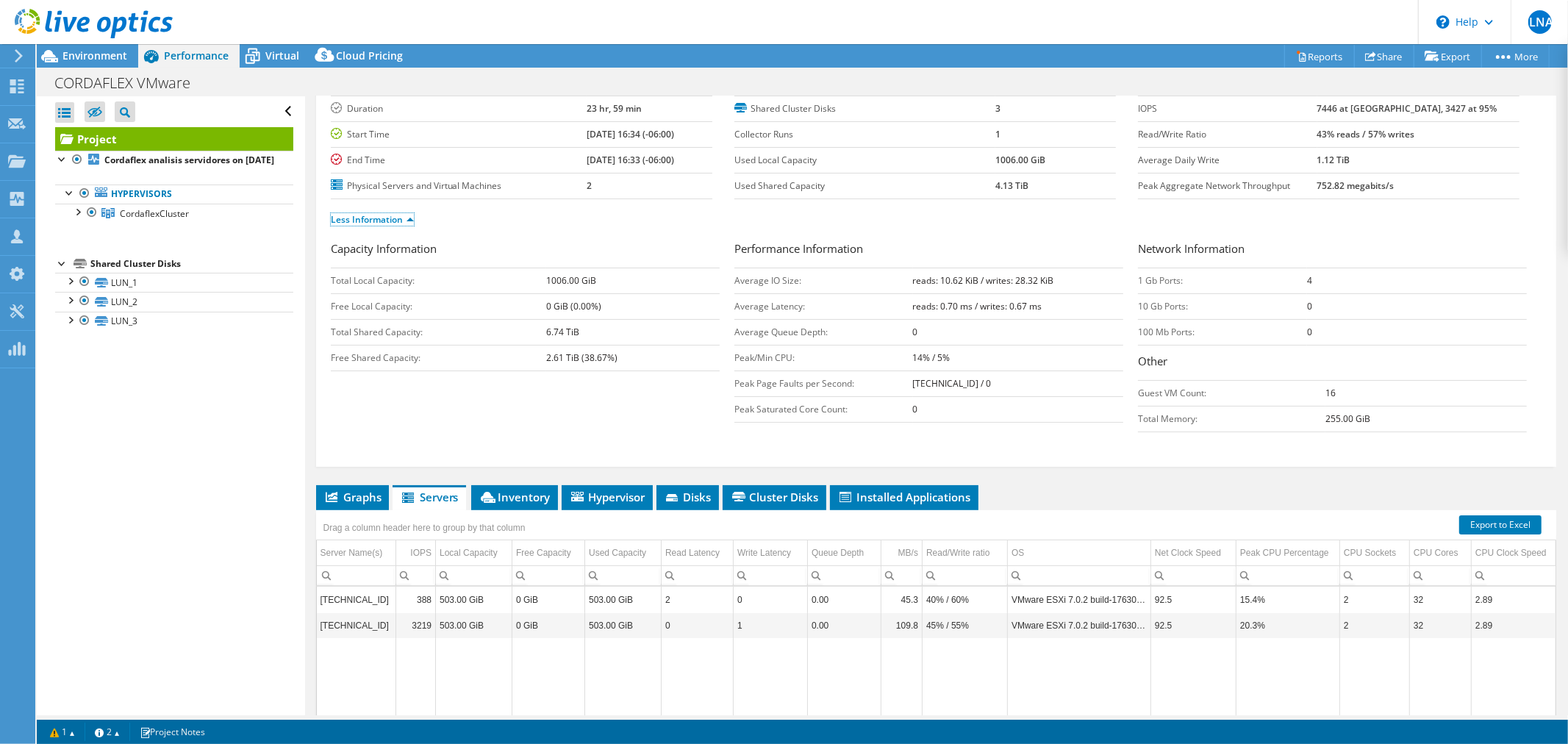
scroll to position [163, 0]
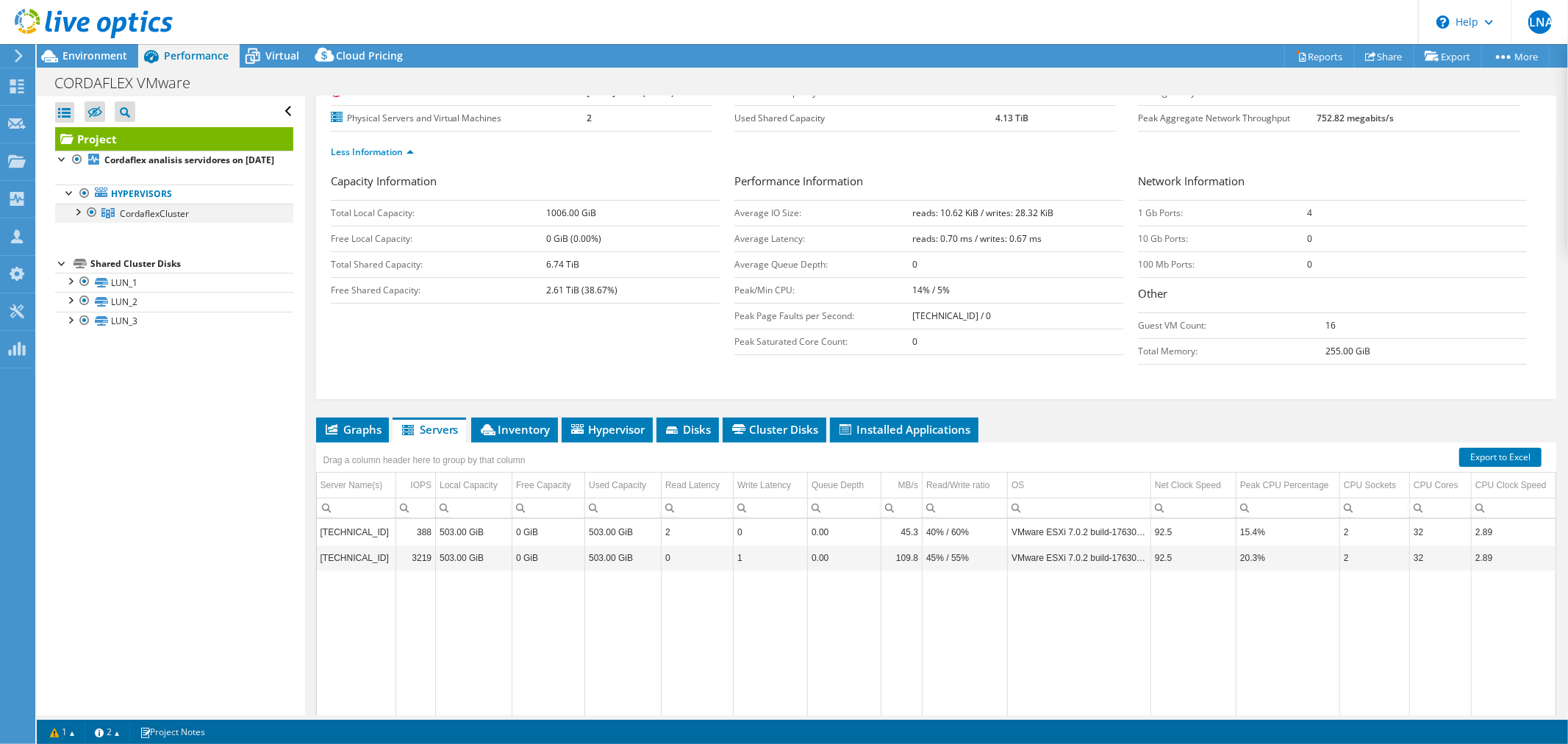
click at [74, 219] on div at bounding box center [77, 211] width 15 height 15
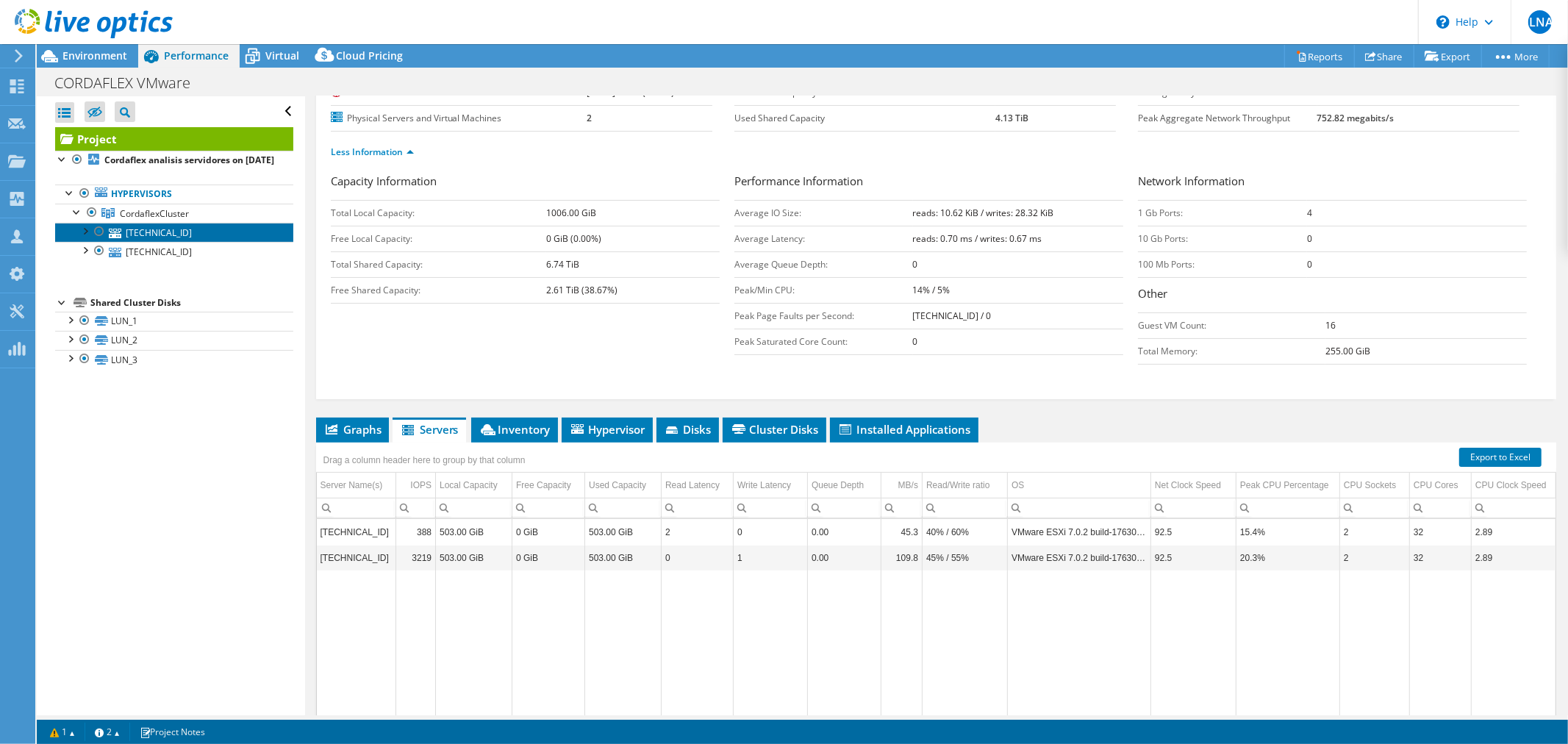
click at [129, 242] on link "10.68.181.18" at bounding box center [174, 232] width 238 height 19
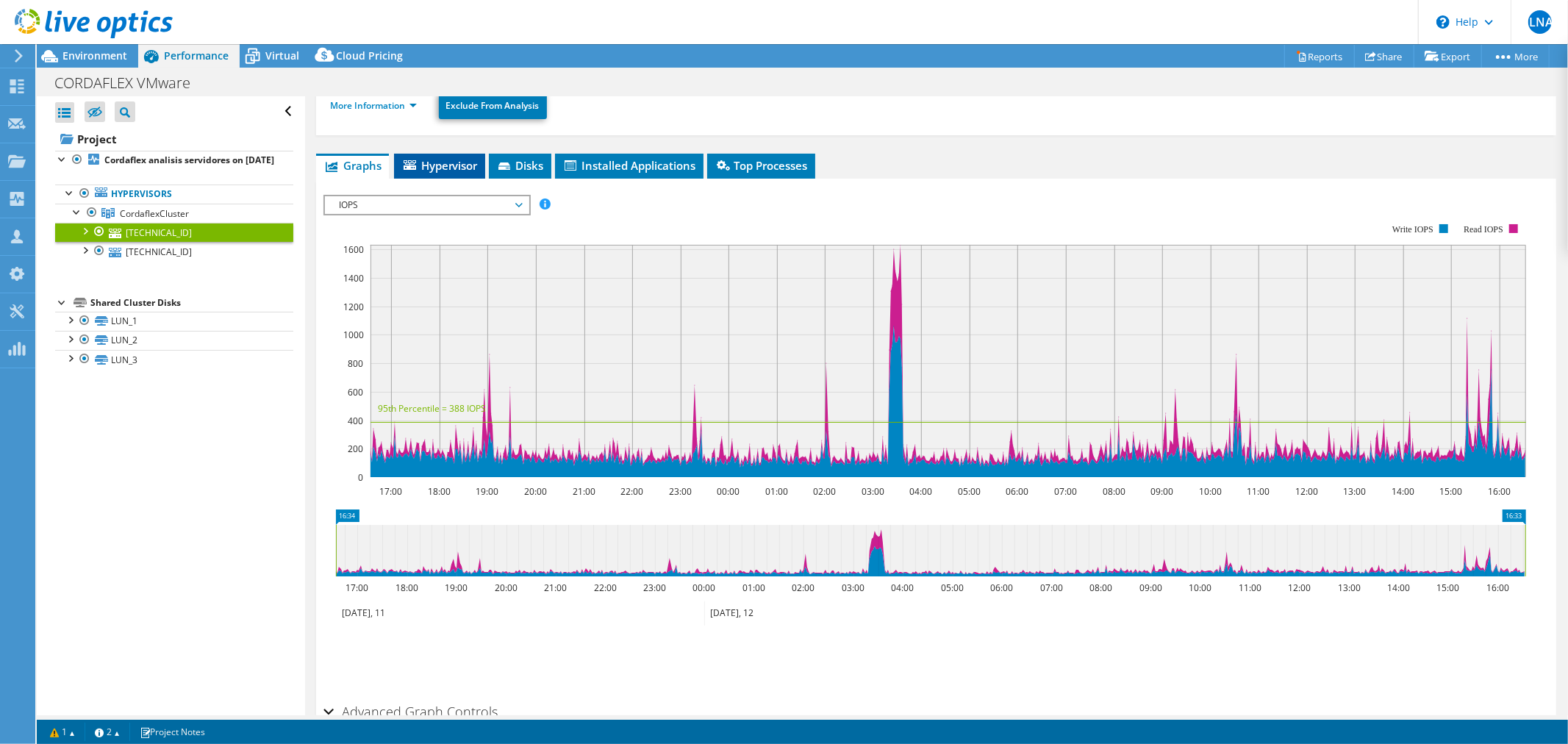
click at [462, 158] on span "Hypervisor" at bounding box center [440, 165] width 76 height 15
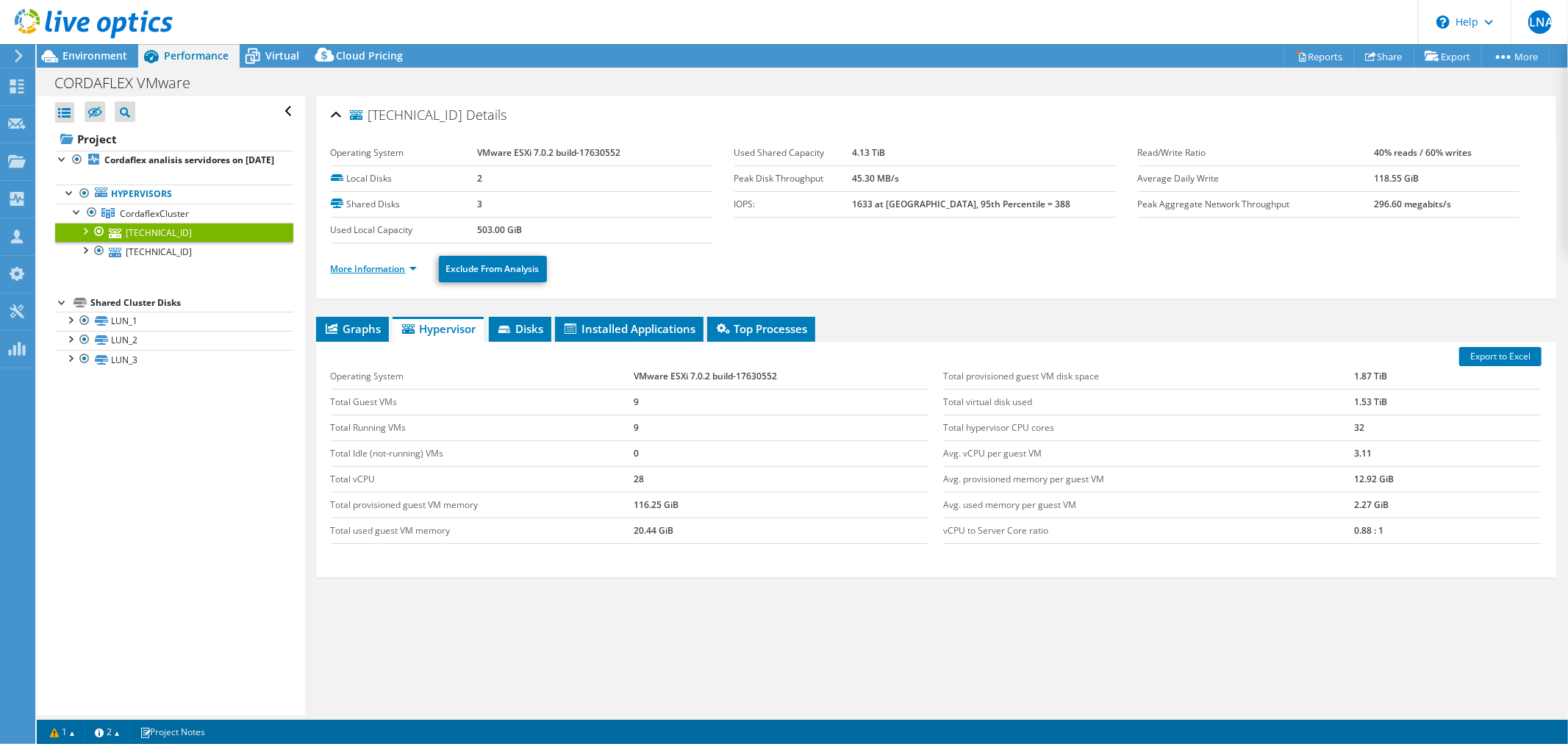
click at [377, 268] on link "More Information" at bounding box center [374, 269] width 86 height 12
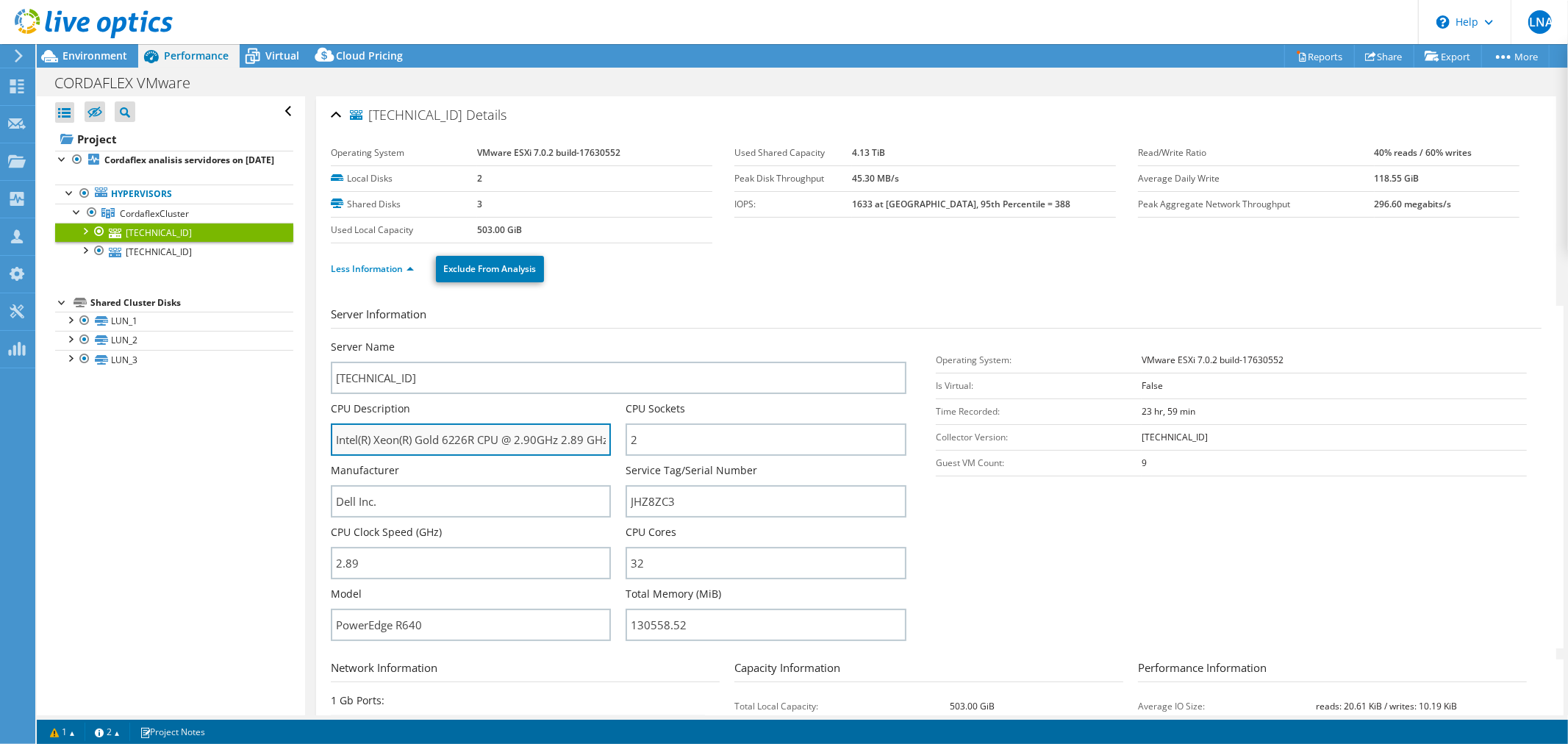
drag, startPoint x: 416, startPoint y: 436, endPoint x: 474, endPoint y: 435, distance: 58.0
click at [474, 435] on input "Intel(R) Xeon(R) Gold 6226R CPU @ 2.90GHz 2.89 GHz" at bounding box center [471, 439] width 281 height 32
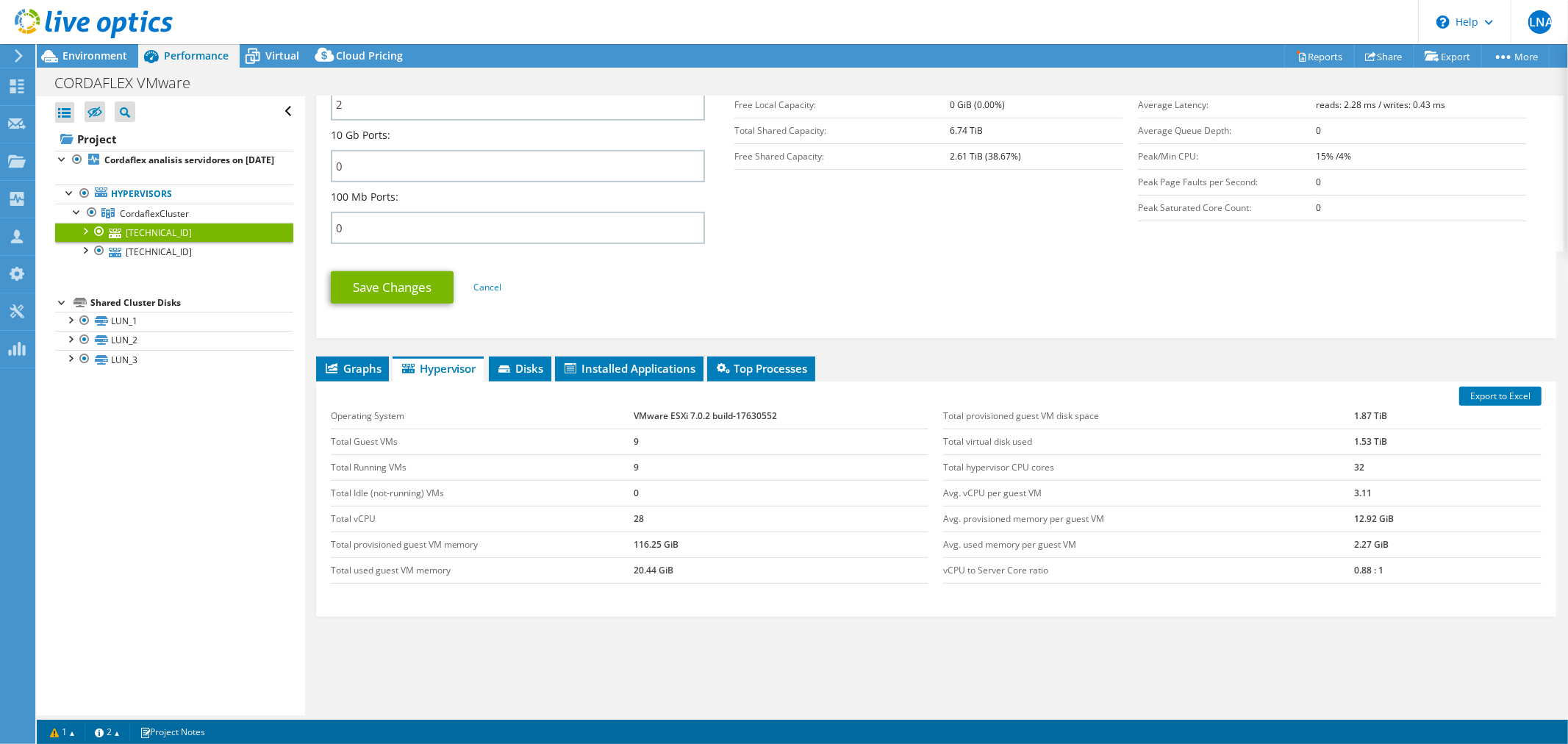
scroll to position [652, 0]
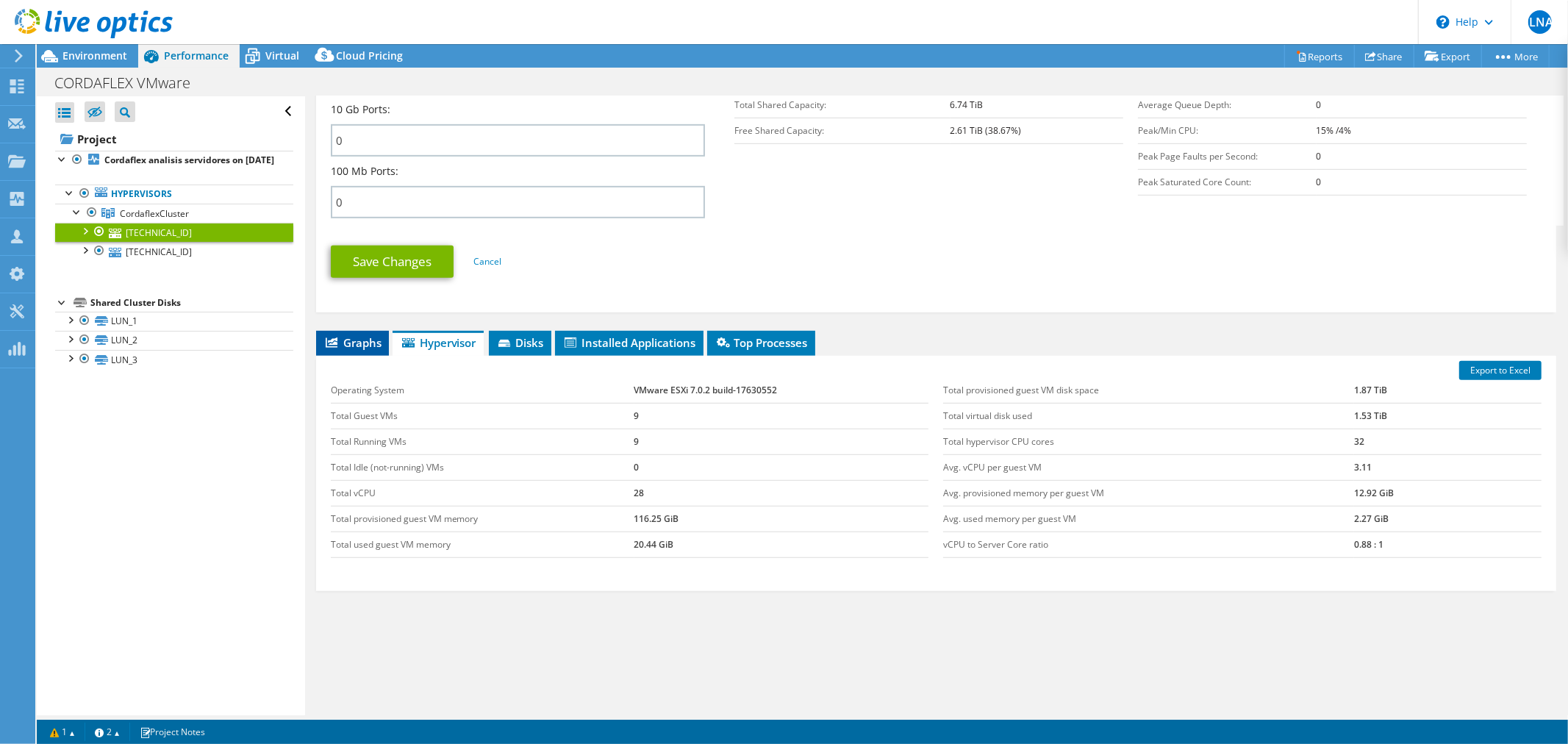
click at [328, 337] on icon at bounding box center [331, 342] width 12 height 10
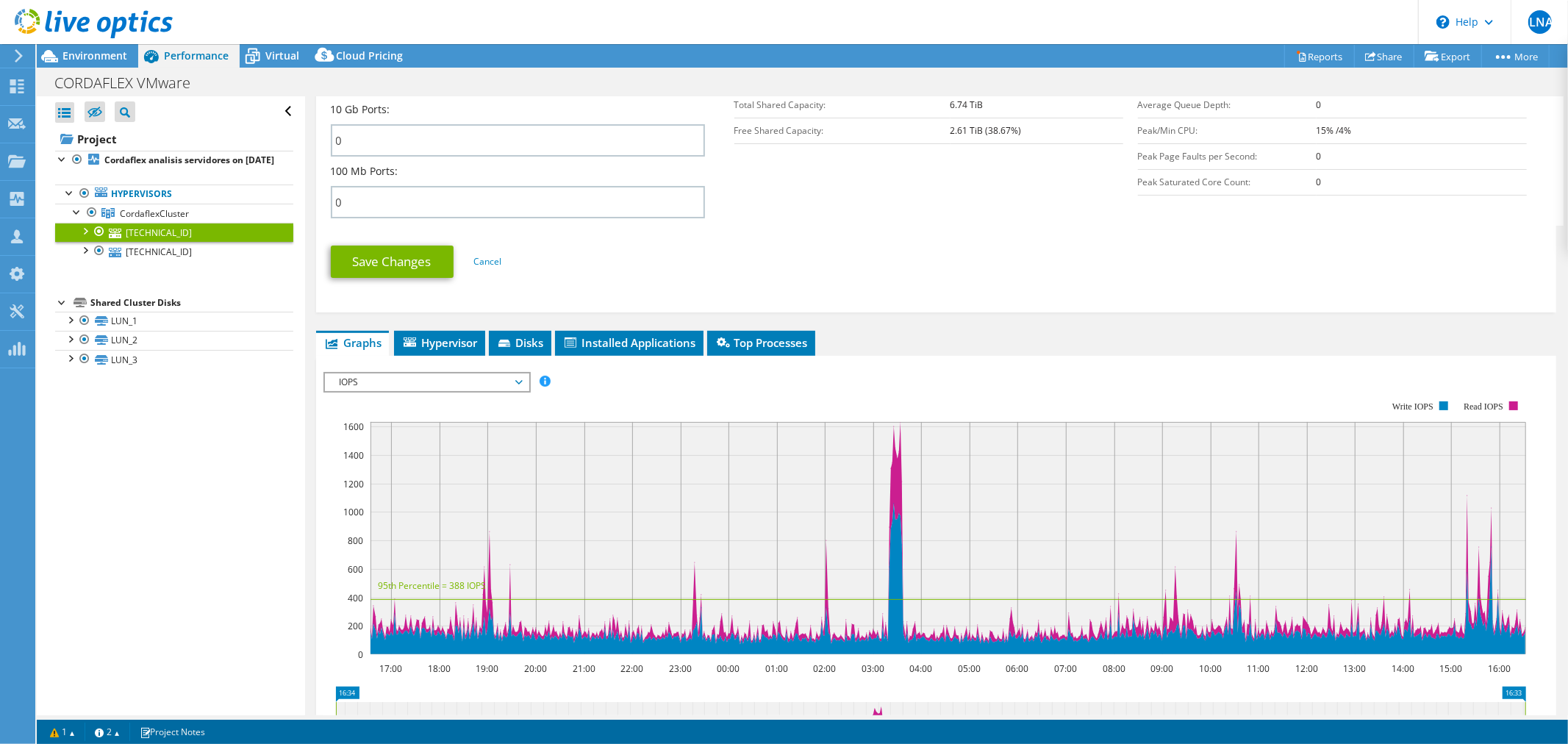
click at [424, 377] on span "IOPS" at bounding box center [426, 382] width 189 height 18
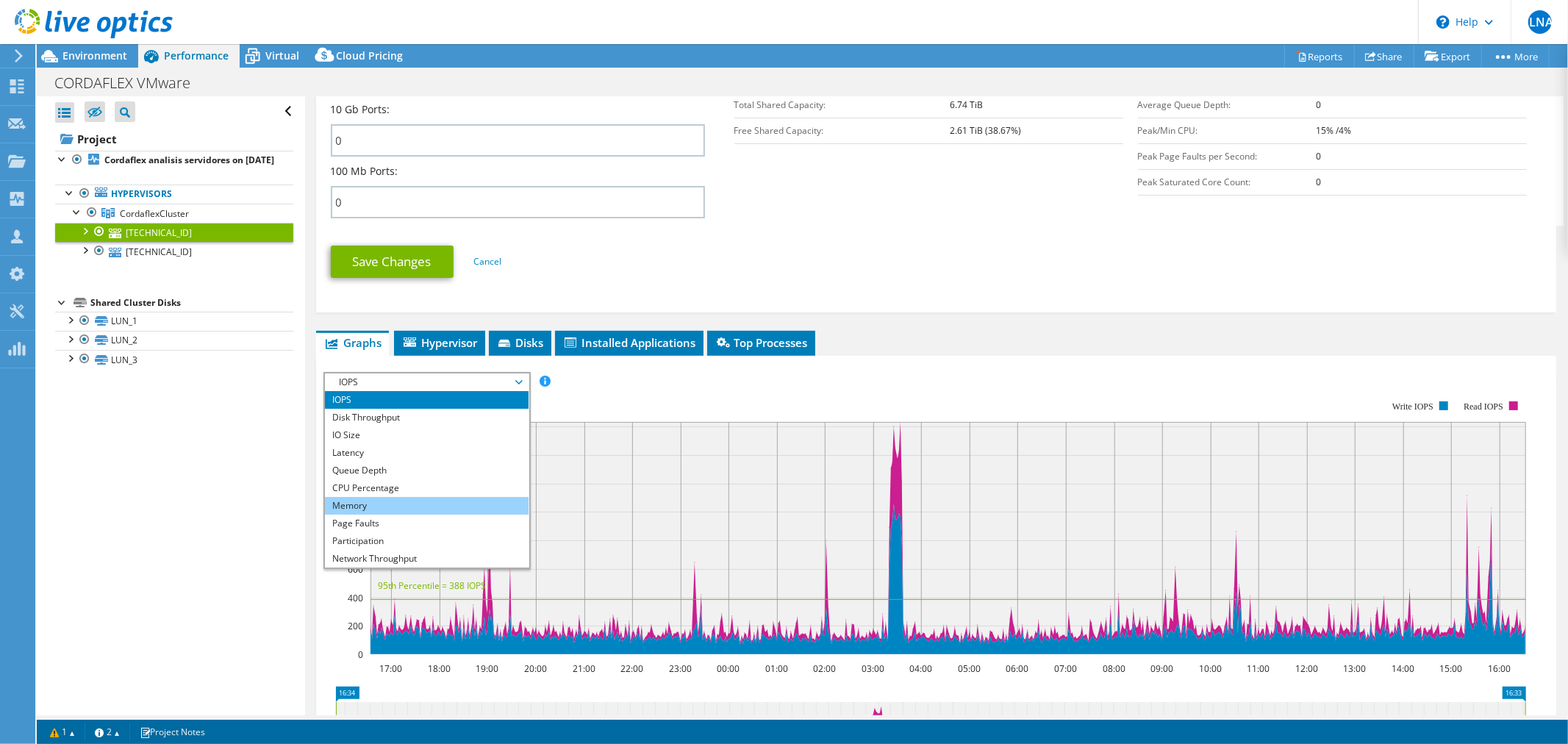
click at [387, 497] on li "Memory" at bounding box center [426, 505] width 204 height 18
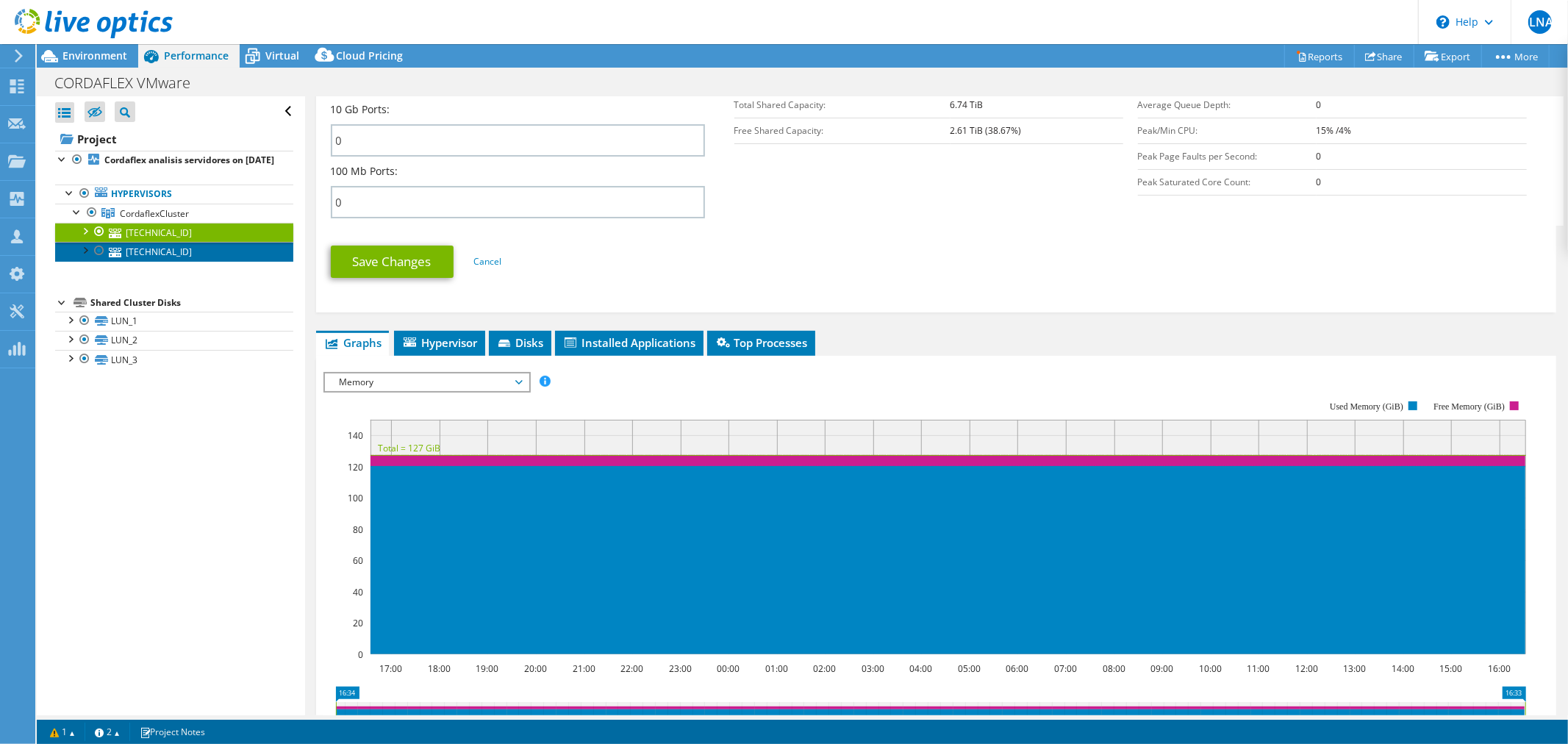
click at [203, 261] on link "10.68.181.11" at bounding box center [174, 251] width 238 height 19
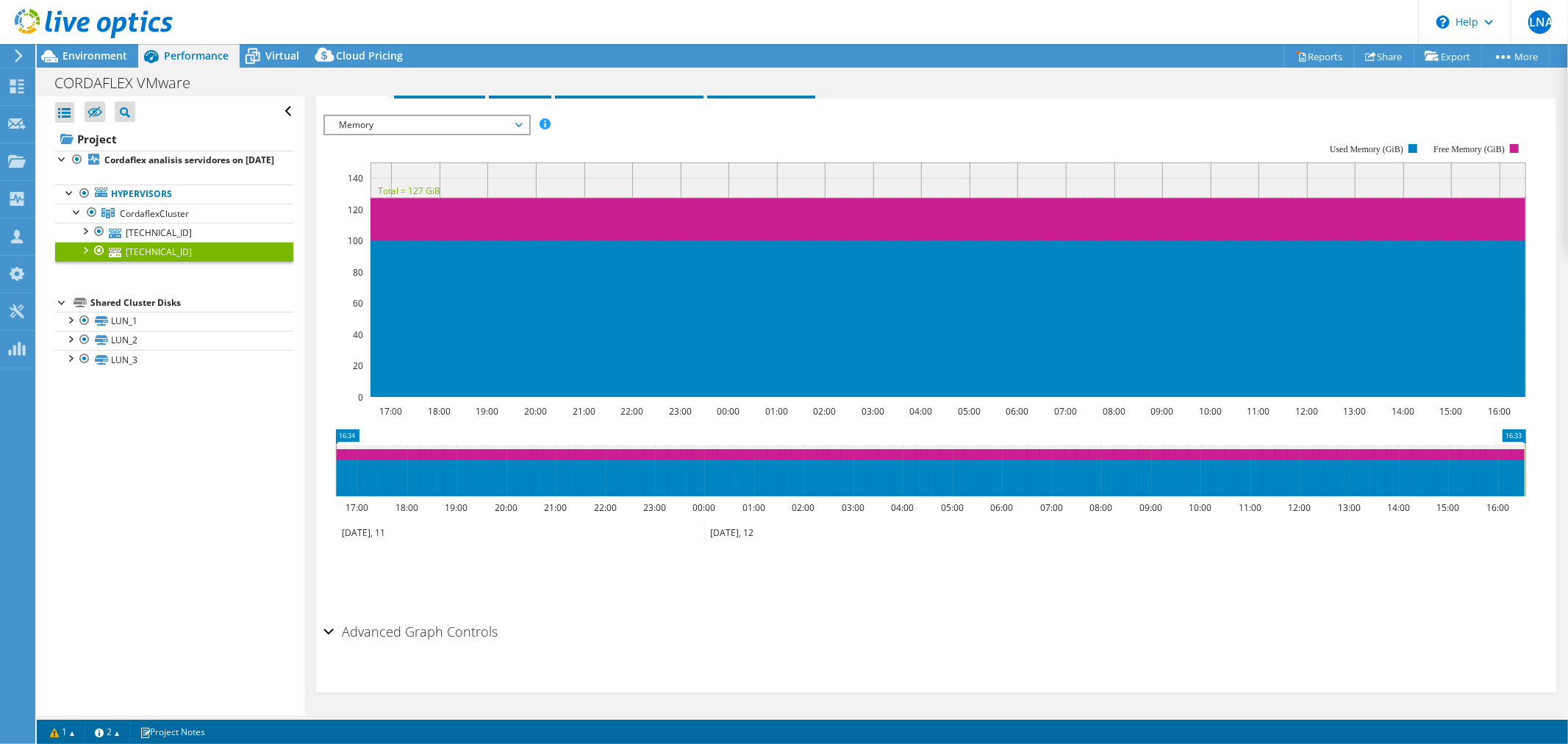
scroll to position [243, 0]
click at [152, 242] on link "10.68.181.18" at bounding box center [174, 232] width 238 height 19
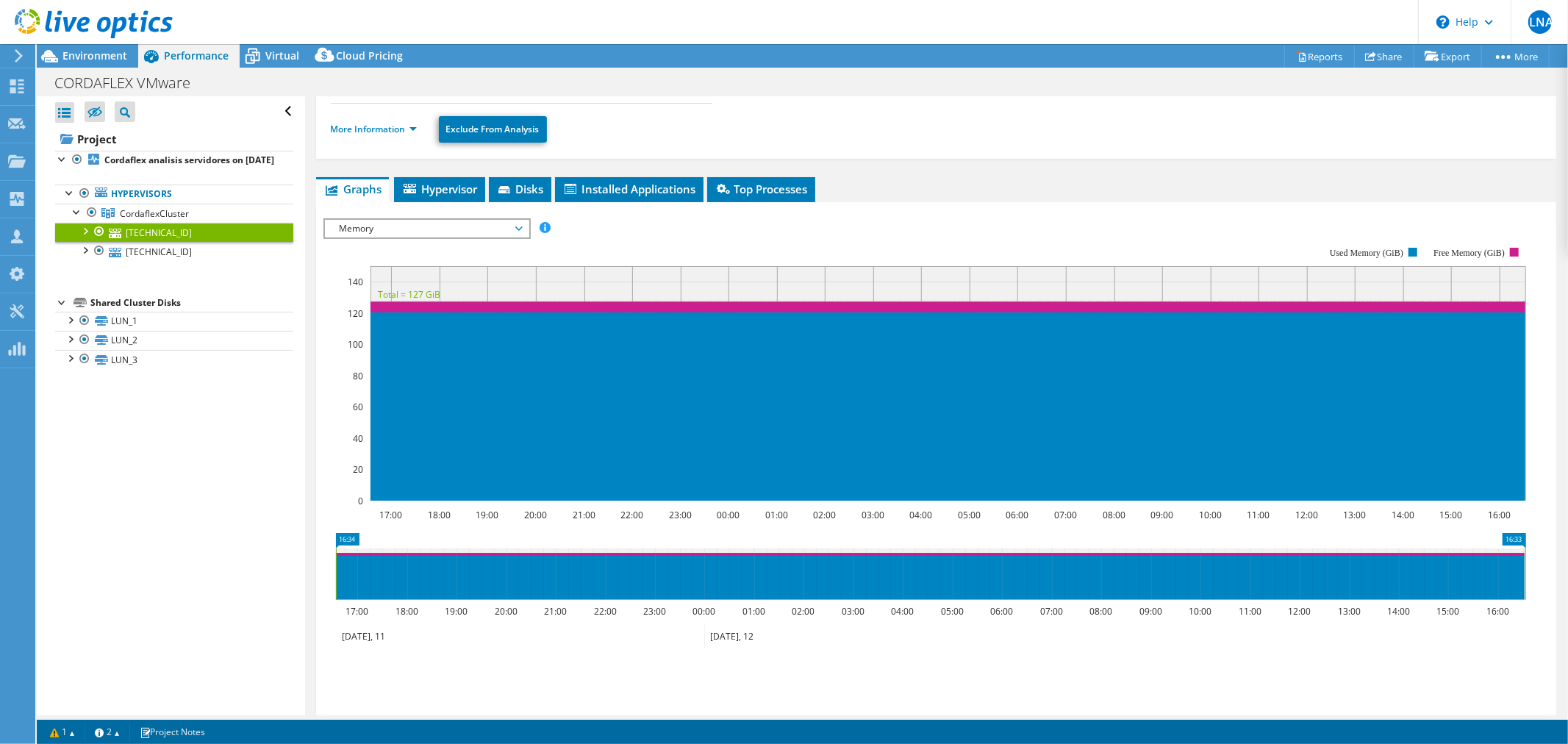
scroll to position [0, 0]
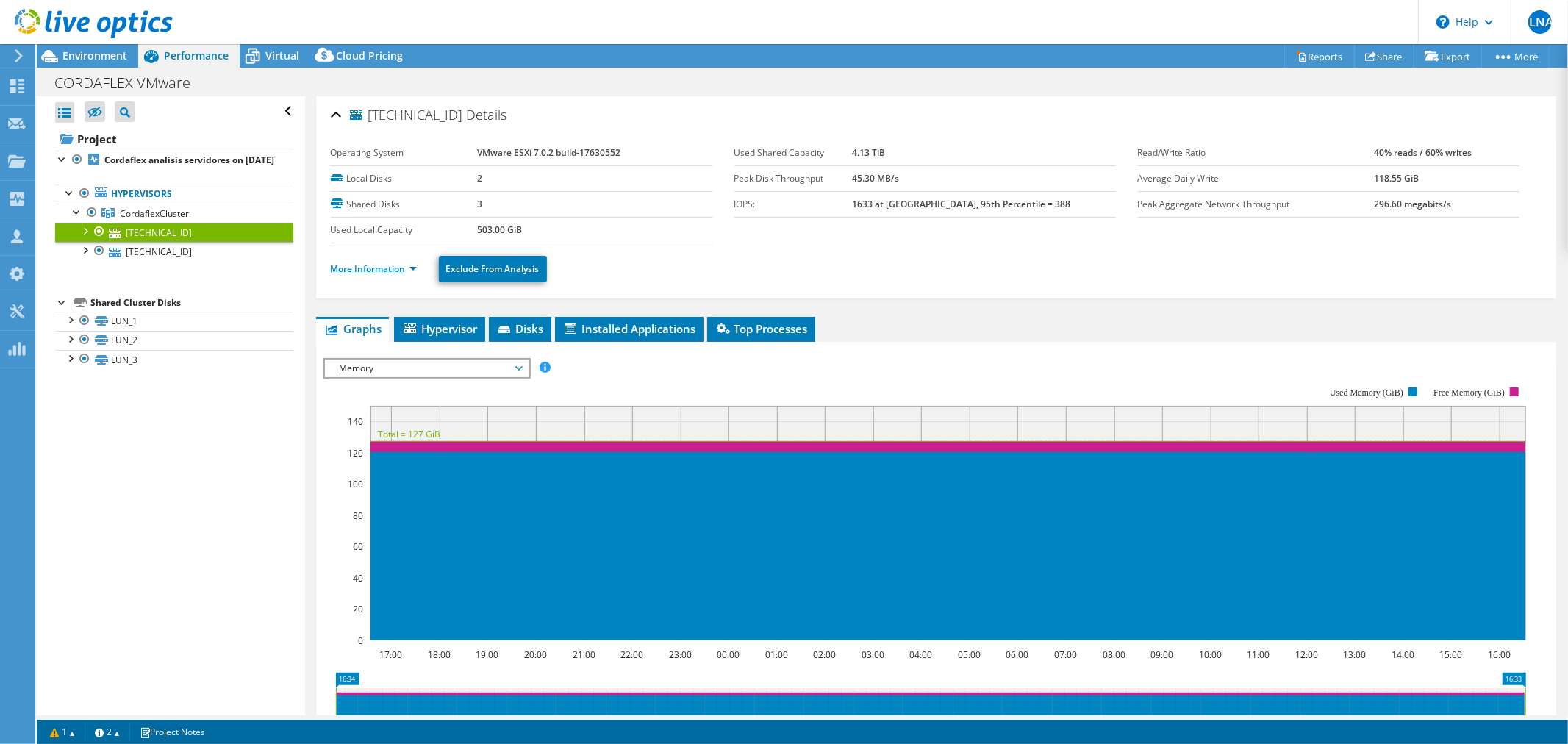
click at [370, 271] on link "More Information" at bounding box center [374, 269] width 86 height 12
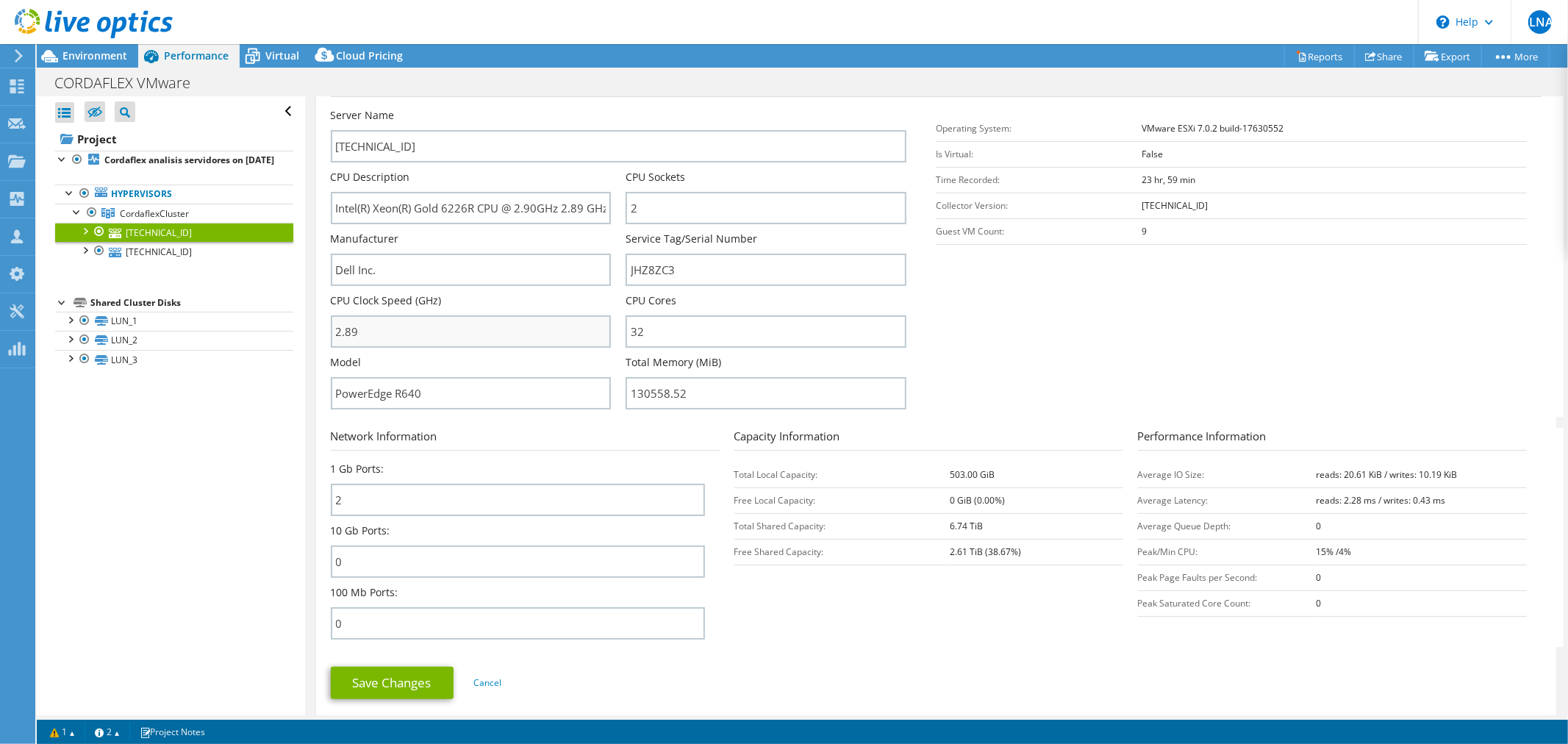
scroll to position [245, 0]
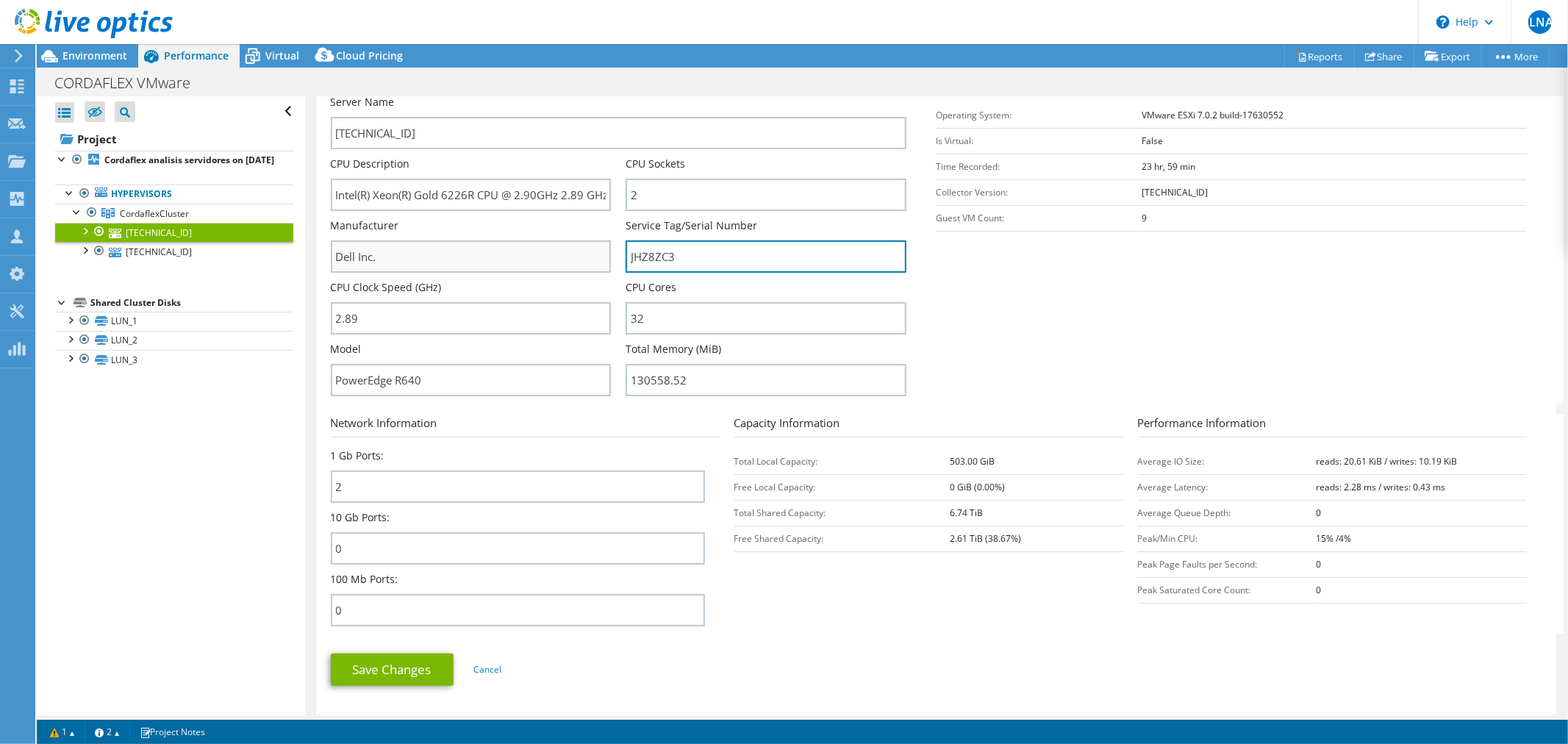
drag, startPoint x: 665, startPoint y: 261, endPoint x: 583, endPoint y: 249, distance: 82.9
click at [585, 95] on div "Server Name 10.68.181.18 CPU Description Intel(R) Xeon(R) Gold 6226R CPU @ 2.90…" at bounding box center [627, 95] width 591 height 0
